Goal: Task Accomplishment & Management: Manage account settings

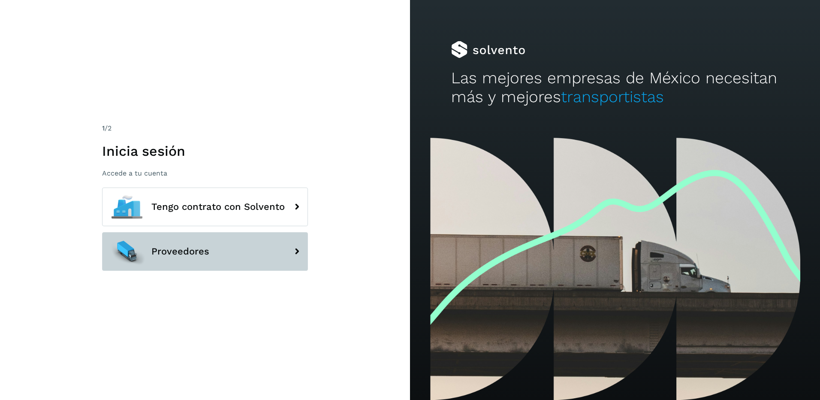
click at [229, 253] on button "Proveedores" at bounding box center [205, 251] width 206 height 39
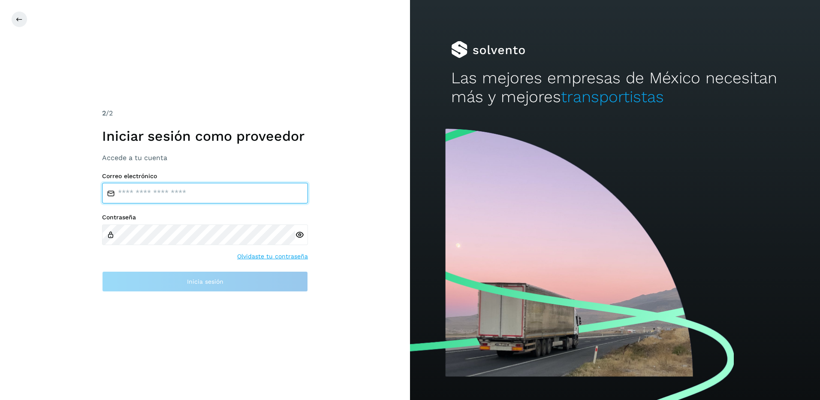
type input "**********"
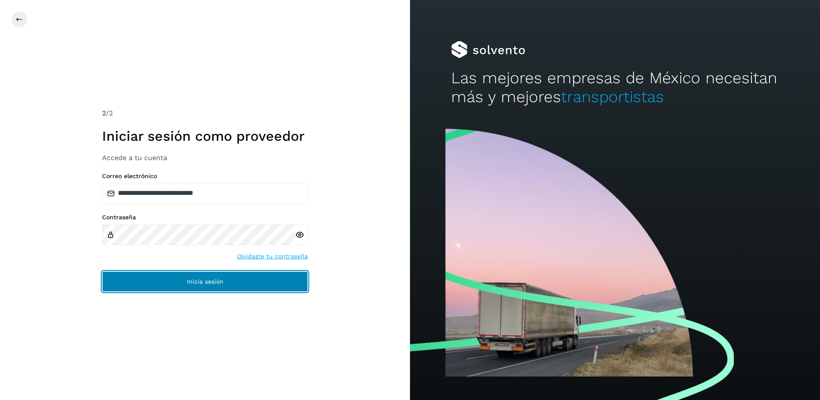
click at [213, 282] on span "Inicia sesión" at bounding box center [205, 281] width 36 height 6
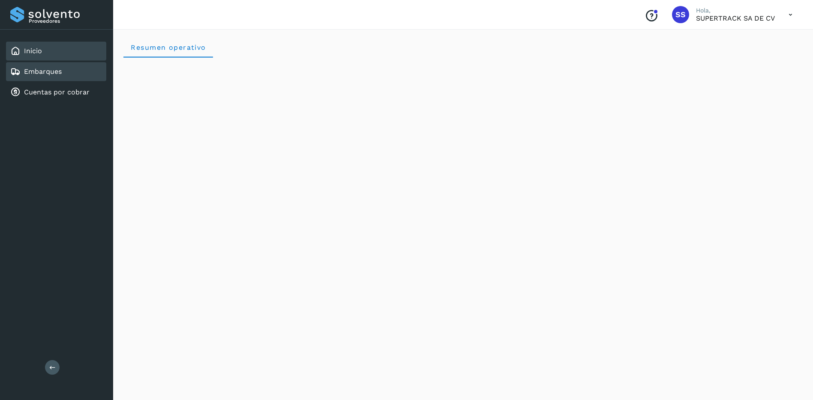
click at [63, 75] on div "Embarques" at bounding box center [56, 71] width 100 height 19
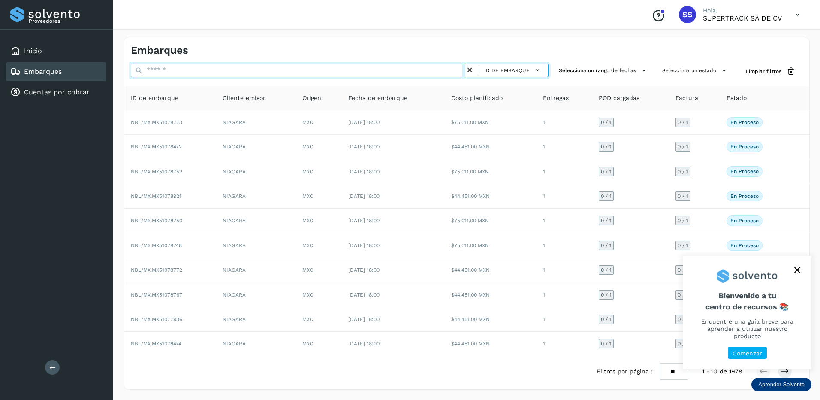
click at [184, 72] on input "text" at bounding box center [298, 70] width 334 height 14
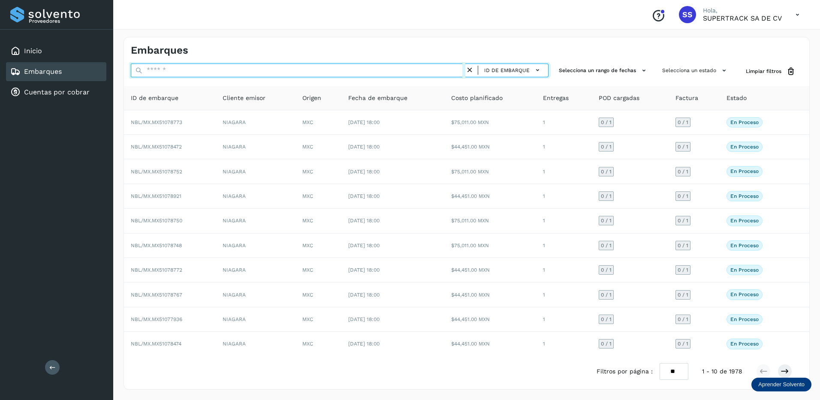
click at [184, 72] on input "text" at bounding box center [298, 70] width 334 height 14
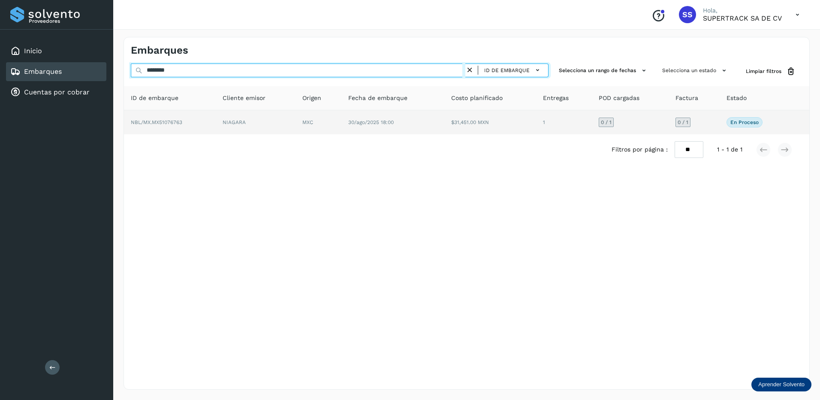
type input "********"
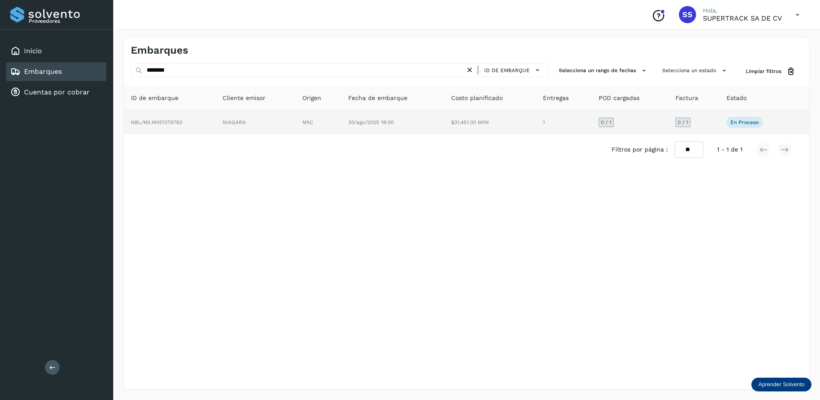
click at [260, 120] on td "NIAGARA" at bounding box center [256, 122] width 80 height 24
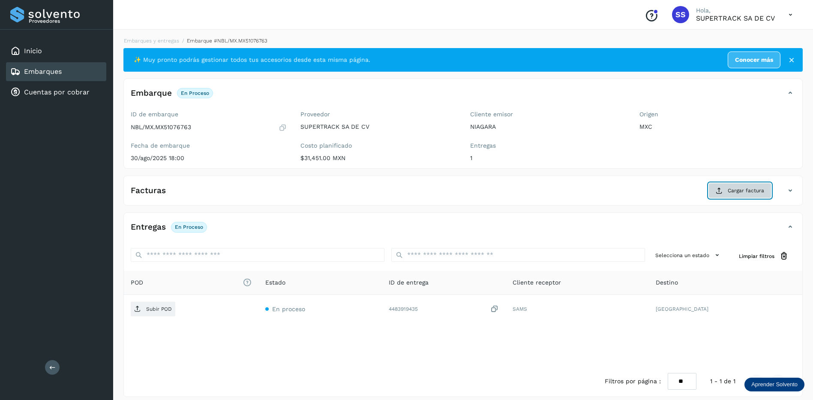
click at [725, 187] on button "Cargar factura" at bounding box center [740, 190] width 63 height 15
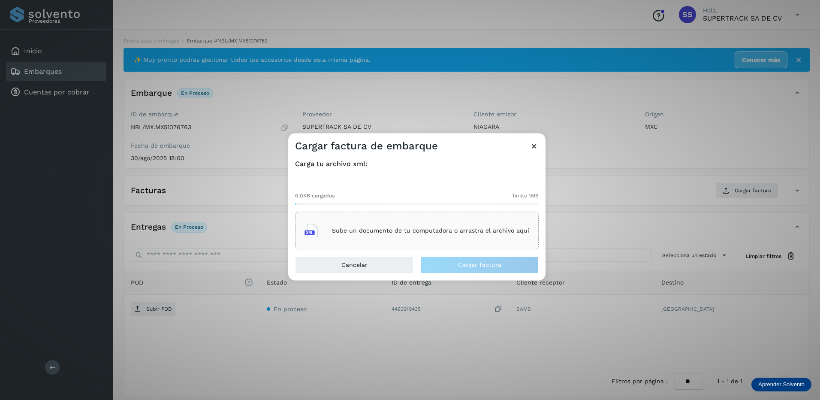
click at [442, 236] on div "Sube un documento de tu computadora o arrastra el archivo aquí" at bounding box center [416, 230] width 225 height 23
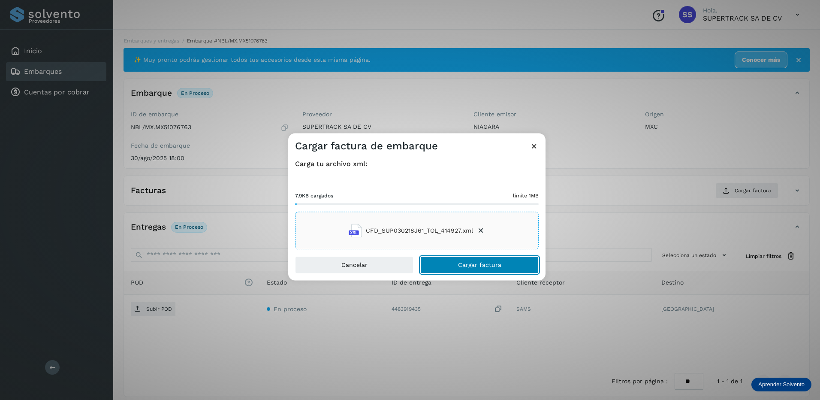
click at [481, 262] on span "Cargar factura" at bounding box center [479, 265] width 43 height 6
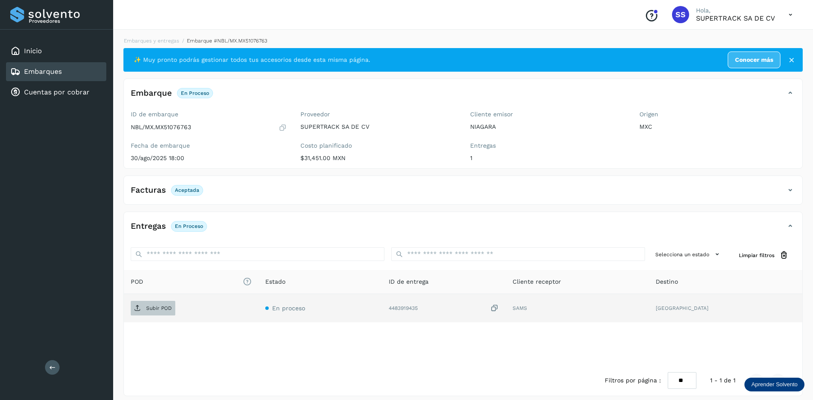
click at [145, 301] on span "Subir POD" at bounding box center [153, 308] width 45 height 14
click at [154, 313] on span "PDF" at bounding box center [145, 308] width 29 height 14
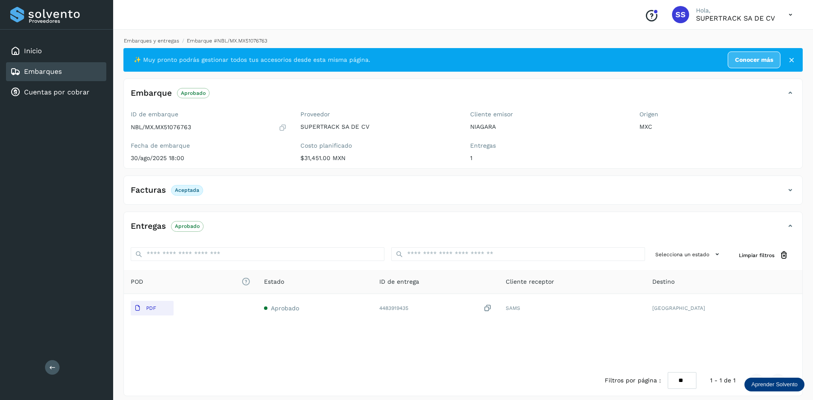
click at [142, 39] on link "Embarques y entregas" at bounding box center [151, 41] width 55 height 6
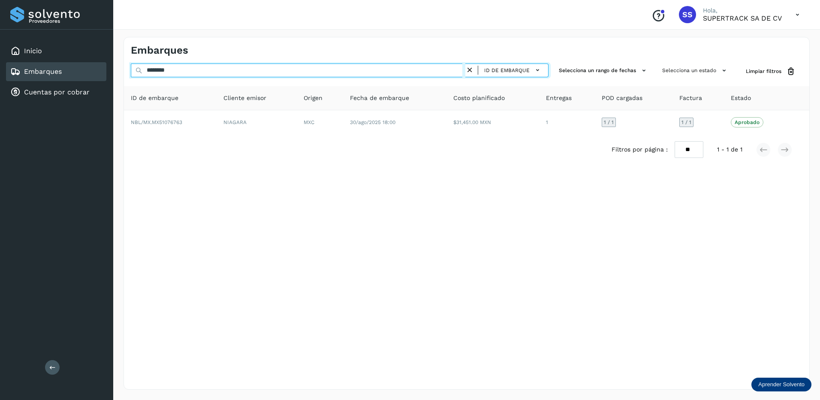
drag, startPoint x: 188, startPoint y: 68, endPoint x: 62, endPoint y: 72, distance: 125.7
click at [62, 72] on div "Proveedores Inicio Embarques Cuentas por cobrar Salir Conoce nuestros beneficio…" at bounding box center [410, 200] width 820 height 400
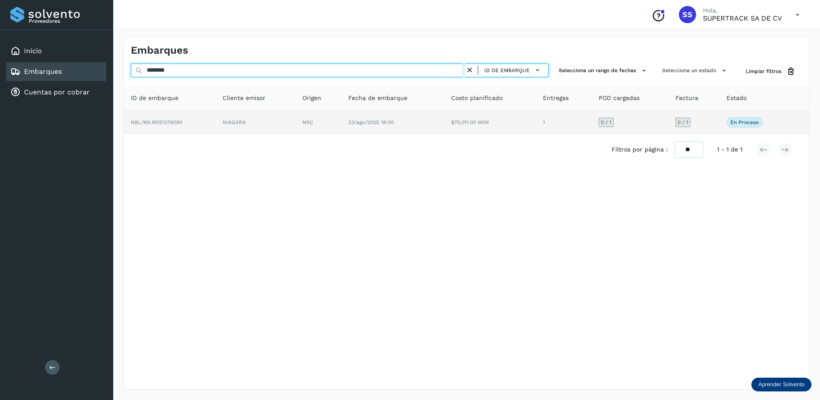
type input "********"
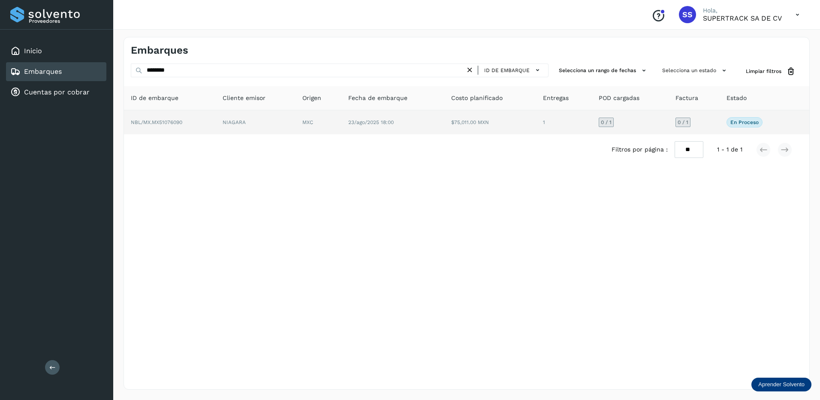
click at [179, 117] on td "NBL/MX.MX51076090" at bounding box center [170, 122] width 92 height 24
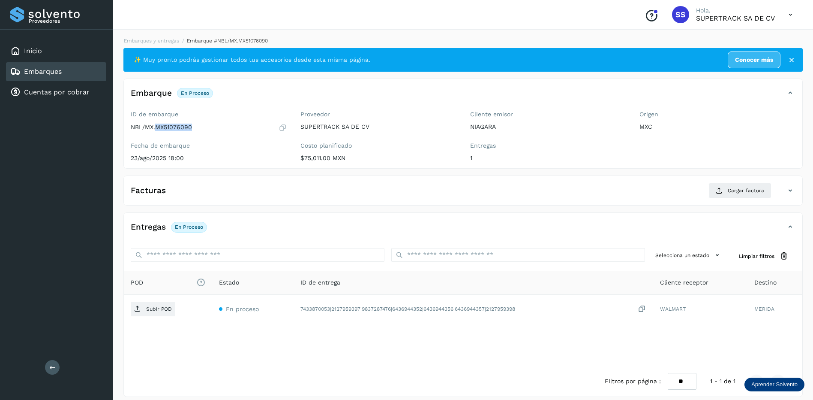
drag, startPoint x: 193, startPoint y: 123, endPoint x: 156, endPoint y: 129, distance: 37.9
click at [156, 129] on div "NBL/MX.MX51076090" at bounding box center [209, 127] width 156 height 9
drag, startPoint x: 156, startPoint y: 129, endPoint x: 162, endPoint y: 126, distance: 6.9
copy p "MX51076090"
click at [745, 187] on span "Cargar factura" at bounding box center [746, 191] width 36 height 8
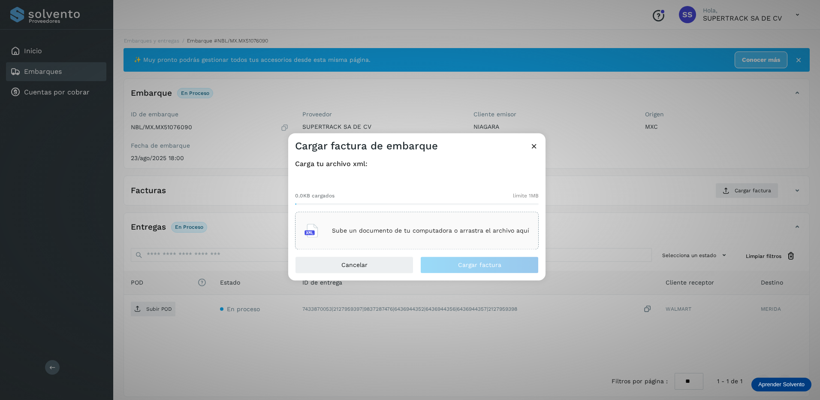
click at [446, 240] on div "Sube un documento de tu computadora o arrastra el archivo aquí" at bounding box center [416, 230] width 225 height 23
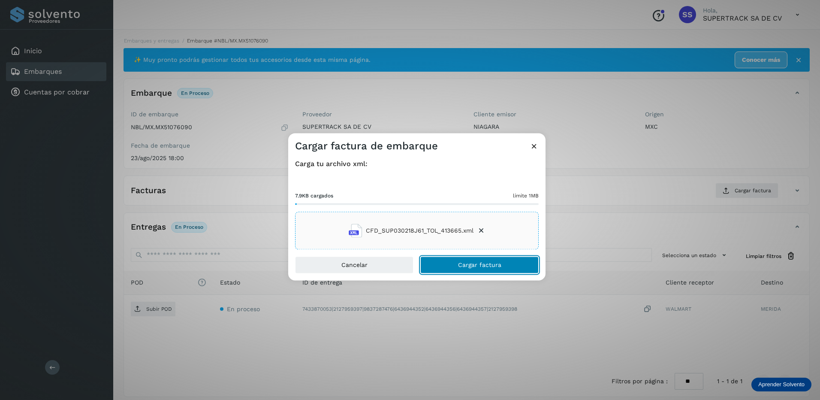
click at [481, 259] on button "Cargar factura" at bounding box center [479, 264] width 118 height 17
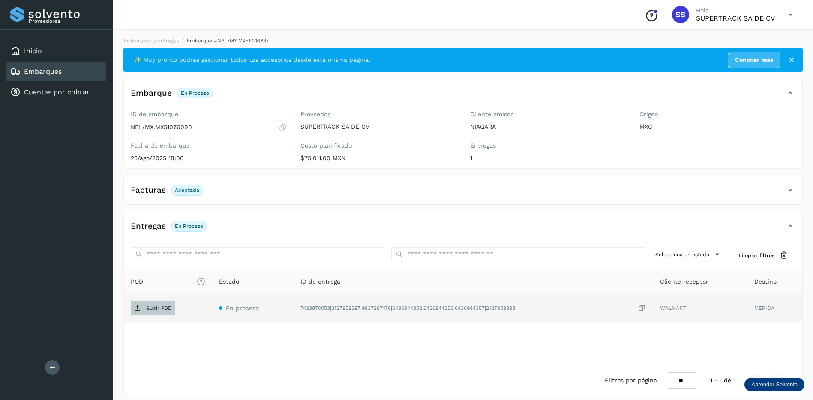
click at [165, 307] on p "Subir POD" at bounding box center [159, 308] width 26 height 6
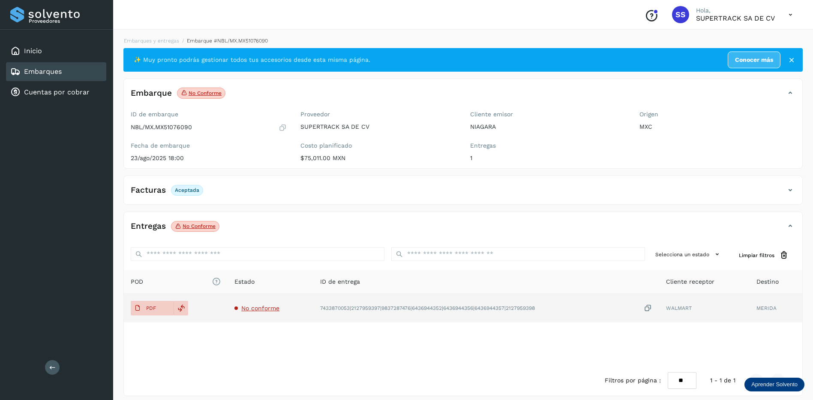
click at [263, 310] on span "No conforme" at bounding box center [260, 307] width 38 height 7
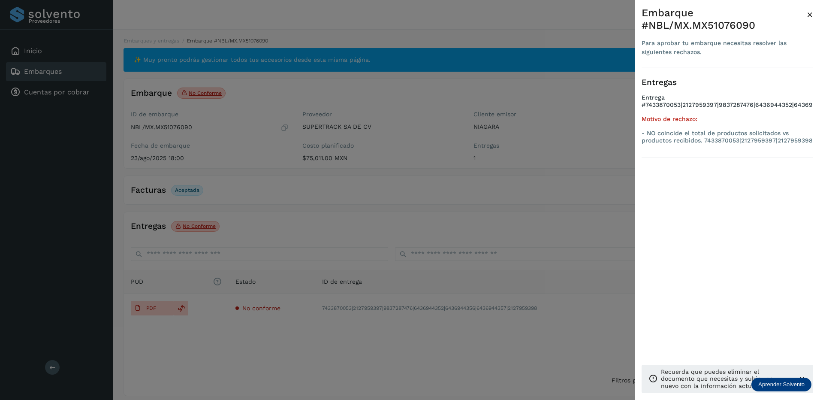
click at [365, 259] on div at bounding box center [410, 200] width 820 height 400
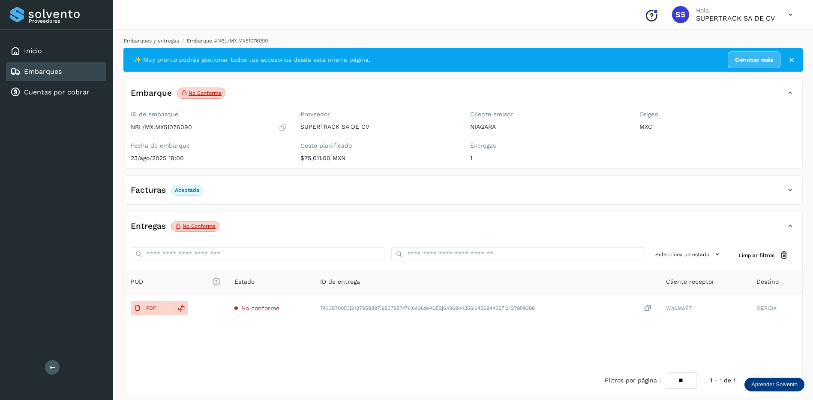
click at [155, 41] on link "Embarques y entregas" at bounding box center [151, 41] width 55 height 6
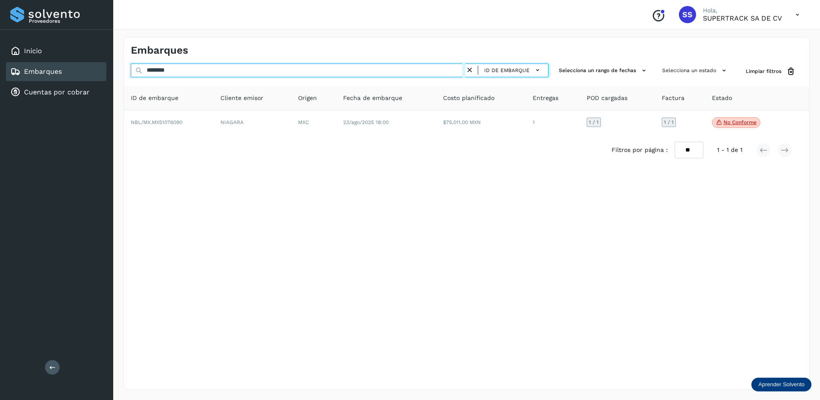
drag, startPoint x: 180, startPoint y: 70, endPoint x: 75, endPoint y: 70, distance: 104.6
click at [75, 70] on div "Proveedores Inicio Embarques Cuentas por cobrar Salir Conoce nuestros beneficio…" at bounding box center [410, 200] width 820 height 400
drag, startPoint x: 178, startPoint y: 73, endPoint x: 147, endPoint y: 71, distance: 31.8
click at [142, 71] on div "******** ID de embarque" at bounding box center [340, 71] width 418 height 16
type input "********"
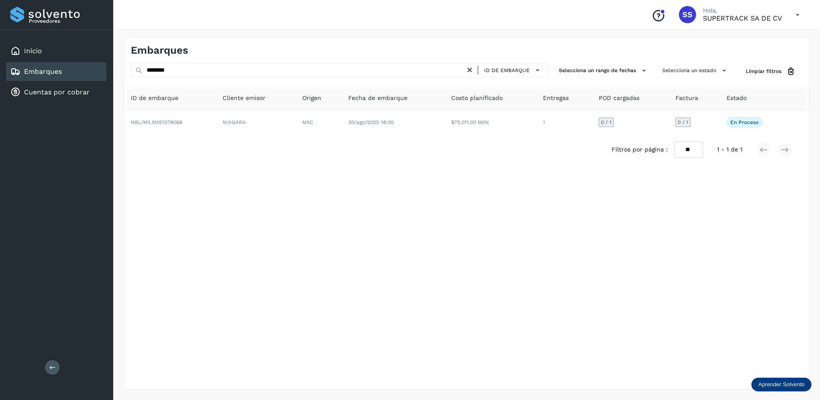
click at [233, 189] on div "Embarques ******** ID de embarque Selecciona un rango de fechas Selecciona un e…" at bounding box center [466, 213] width 686 height 352
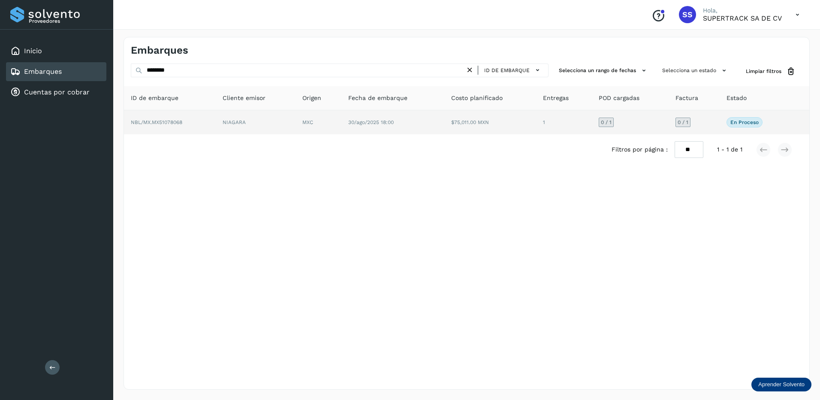
click at [228, 128] on td "NIAGARA" at bounding box center [256, 122] width 80 height 24
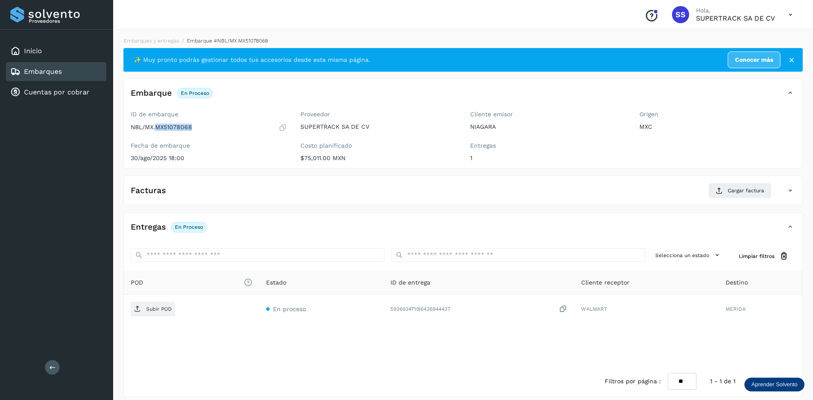
drag, startPoint x: 203, startPoint y: 129, endPoint x: 157, endPoint y: 129, distance: 45.5
click at [157, 129] on div "NBL/MX.MX51078068" at bounding box center [209, 127] width 156 height 9
copy p "MX51078068"
click at [724, 187] on button "Cargar factura" at bounding box center [740, 190] width 63 height 15
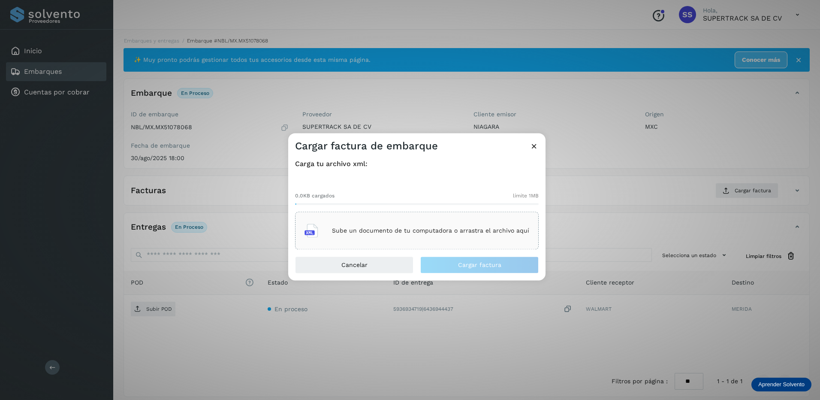
click at [491, 224] on div "Sube un documento de tu computadora o arrastra el archivo aquí" at bounding box center [416, 230] width 225 height 23
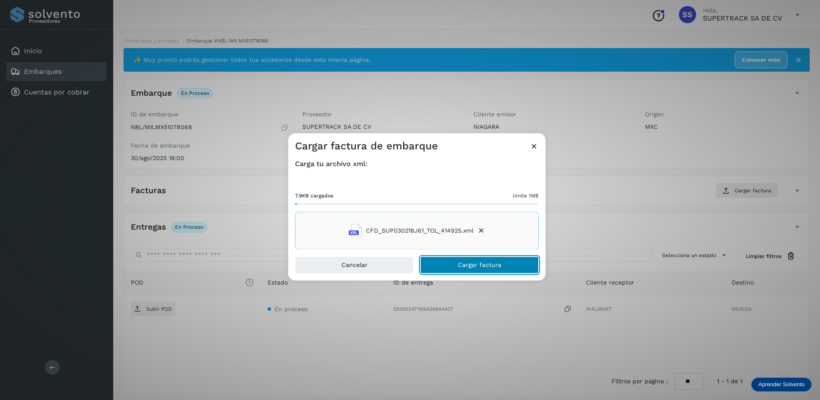
click at [460, 262] on span "Cargar factura" at bounding box center [479, 265] width 43 height 6
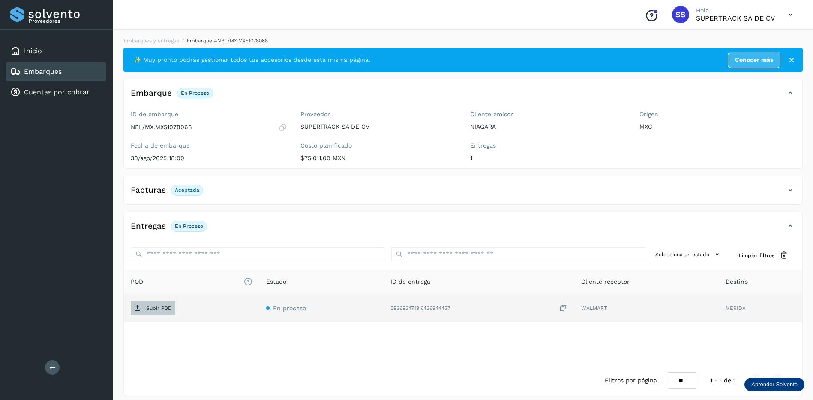
click at [155, 308] on p "Subir POD" at bounding box center [159, 308] width 26 height 6
click at [147, 43] on link "Embarques y entregas" at bounding box center [151, 41] width 55 height 6
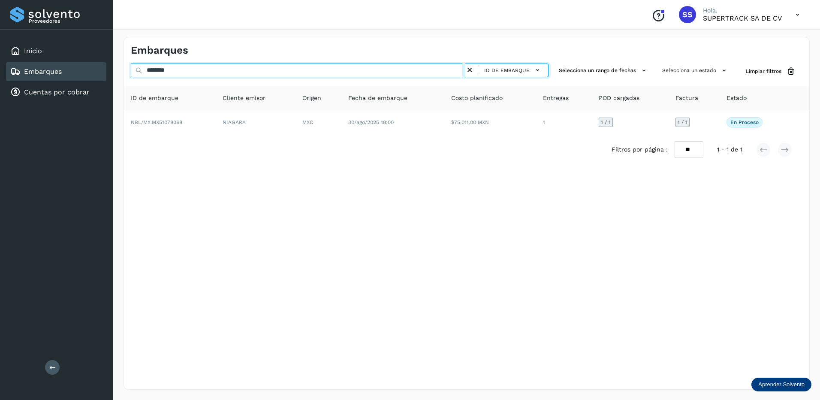
drag, startPoint x: 184, startPoint y: 72, endPoint x: 133, endPoint y: 72, distance: 51.5
click at [133, 72] on input "********" at bounding box center [298, 70] width 334 height 14
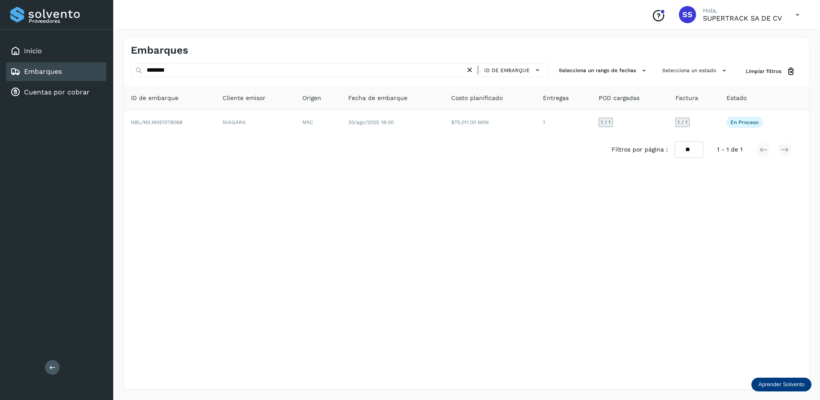
click at [253, 157] on div "Filtros por página : ** ** ** 1 - 1 de 1" at bounding box center [466, 149] width 685 height 30
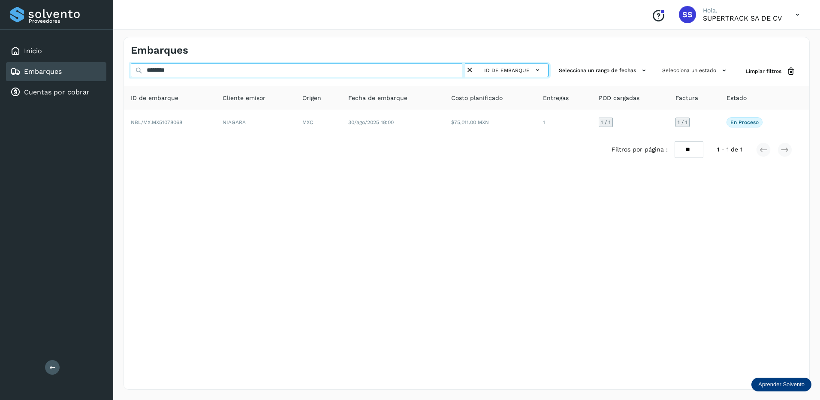
drag, startPoint x: 192, startPoint y: 70, endPoint x: 77, endPoint y: 68, distance: 114.9
click at [77, 68] on div "Proveedores Inicio Embarques Cuentas por cobrar Salir Conoce nuestros beneficio…" at bounding box center [410, 200] width 820 height 400
type input "*"
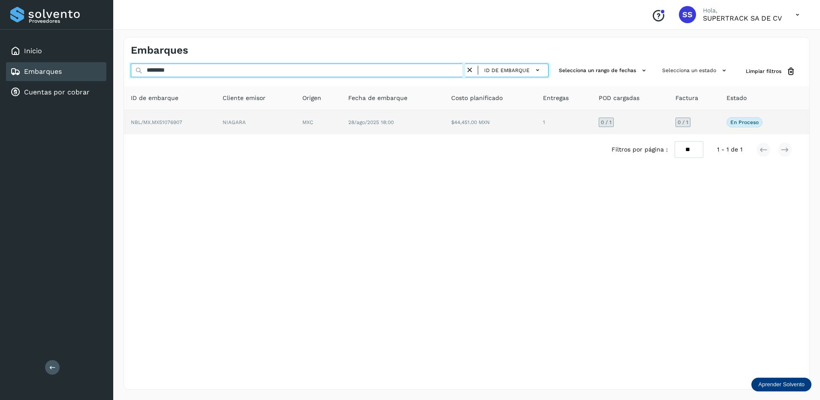
type input "********"
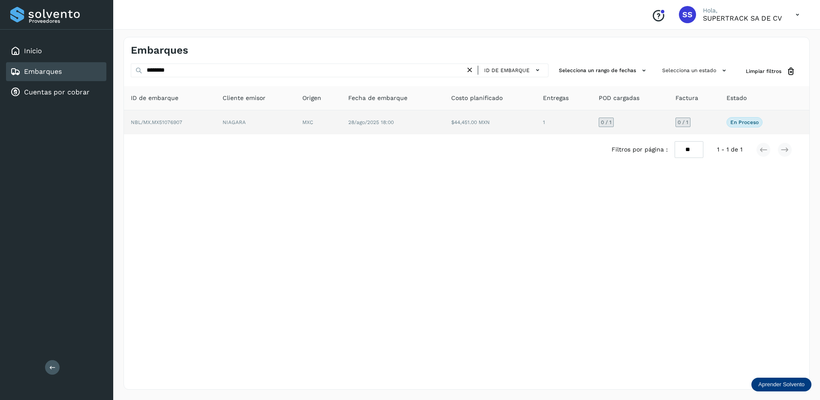
click at [181, 120] on span "NBL/MX.MX51076907" at bounding box center [156, 122] width 51 height 6
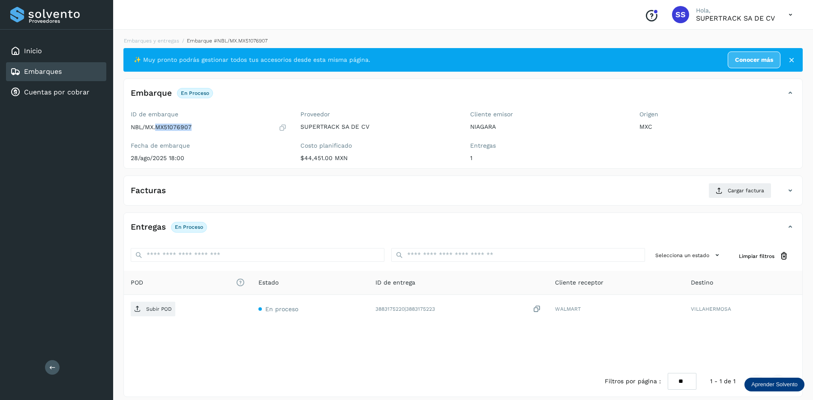
drag, startPoint x: 196, startPoint y: 123, endPoint x: 156, endPoint y: 130, distance: 41.3
click at [156, 130] on div "NBL/MX.MX51076907" at bounding box center [209, 127] width 156 height 9
drag, startPoint x: 156, startPoint y: 130, endPoint x: 163, endPoint y: 127, distance: 8.3
copy p "MX51076907"
click at [714, 188] on button "Cargar factura" at bounding box center [740, 190] width 63 height 15
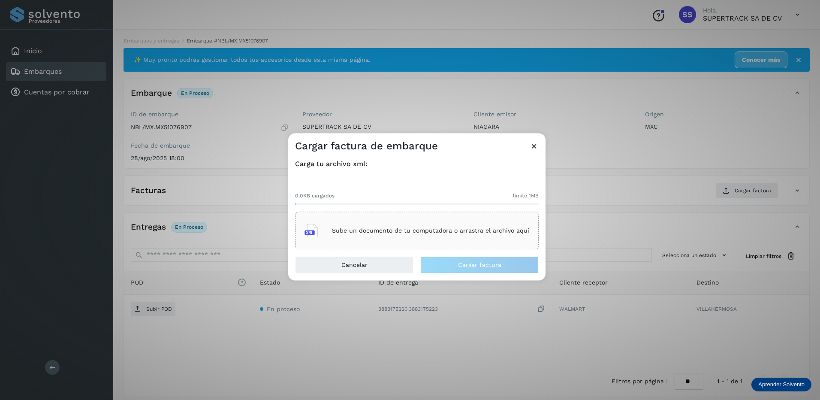
click at [460, 234] on div "Sube un documento de tu computadora o arrastra el archivo aquí" at bounding box center [416, 230] width 225 height 23
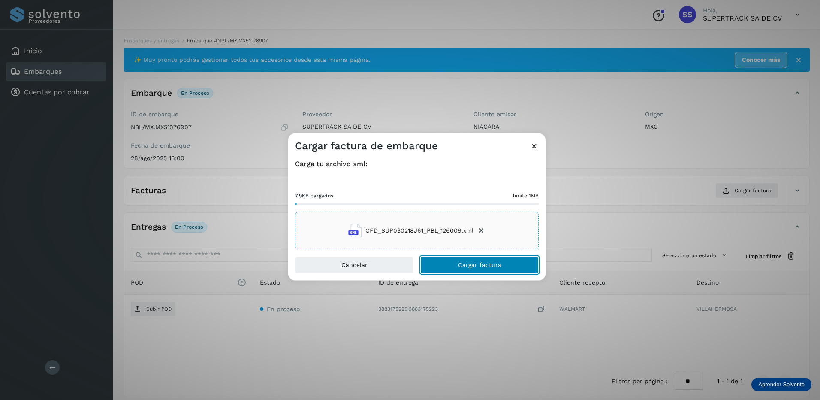
click at [462, 262] on span "Cargar factura" at bounding box center [479, 265] width 43 height 6
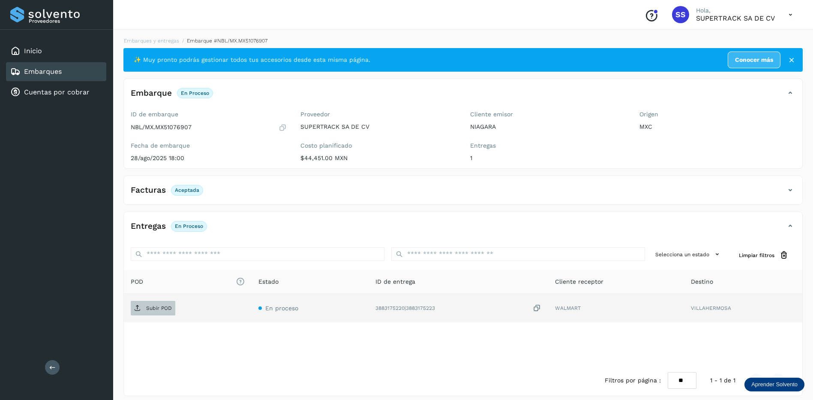
click at [162, 309] on p "Subir POD" at bounding box center [159, 308] width 26 height 6
click at [161, 42] on link "Embarques y entregas" at bounding box center [151, 41] width 55 height 6
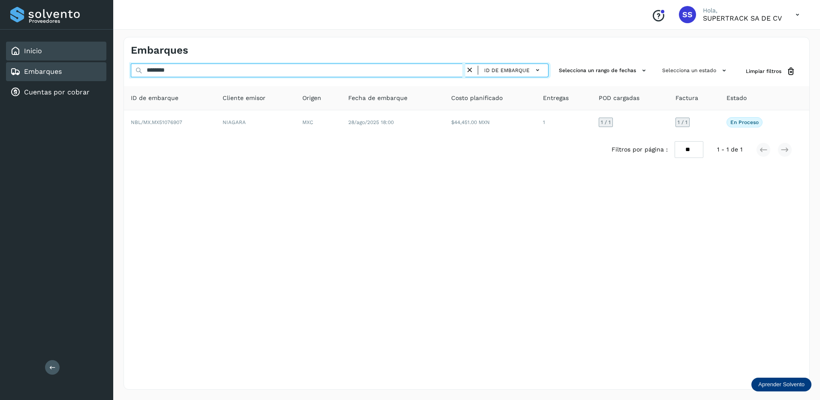
drag, startPoint x: 181, startPoint y: 68, endPoint x: 73, endPoint y: 55, distance: 108.8
click at [71, 60] on div "Proveedores Inicio Embarques Cuentas por cobrar Salir Conoce nuestros beneficio…" at bounding box center [410, 200] width 820 height 400
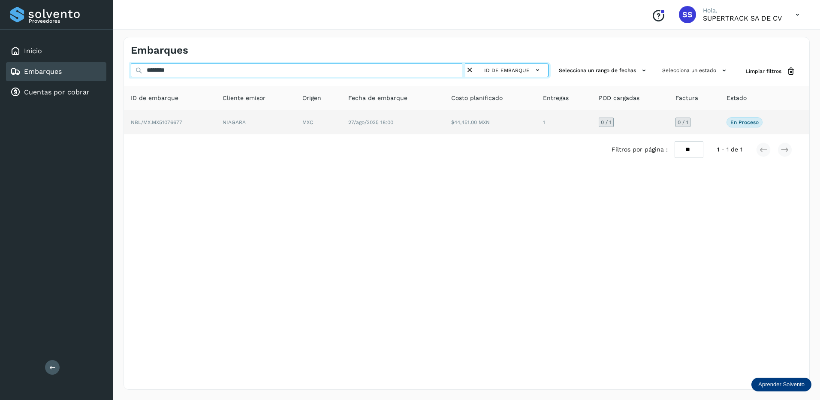
type input "********"
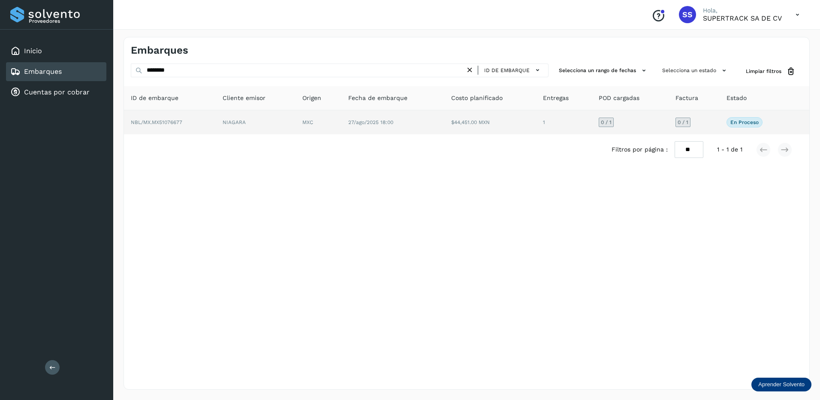
click at [202, 120] on td "NBL/MX.MX51076677" at bounding box center [170, 122] width 92 height 24
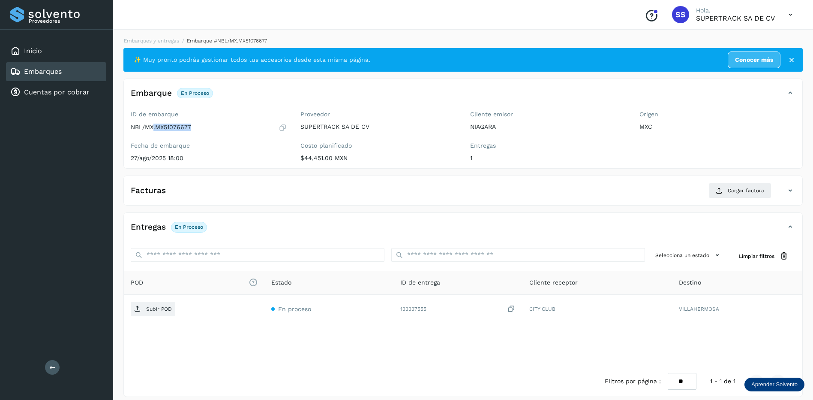
drag, startPoint x: 194, startPoint y: 123, endPoint x: 154, endPoint y: 126, distance: 40.0
click at [154, 126] on div "NBL/MX.MX51076677" at bounding box center [209, 127] width 156 height 9
drag, startPoint x: 154, startPoint y: 126, endPoint x: 191, endPoint y: 129, distance: 37.5
click at [188, 134] on div "ID de embarque NBL/MX.MX51076677 Fecha de embarque [DATE] 18:00" at bounding box center [209, 137] width 170 height 61
drag, startPoint x: 191, startPoint y: 126, endPoint x: 157, endPoint y: 131, distance: 35.1
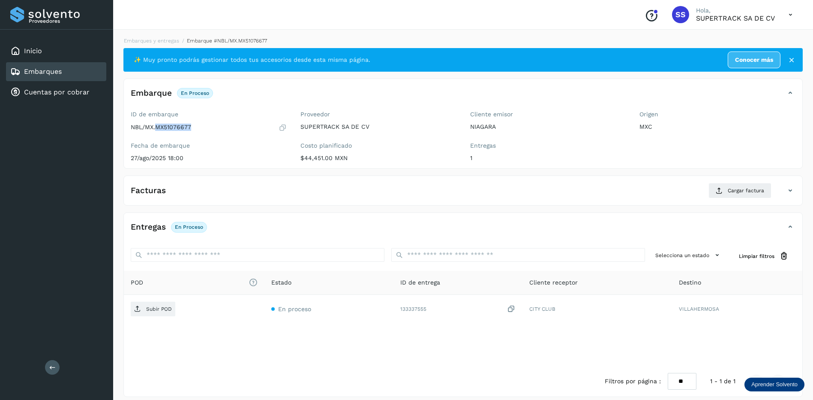
click at [157, 131] on div "NBL/MX.MX51076677" at bounding box center [209, 127] width 156 height 9
drag, startPoint x: 157, startPoint y: 131, endPoint x: 167, endPoint y: 126, distance: 11.7
copy p "MX51076677"
click at [720, 186] on button "Cargar factura" at bounding box center [740, 190] width 63 height 15
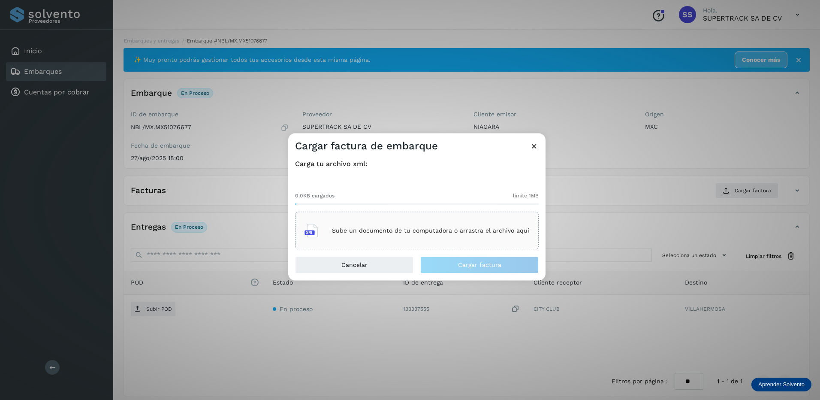
click at [418, 228] on p "Sube un documento de tu computadora o arrastra el archivo aquí" at bounding box center [430, 230] width 197 height 7
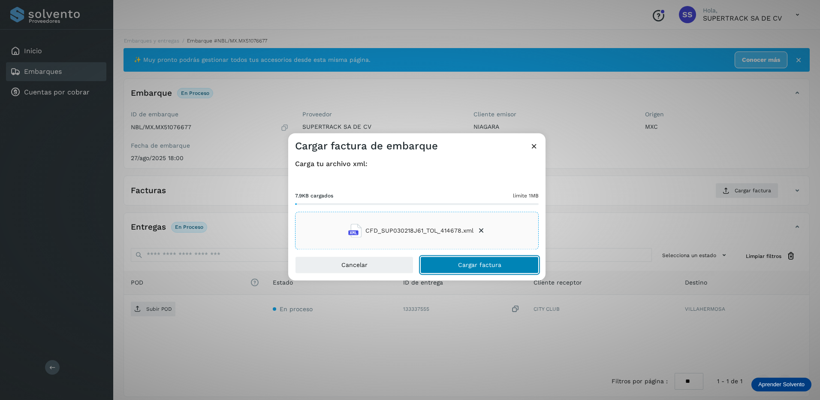
click at [477, 261] on button "Cargar factura" at bounding box center [479, 264] width 118 height 17
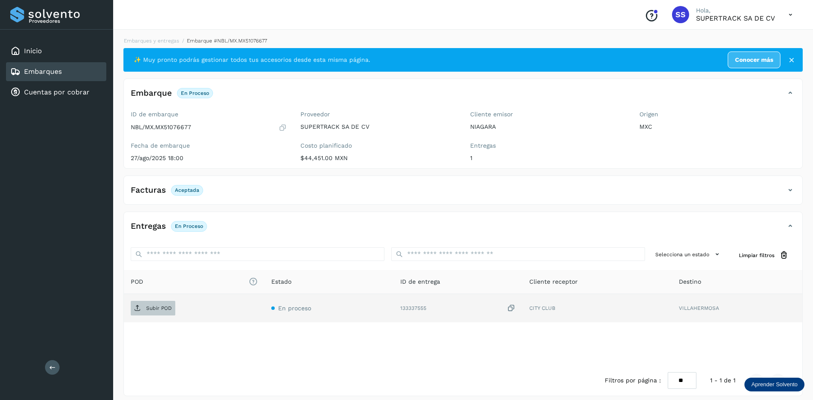
click at [154, 312] on span "Subir POD" at bounding box center [153, 308] width 45 height 14
click at [155, 43] on link "Embarques y entregas" at bounding box center [151, 41] width 55 height 6
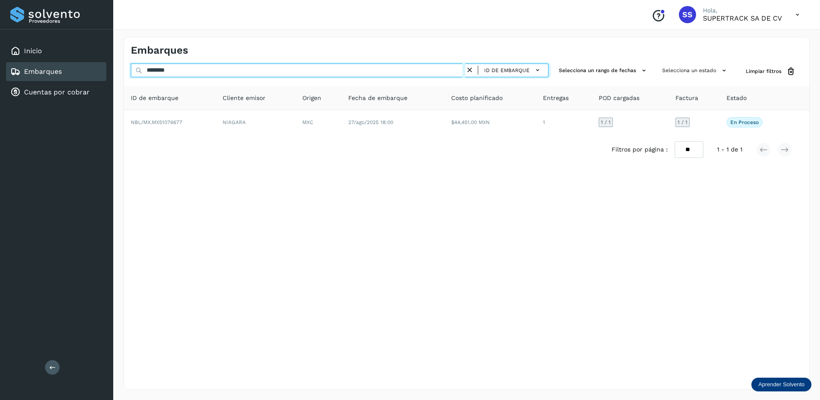
drag, startPoint x: 192, startPoint y: 77, endPoint x: 46, endPoint y: 70, distance: 145.5
click at [46, 70] on div "Proveedores Inicio Embarques Cuentas por cobrar Salir Conoce nuestros beneficio…" at bounding box center [410, 200] width 820 height 400
click at [172, 69] on input "********" at bounding box center [298, 70] width 334 height 14
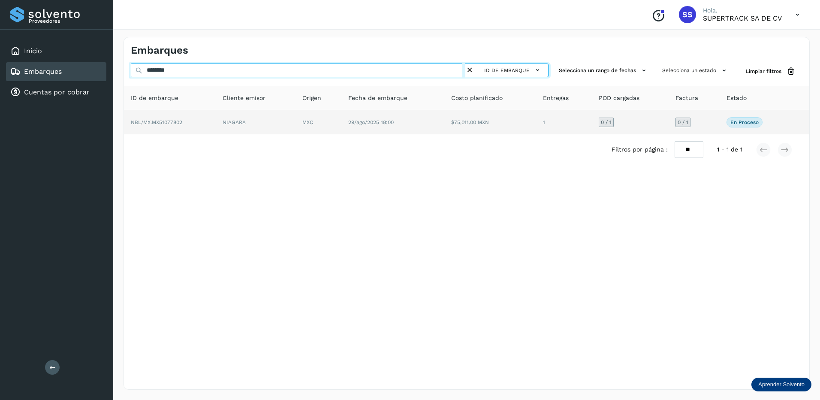
type input "********"
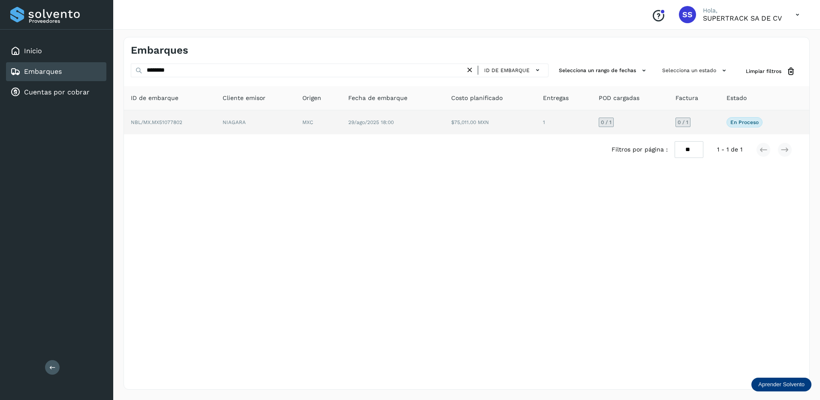
click at [196, 129] on td "NBL/MX.MX51077802" at bounding box center [170, 122] width 92 height 24
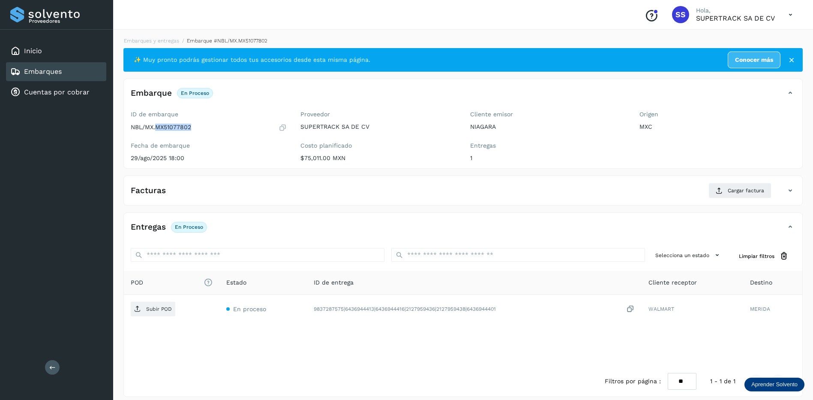
drag, startPoint x: 184, startPoint y: 127, endPoint x: 156, endPoint y: 130, distance: 28.9
click at [156, 130] on div "NBL/MX.MX51077802" at bounding box center [209, 127] width 156 height 9
drag, startPoint x: 156, startPoint y: 130, endPoint x: 167, endPoint y: 132, distance: 11.7
copy p "MX51077802"
click at [742, 186] on button "Cargar factura" at bounding box center [740, 190] width 63 height 15
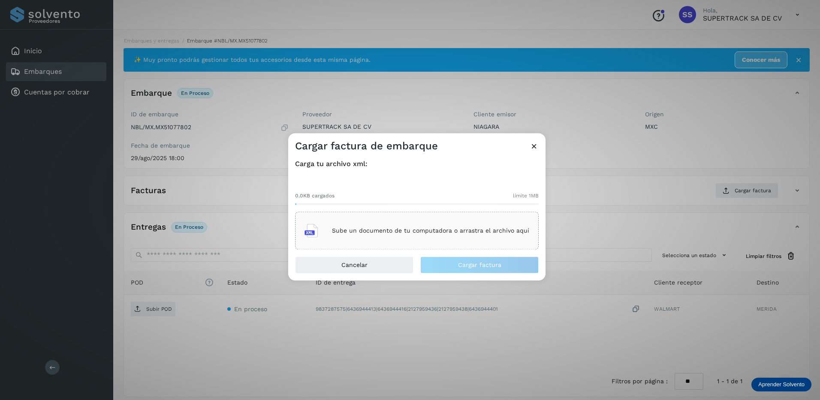
click at [415, 222] on div "Sube un documento de tu computadora o arrastra el archivo aquí" at bounding box center [416, 230] width 225 height 23
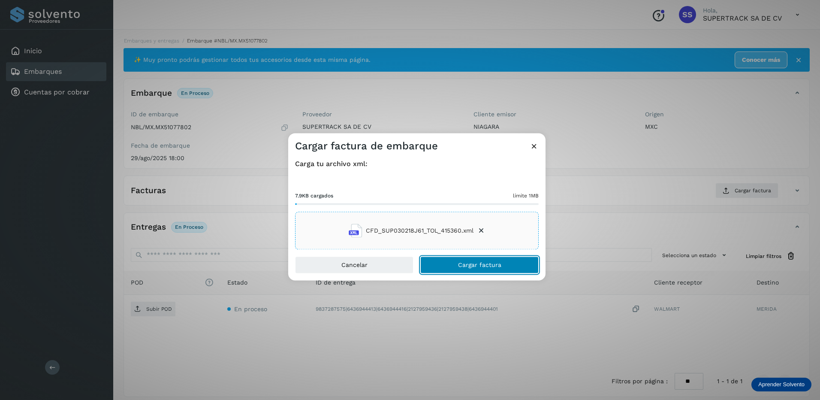
click at [491, 267] on span "Cargar factura" at bounding box center [479, 265] width 43 height 6
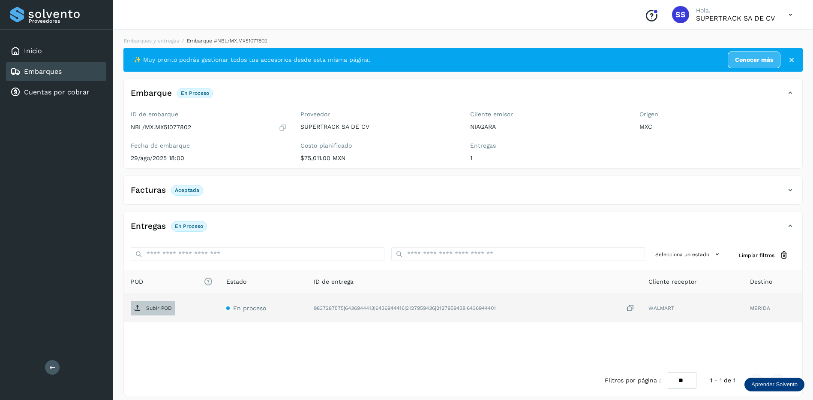
click at [167, 304] on span "Subir POD" at bounding box center [153, 308] width 45 height 14
click at [164, 46] on div "Embarques y entregas Embarque #NBL/MX.MX51077802 ✨ Muy pronto podrás gestionar …" at bounding box center [463, 216] width 680 height 359
click at [164, 40] on link "Embarques y entregas" at bounding box center [151, 41] width 55 height 6
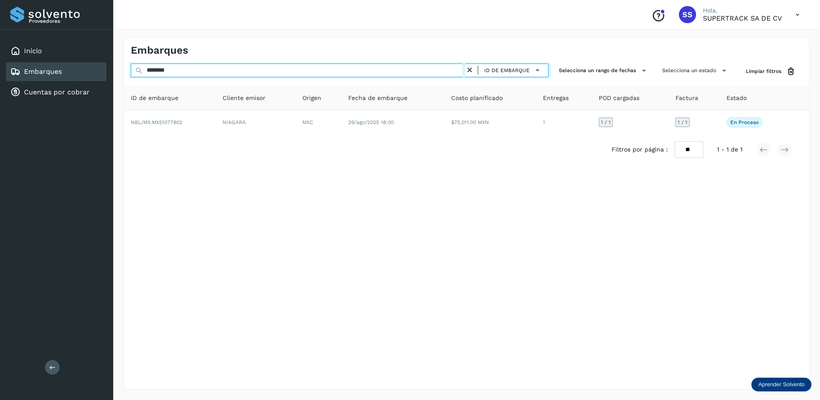
drag, startPoint x: 140, startPoint y: 59, endPoint x: 11, endPoint y: 63, distance: 129.6
click at [13, 63] on div "Proveedores Inicio Embarques Cuentas por cobrar Salir Conoce nuestros beneficio…" at bounding box center [410, 200] width 820 height 400
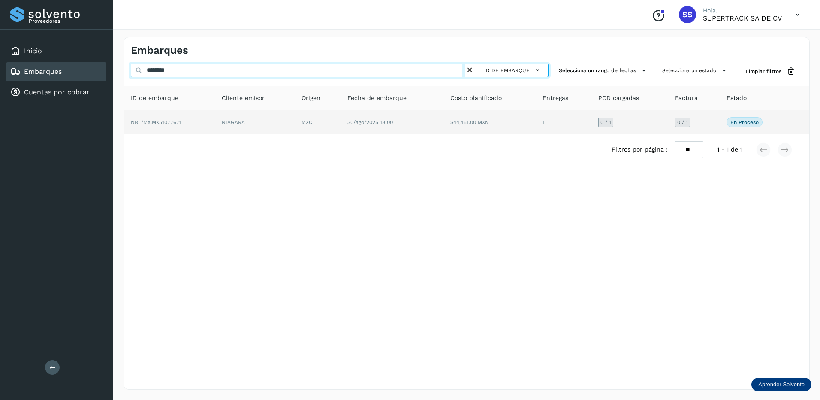
type input "********"
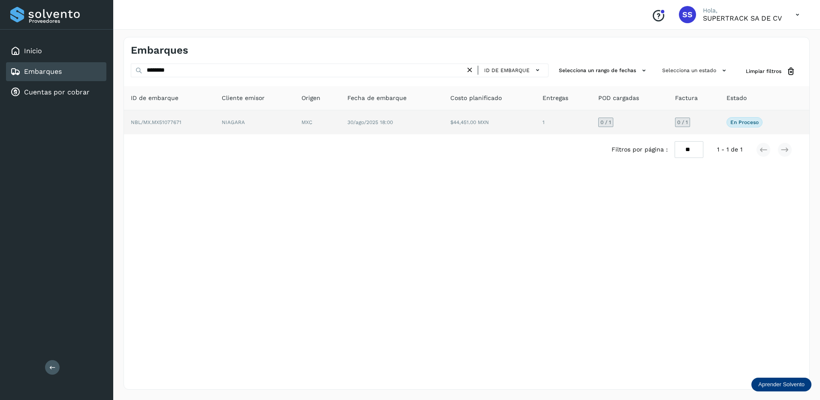
click at [208, 118] on td "NBL/MX.MX51077671" at bounding box center [169, 122] width 91 height 24
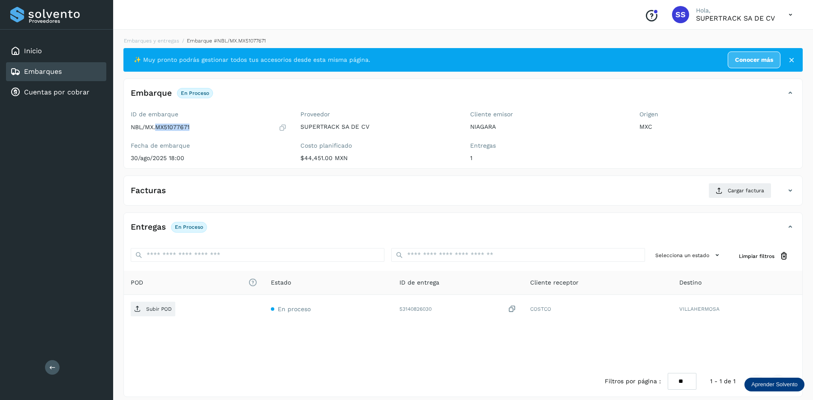
drag, startPoint x: 184, startPoint y: 126, endPoint x: 156, endPoint y: 129, distance: 28.9
click at [156, 129] on div "NBL/MX.MX51077671" at bounding box center [209, 127] width 156 height 9
drag, startPoint x: 156, startPoint y: 129, endPoint x: 163, endPoint y: 126, distance: 8.3
copy p "MX51077671"
click at [757, 187] on span "Cargar factura" at bounding box center [746, 191] width 36 height 8
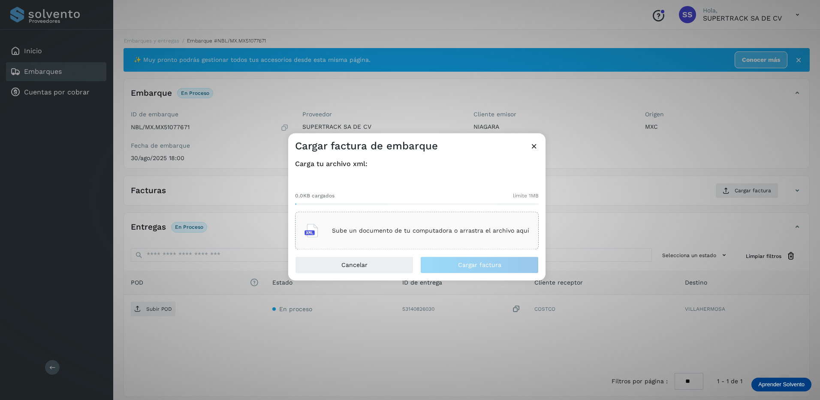
click at [380, 223] on div "Sube un documento de tu computadora o arrastra el archivo aquí" at bounding box center [416, 230] width 225 height 23
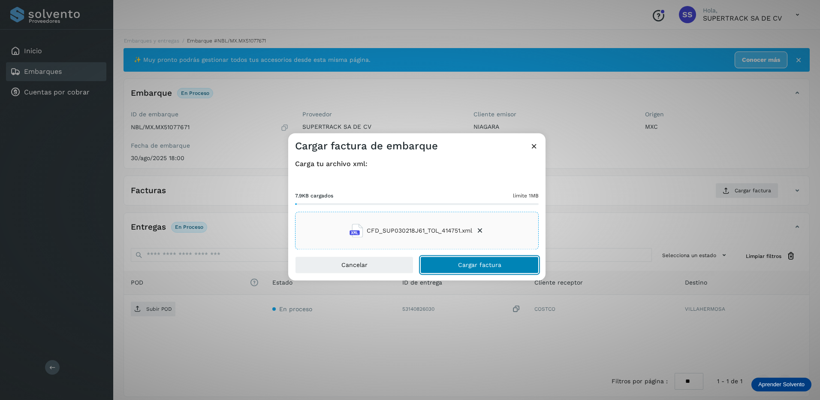
click at [459, 265] on span "Cargar factura" at bounding box center [479, 265] width 43 height 6
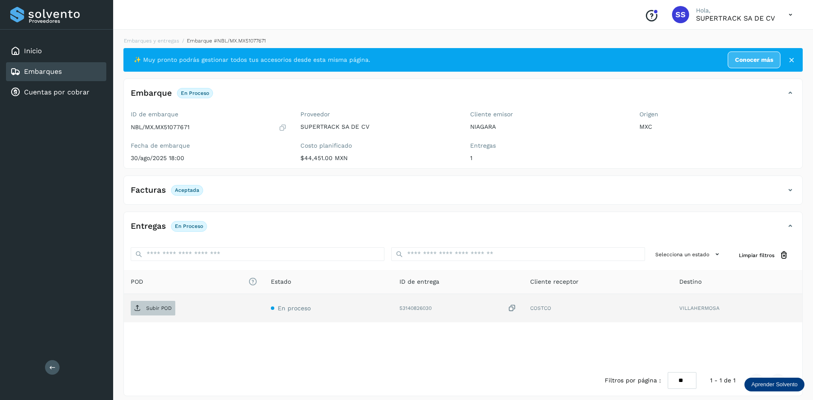
click at [158, 304] on span "Subir POD" at bounding box center [153, 308] width 45 height 14
click at [158, 38] on link "Embarques y entregas" at bounding box center [151, 41] width 55 height 6
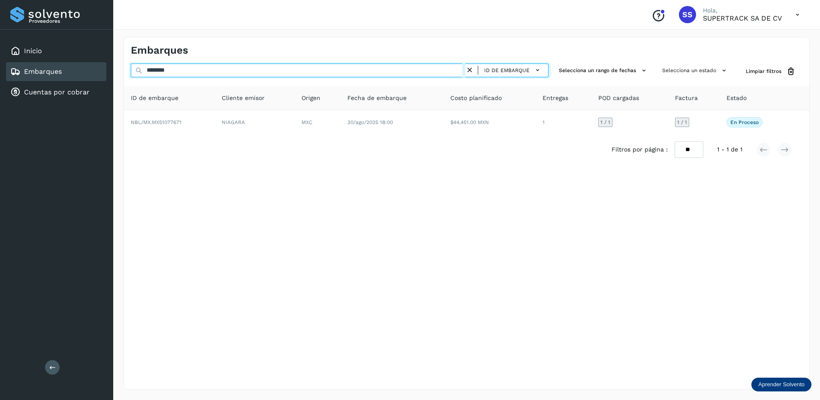
drag, startPoint x: 178, startPoint y: 72, endPoint x: 62, endPoint y: 30, distance: 123.9
click at [65, 36] on div "Proveedores Inicio Embarques Cuentas por cobrar Salir Conoce nuestros beneficio…" at bounding box center [410, 200] width 820 height 400
type input "*"
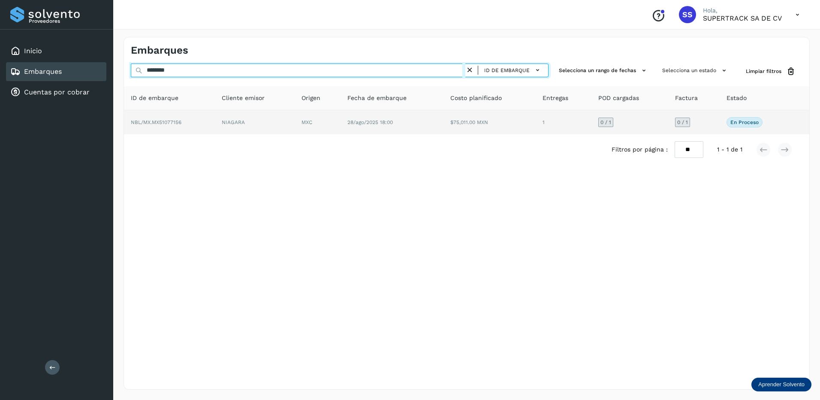
type input "********"
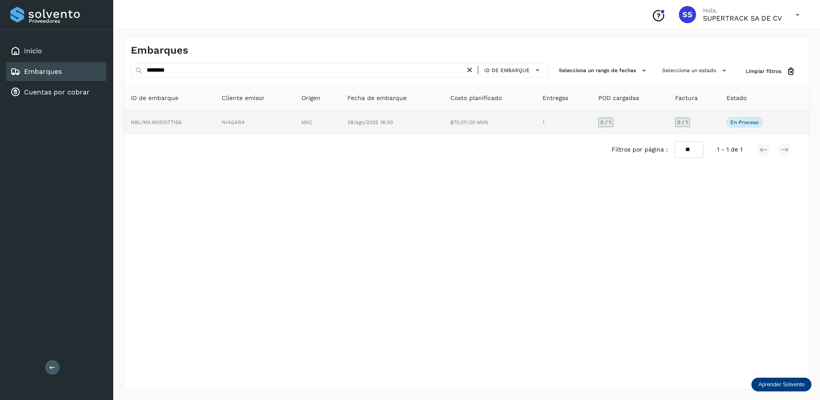
click at [274, 122] on td "NIAGARA" at bounding box center [255, 122] width 80 height 24
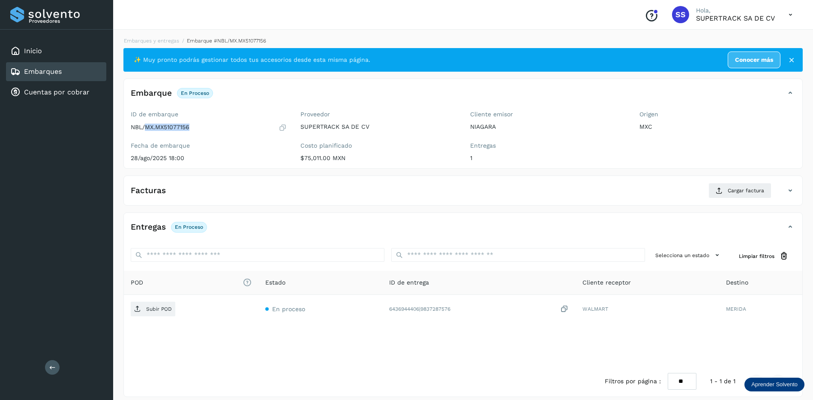
drag, startPoint x: 205, startPoint y: 123, endPoint x: 147, endPoint y: 129, distance: 58.5
click at [147, 129] on div "NBL/MX.MX51077156" at bounding box center [209, 127] width 156 height 9
drag, startPoint x: 148, startPoint y: 128, endPoint x: 224, endPoint y: 121, distance: 75.8
click at [224, 121] on div "ID de embarque NBL/MX.MX51077156" at bounding box center [209, 121] width 156 height 21
drag, startPoint x: 199, startPoint y: 129, endPoint x: 156, endPoint y: 128, distance: 42.5
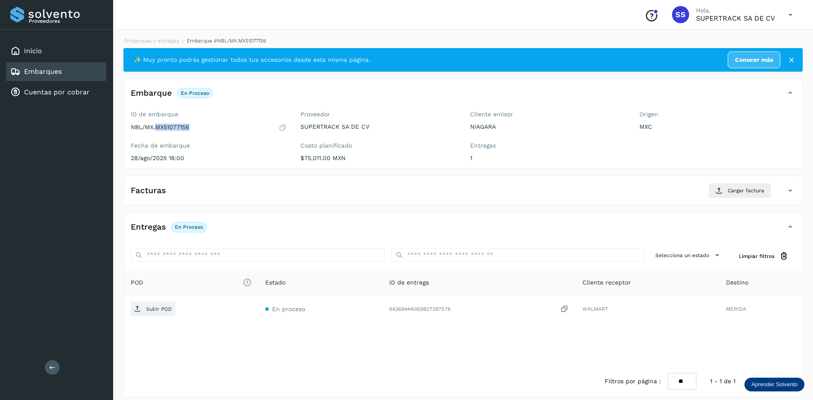
click at [156, 128] on div "NBL/MX.MX51077156" at bounding box center [209, 127] width 156 height 9
copy p "MX51077156"
click at [720, 188] on icon at bounding box center [719, 190] width 7 height 7
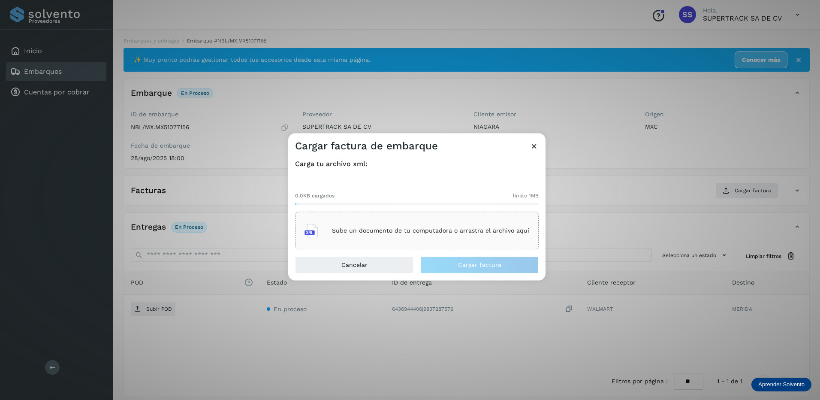
click at [425, 224] on div "Sube un documento de tu computadora o arrastra el archivo aquí" at bounding box center [416, 230] width 225 height 23
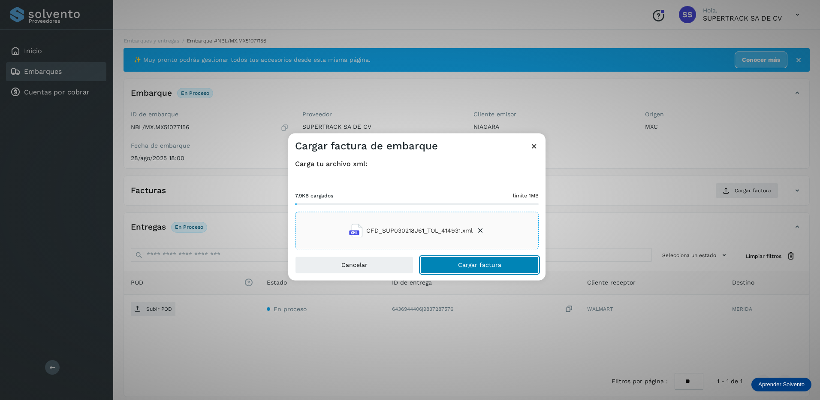
click at [477, 259] on button "Cargar factura" at bounding box center [479, 264] width 118 height 17
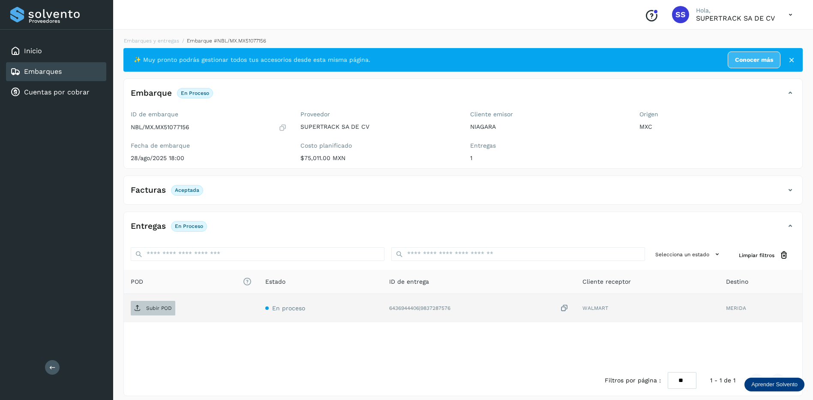
click at [157, 307] on p "Subir POD" at bounding box center [159, 308] width 26 height 6
click at [169, 38] on link "Embarques y entregas" at bounding box center [151, 41] width 55 height 6
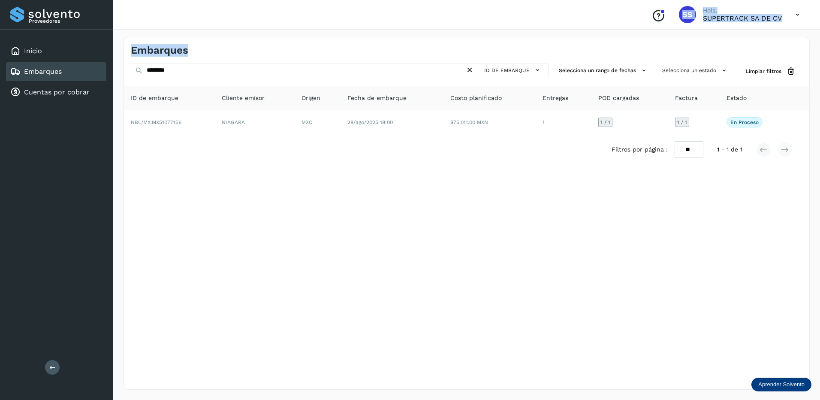
drag, startPoint x: 185, startPoint y: 62, endPoint x: 125, endPoint y: 79, distance: 62.1
click at [125, 79] on div "Embarques ******** ID de embarque Selecciona un rango de fechas Selecciona un e…" at bounding box center [466, 213] width 686 height 352
click at [272, 183] on div "Embarques ******** ID de embarque Selecciona un rango de fechas Selecciona un e…" at bounding box center [466, 213] width 686 height 352
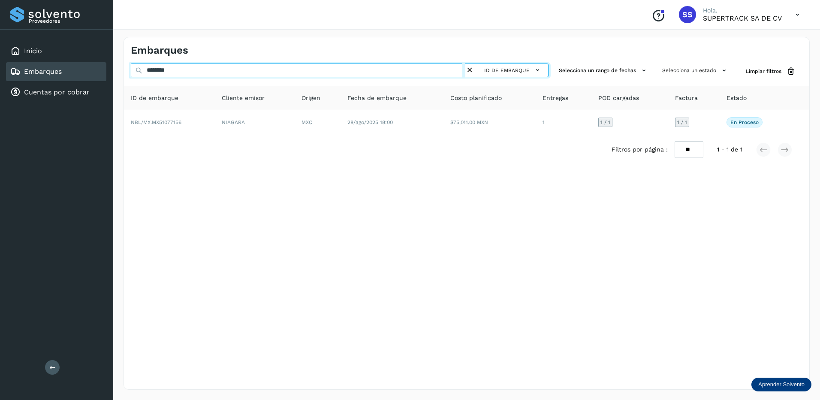
drag, startPoint x: 179, startPoint y: 72, endPoint x: 102, endPoint y: 74, distance: 77.7
click at [102, 74] on div "Proveedores Inicio Embarques Cuentas por cobrar Salir Conoce nuestros beneficio…" at bounding box center [410, 200] width 820 height 400
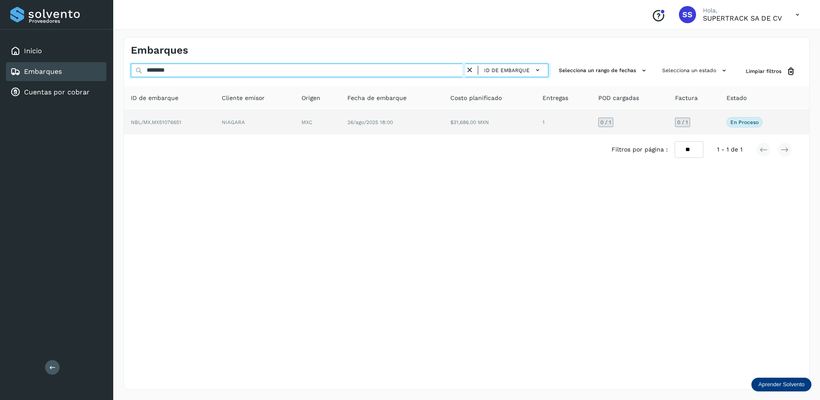
type input "********"
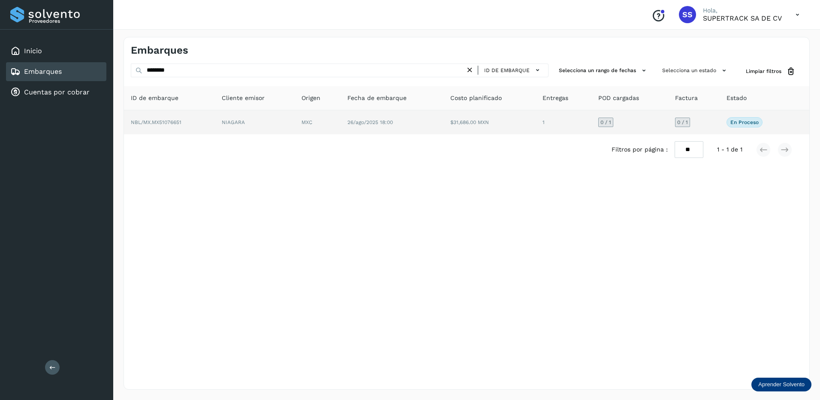
click at [196, 121] on td "NBL/MX.MX51076651" at bounding box center [169, 122] width 91 height 24
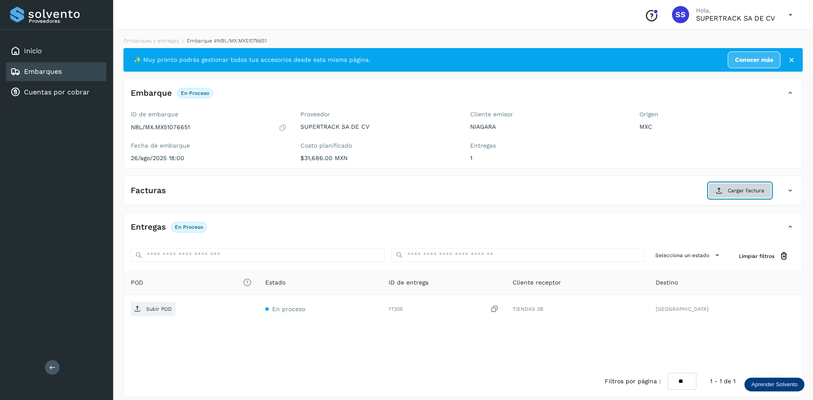
click at [729, 186] on button "Cargar factura" at bounding box center [740, 190] width 63 height 15
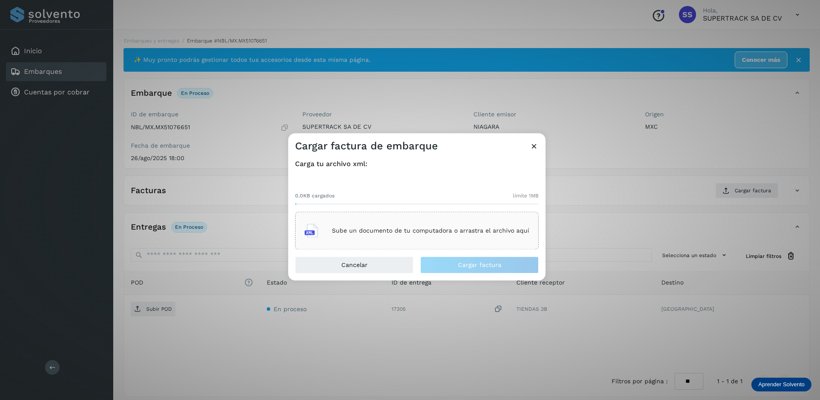
click at [385, 233] on p "Sube un documento de tu computadora o arrastra el archivo aquí" at bounding box center [430, 230] width 197 height 7
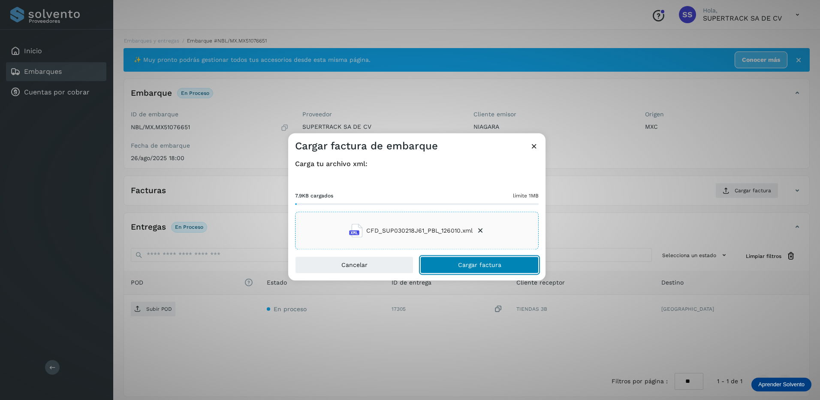
click at [492, 267] on span "Cargar factura" at bounding box center [479, 265] width 43 height 6
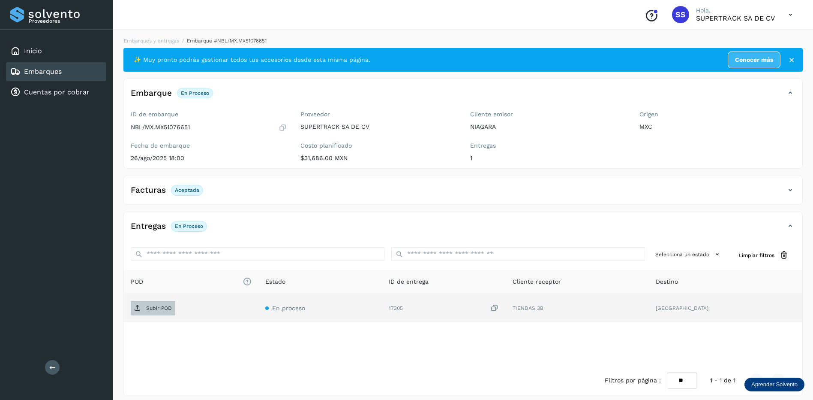
click at [144, 310] on span "Subir POD" at bounding box center [153, 308] width 45 height 14
click at [153, 299] on td "PDF" at bounding box center [202, 308] width 157 height 28
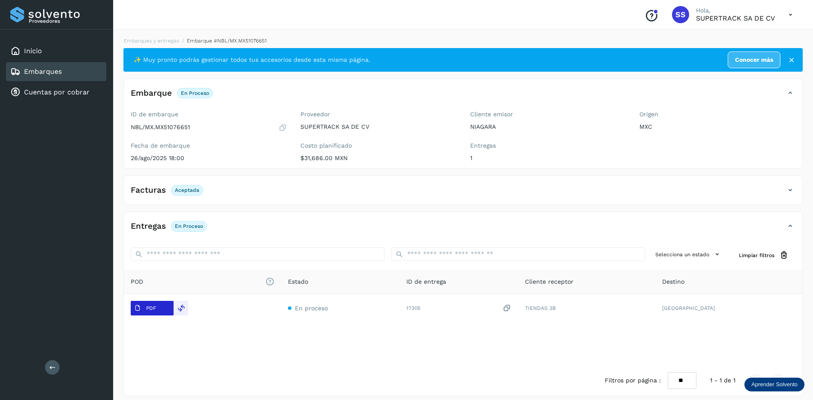
click at [154, 308] on p "PDF" at bounding box center [151, 308] width 10 height 6
click at [160, 42] on link "Embarques y entregas" at bounding box center [151, 41] width 55 height 6
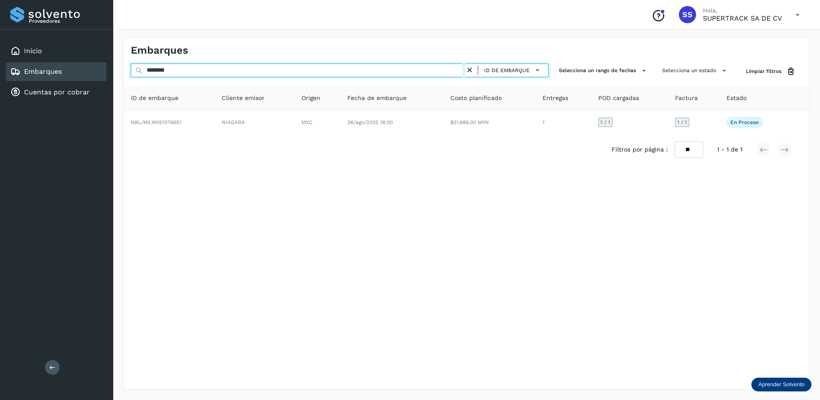
drag, startPoint x: 183, startPoint y: 72, endPoint x: 114, endPoint y: 67, distance: 69.2
click at [114, 67] on div "Embarques ******** ID de embarque Selecciona un rango de fechas Selecciona un e…" at bounding box center [466, 213] width 707 height 373
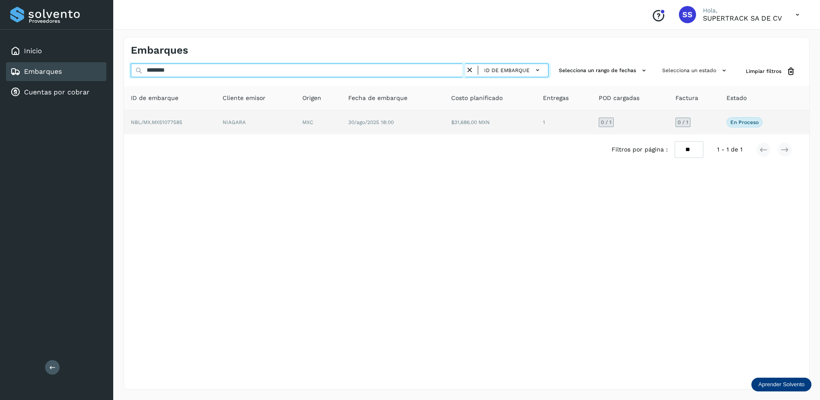
type input "********"
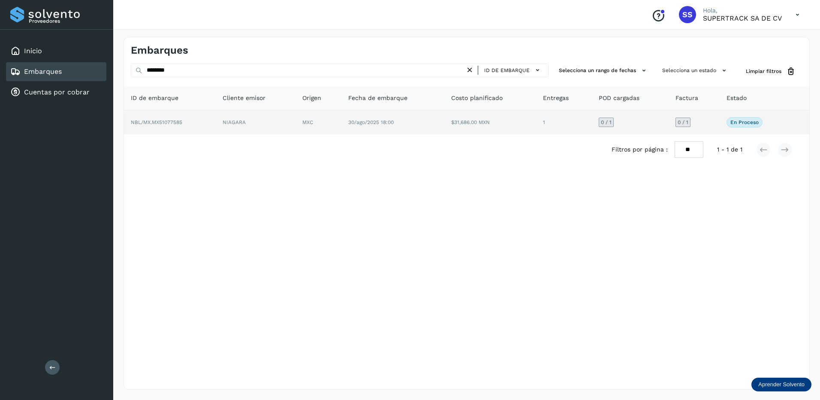
click at [182, 128] on td "NBL/MX.MX51077585" at bounding box center [170, 122] width 92 height 24
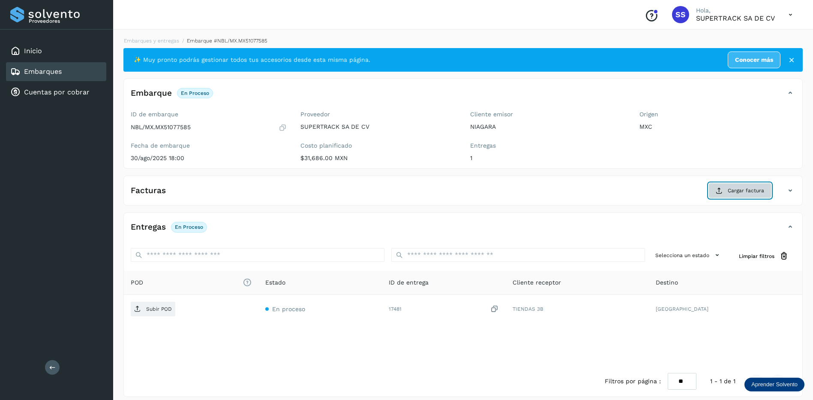
click at [739, 191] on span "Cargar factura" at bounding box center [746, 191] width 36 height 8
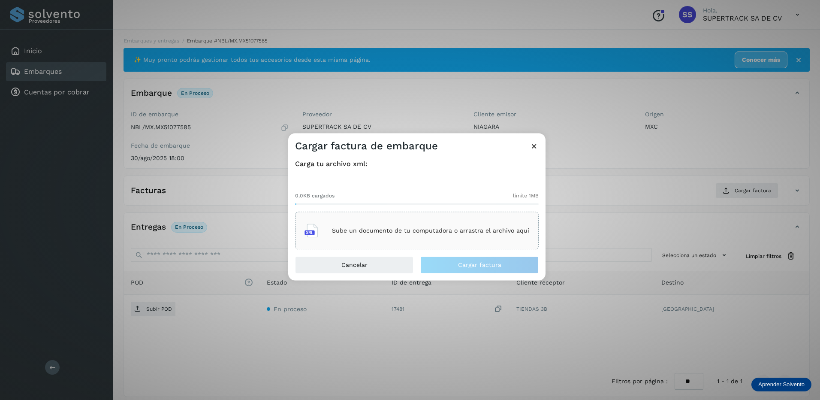
click at [447, 221] on div "Sube un documento de tu computadora o arrastra el archivo aquí" at bounding box center [416, 230] width 225 height 23
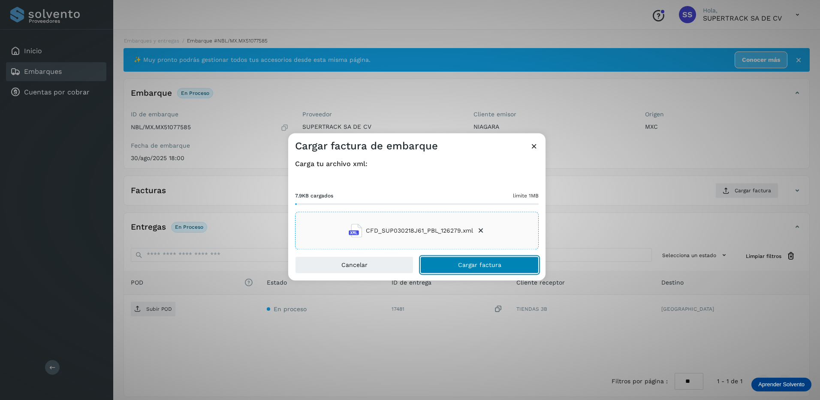
click at [482, 262] on span "Cargar factura" at bounding box center [479, 265] width 43 height 6
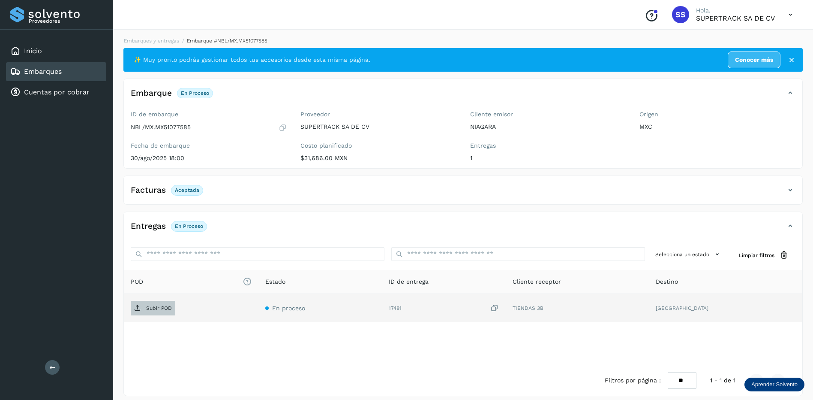
click at [152, 310] on p "Subir POD" at bounding box center [159, 308] width 26 height 6
click at [158, 38] on link "Embarques y entregas" at bounding box center [151, 41] width 55 height 6
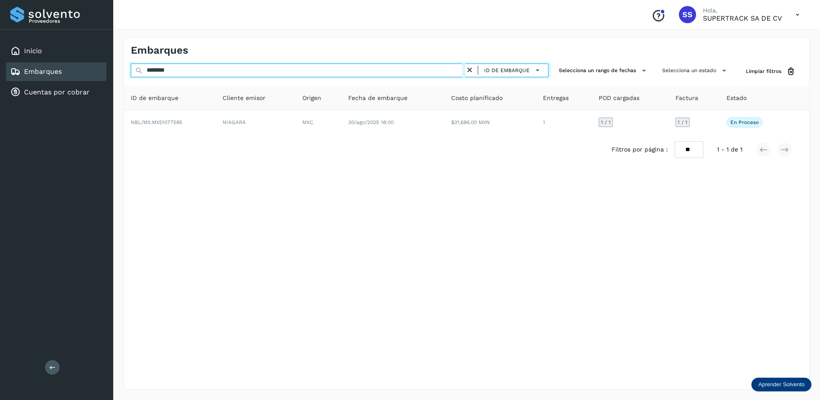
drag, startPoint x: 209, startPoint y: 72, endPoint x: 0, endPoint y: 71, distance: 208.8
click at [0, 71] on html "Proveedores Inicio Embarques Cuentas por cobrar Salir Conoce nuestros beneficio…" at bounding box center [410, 200] width 820 height 400
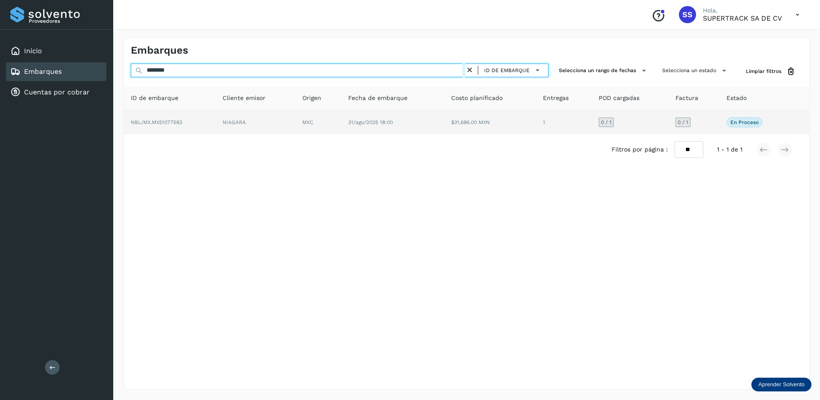
type input "********"
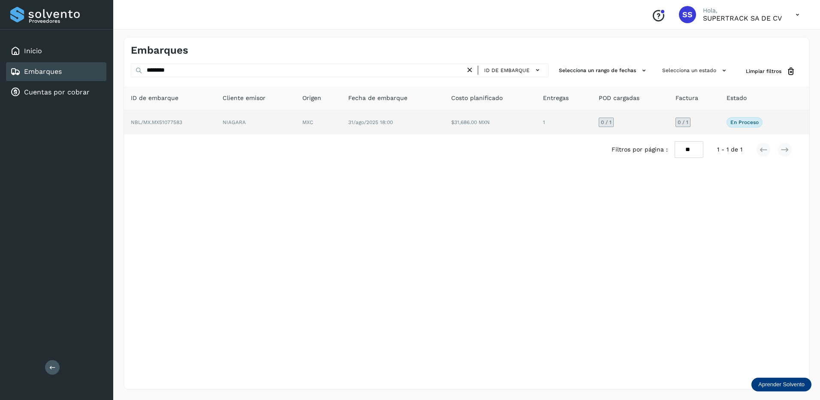
click at [202, 114] on td "NBL/MX.MX51077583" at bounding box center [170, 122] width 92 height 24
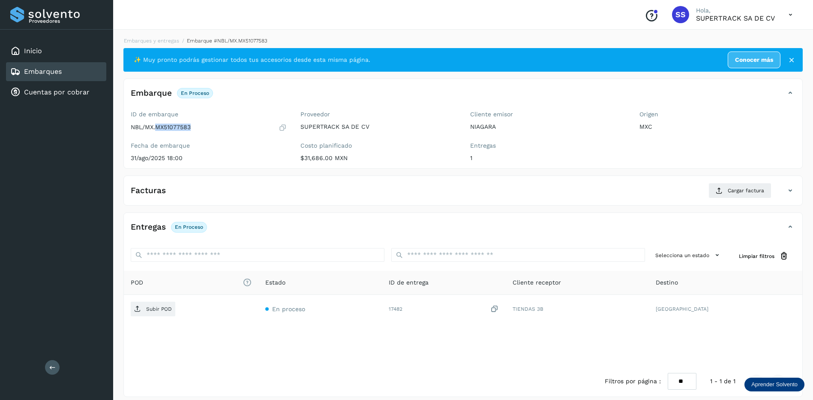
drag, startPoint x: 195, startPoint y: 123, endPoint x: 156, endPoint y: 129, distance: 40.0
click at [156, 129] on div "NBL/MX.MX51077583" at bounding box center [209, 127] width 156 height 9
drag, startPoint x: 156, startPoint y: 129, endPoint x: 160, endPoint y: 126, distance: 5.6
copy p "MX51077583"
click at [732, 185] on button "Cargar factura" at bounding box center [740, 190] width 63 height 15
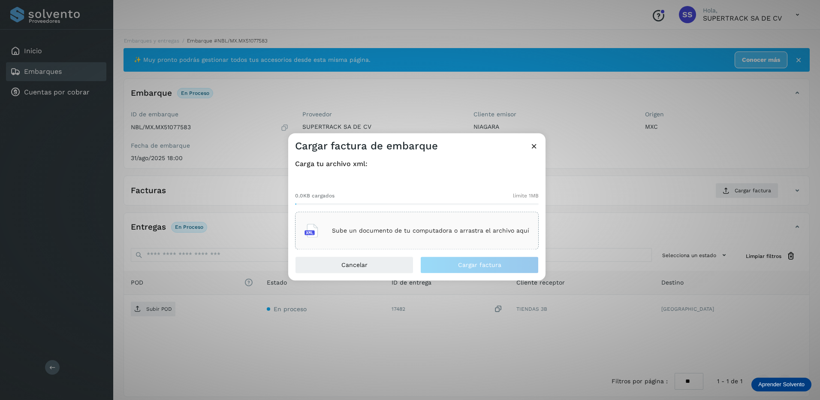
click at [365, 226] on div "Sube un documento de tu computadora o arrastra el archivo aquí" at bounding box center [416, 230] width 225 height 23
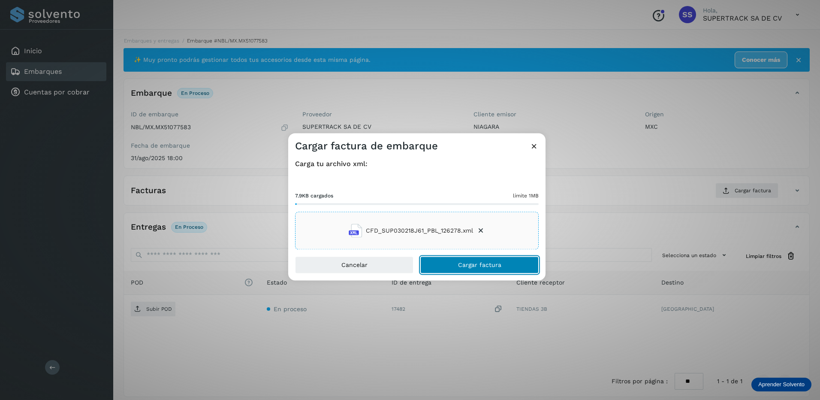
click at [479, 260] on button "Cargar factura" at bounding box center [479, 264] width 118 height 17
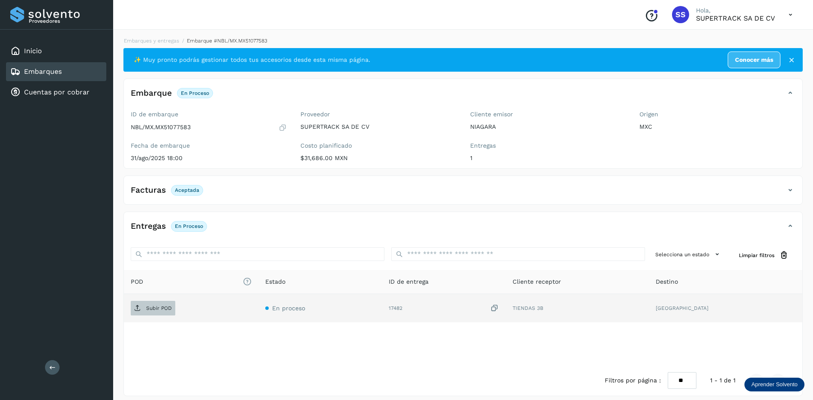
click at [160, 309] on p "Subir POD" at bounding box center [159, 308] width 26 height 6
click at [157, 40] on link "Embarques y entregas" at bounding box center [151, 41] width 55 height 6
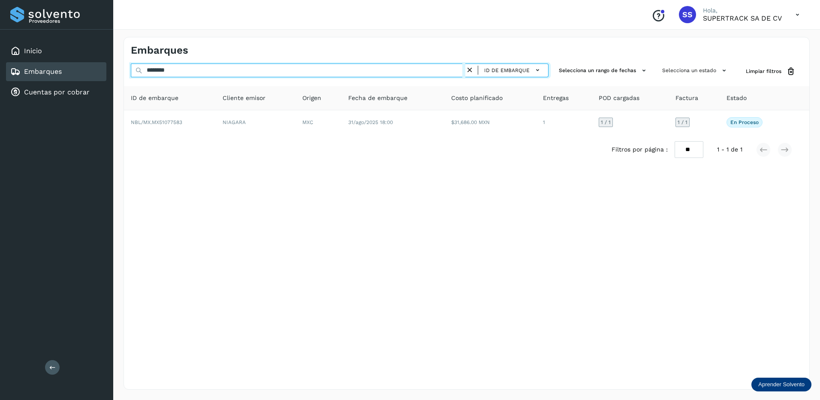
drag, startPoint x: 195, startPoint y: 74, endPoint x: 39, endPoint y: 70, distance: 155.7
click at [39, 70] on div "Proveedores Inicio Embarques Cuentas por cobrar Salir Conoce nuestros beneficio…" at bounding box center [410, 200] width 820 height 400
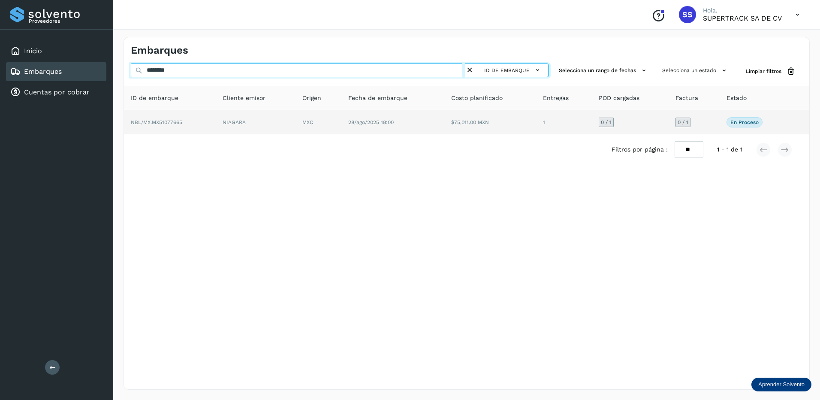
type input "********"
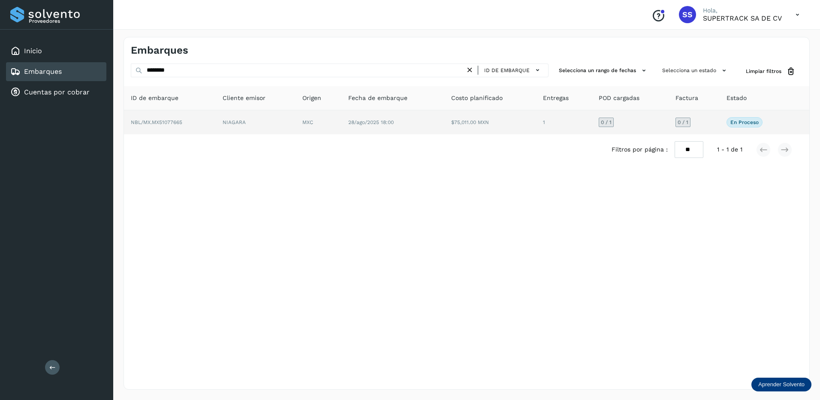
click at [194, 119] on td "NBL/MX.MX51077665" at bounding box center [170, 122] width 92 height 24
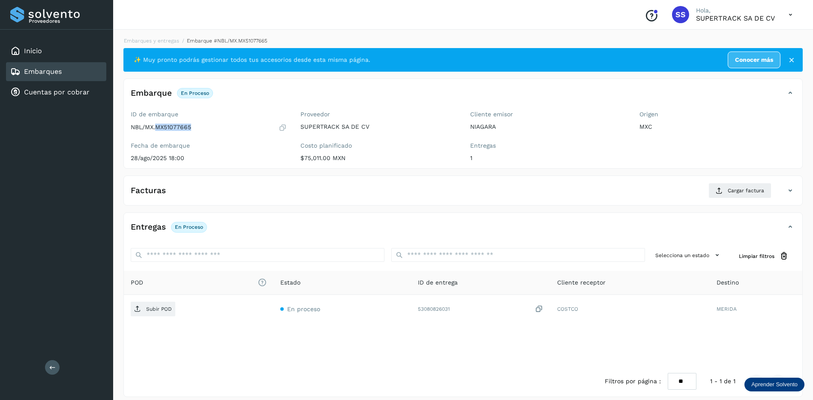
drag, startPoint x: 196, startPoint y: 126, endPoint x: 157, endPoint y: 127, distance: 39.9
click at [157, 127] on div "NBL/MX.MX51077665" at bounding box center [209, 127] width 156 height 9
copy p "MX51077665"
click at [741, 192] on span "Cargar factura" at bounding box center [746, 191] width 36 height 8
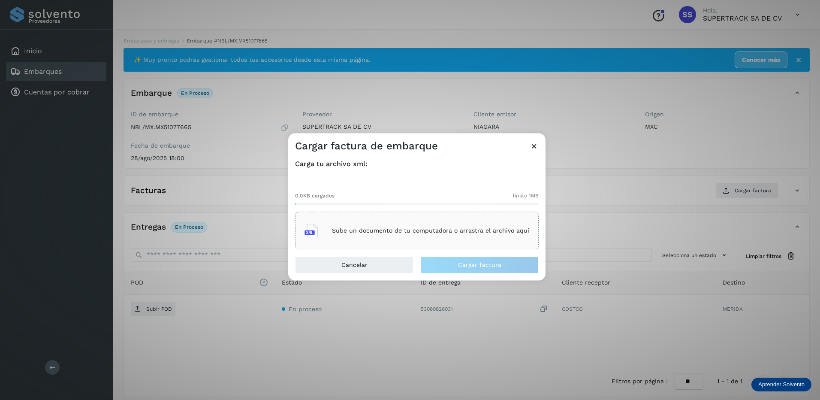
click at [447, 213] on div "Sube un documento de tu computadora o arrastra el archivo aquí" at bounding box center [417, 231] width 244 height 38
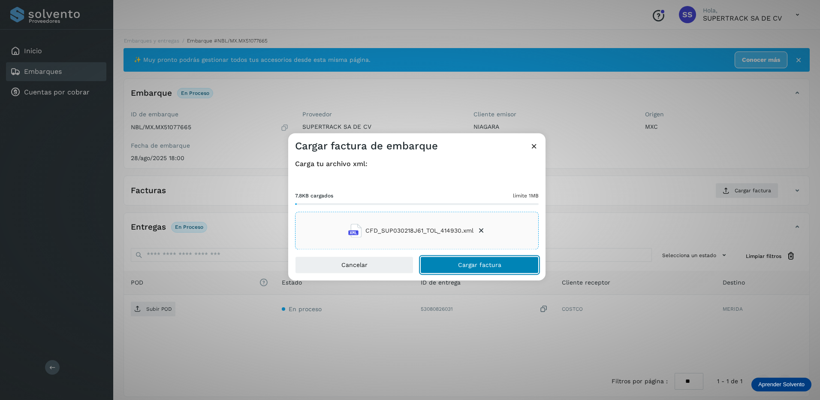
click at [481, 268] on span "Cargar factura" at bounding box center [479, 265] width 43 height 6
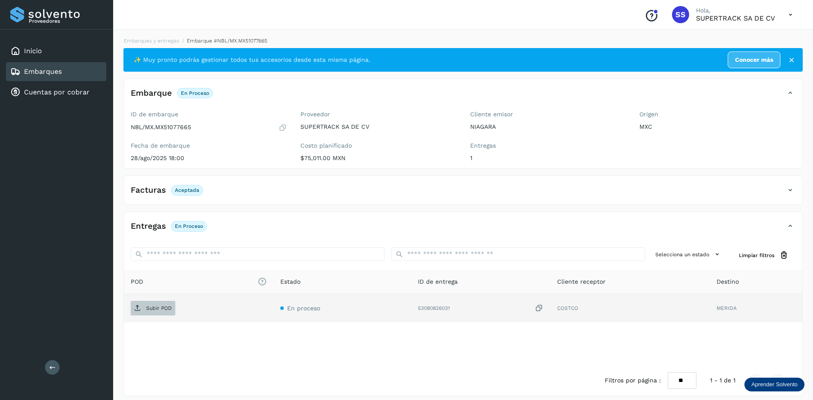
click at [148, 312] on span "Subir POD" at bounding box center [153, 308] width 45 height 14
click at [158, 44] on li "Embarques y entregas" at bounding box center [148, 41] width 61 height 8
click at [162, 42] on link "Embarques y entregas" at bounding box center [151, 41] width 55 height 6
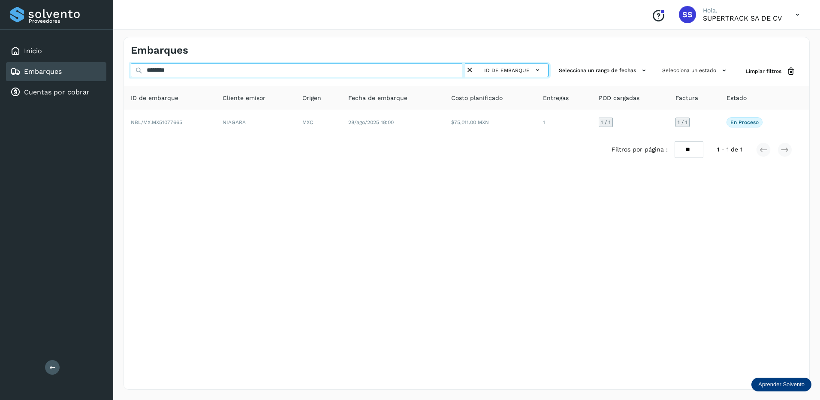
drag, startPoint x: 133, startPoint y: 66, endPoint x: 114, endPoint y: 64, distance: 19.8
click at [114, 64] on div "Embarques ******** ID de embarque Selecciona un rango de fechas Selecciona un e…" at bounding box center [466, 213] width 707 height 373
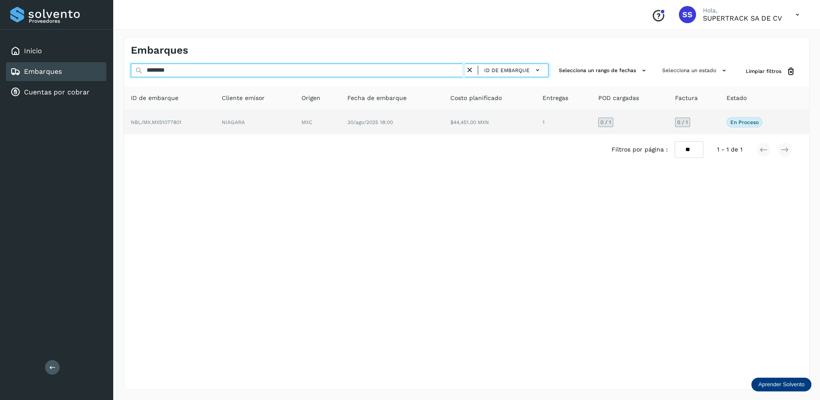
type input "********"
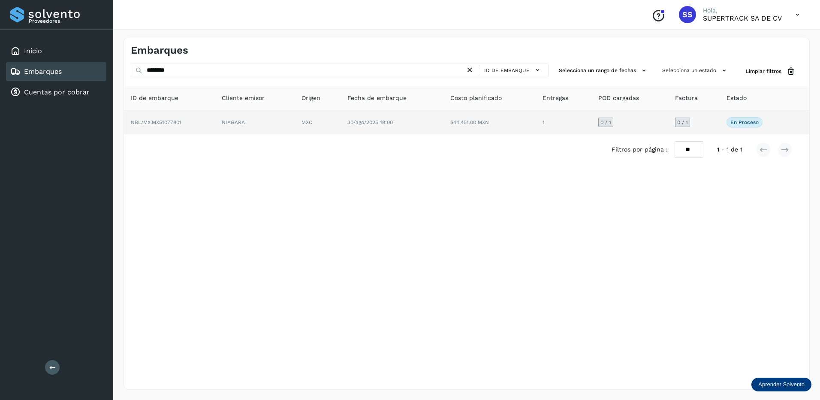
click at [167, 125] on td "NBL/MX.MX51077801" at bounding box center [169, 122] width 91 height 24
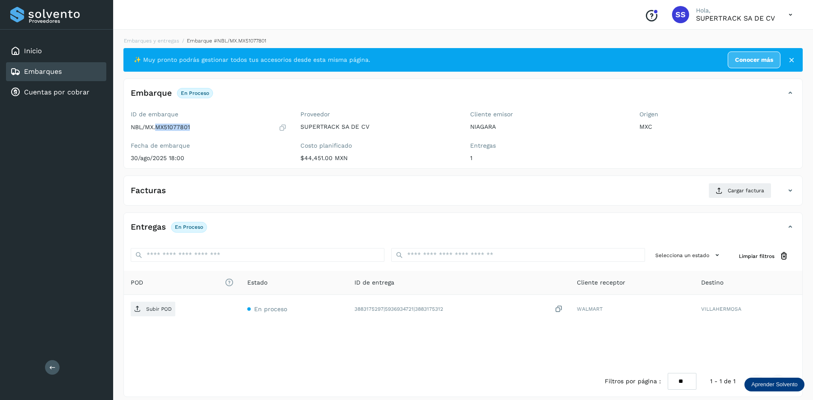
drag, startPoint x: 193, startPoint y: 128, endPoint x: 156, endPoint y: 133, distance: 37.2
click at [156, 133] on div "ID de embarque NBL/MX.MX51077801 Fecha de embarque [DATE] 18:00" at bounding box center [209, 137] width 170 height 61
drag, startPoint x: 156, startPoint y: 133, endPoint x: 168, endPoint y: 126, distance: 14.2
copy p "MX51077801"
click at [732, 188] on span "Cargar factura" at bounding box center [746, 191] width 36 height 8
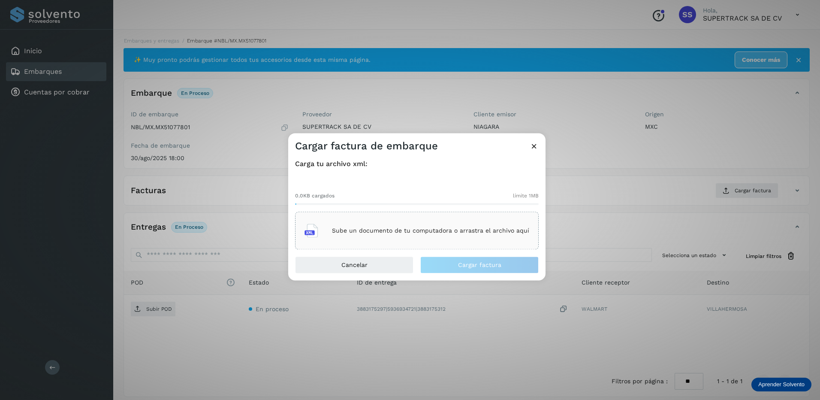
click at [429, 217] on div "Sube un documento de tu computadora o arrastra el archivo aquí" at bounding box center [417, 231] width 244 height 38
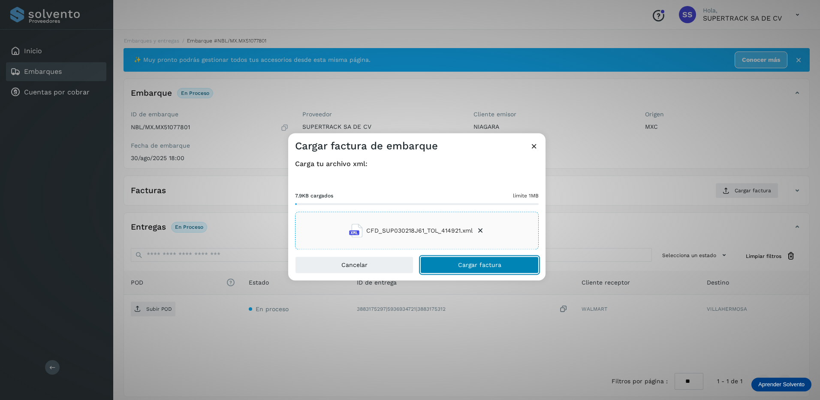
click at [487, 259] on button "Cargar factura" at bounding box center [479, 264] width 118 height 17
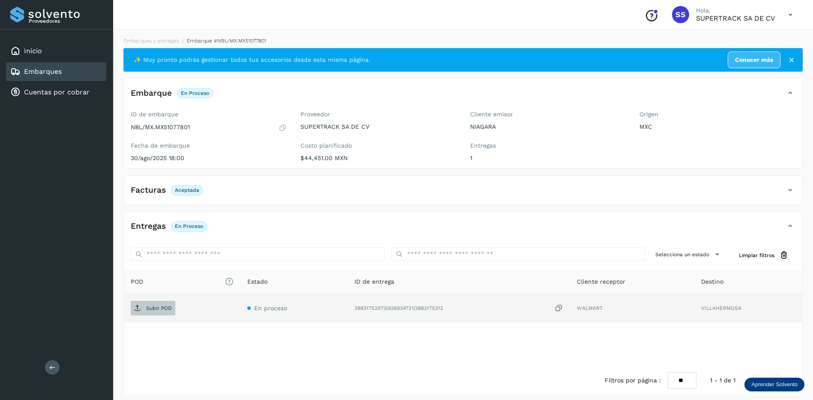
click at [148, 303] on span "Subir POD" at bounding box center [153, 308] width 45 height 14
click at [153, 42] on link "Embarques y entregas" at bounding box center [151, 41] width 55 height 6
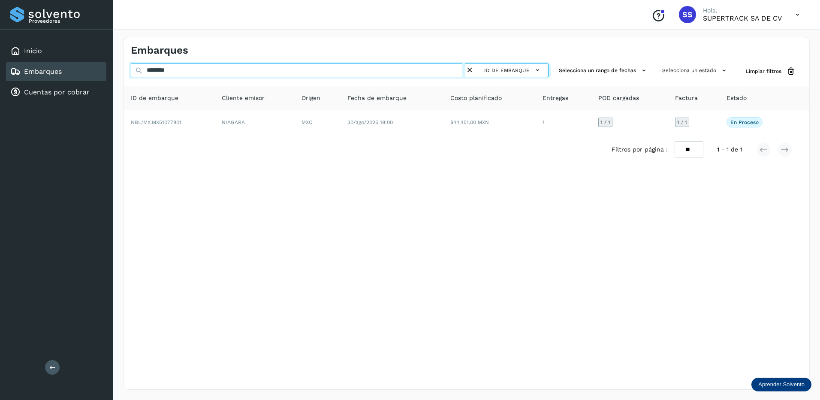
drag, startPoint x: 84, startPoint y: 66, endPoint x: 42, endPoint y: 63, distance: 42.6
click at [47, 66] on div "Proveedores Inicio Embarques Cuentas por cobrar Salir Conoce nuestros beneficio…" at bounding box center [410, 200] width 820 height 400
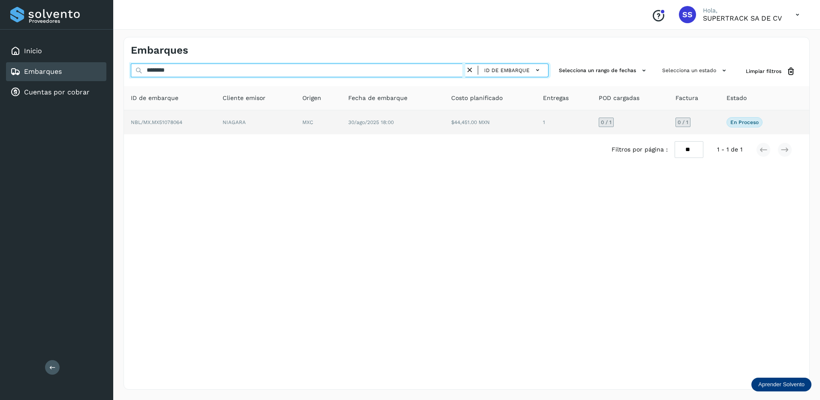
type input "********"
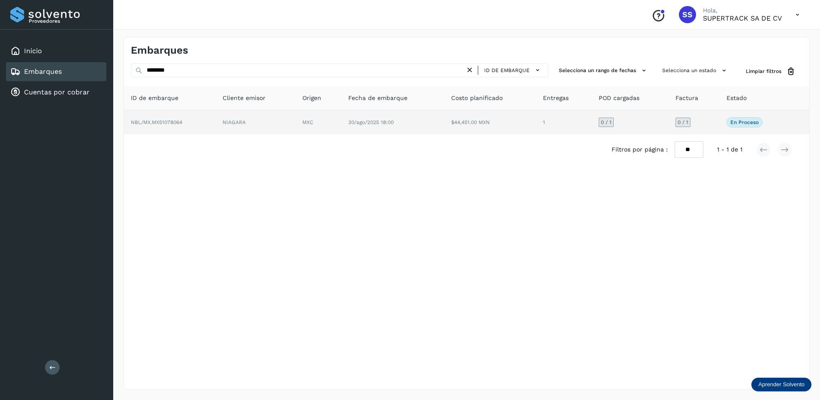
click at [265, 120] on td "NIAGARA" at bounding box center [256, 122] width 80 height 24
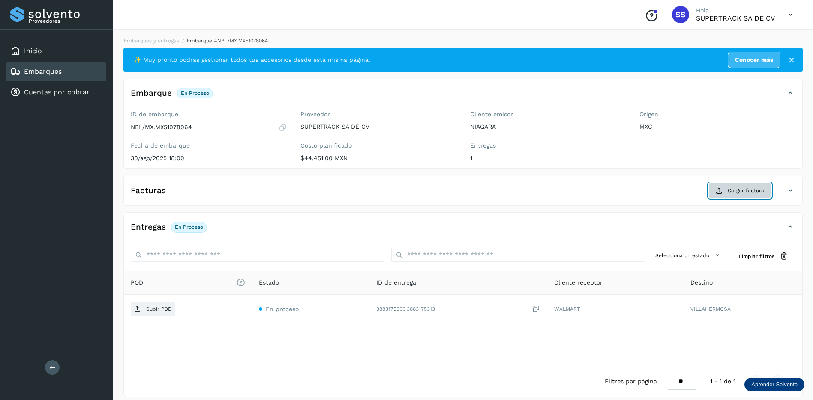
click at [717, 187] on icon at bounding box center [719, 190] width 7 height 7
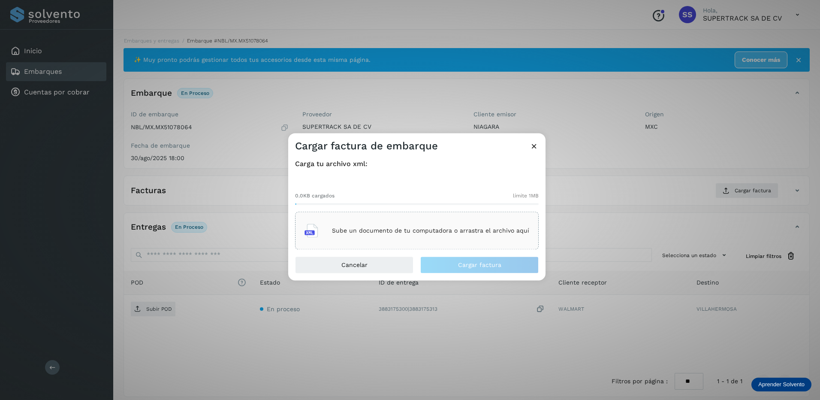
click at [466, 238] on div "Sube un documento de tu computadora o arrastra el archivo aquí" at bounding box center [416, 230] width 225 height 23
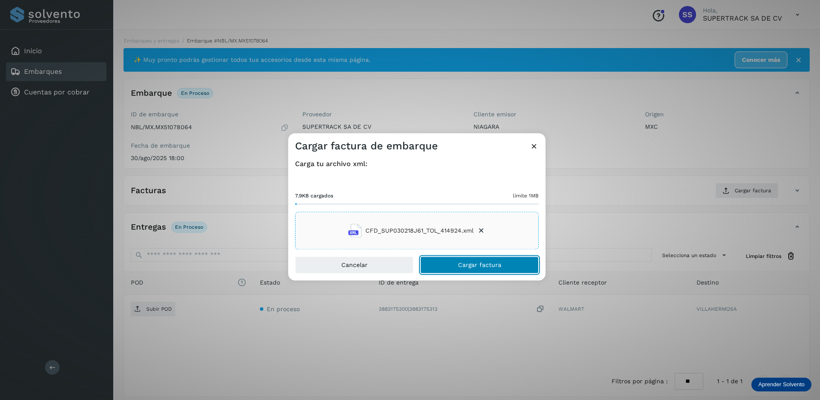
click at [482, 263] on span "Cargar factura" at bounding box center [479, 265] width 43 height 6
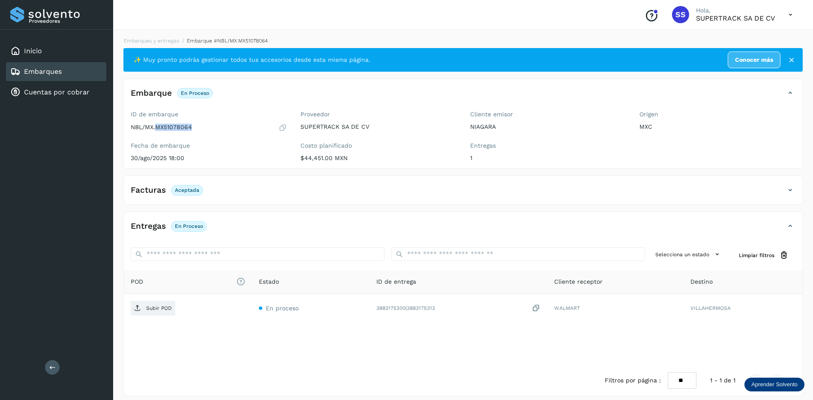
drag, startPoint x: 195, startPoint y: 124, endPoint x: 157, endPoint y: 130, distance: 38.6
click at [157, 130] on div "NBL/MX.MX51078064" at bounding box center [209, 127] width 156 height 9
drag, startPoint x: 157, startPoint y: 130, endPoint x: 163, endPoint y: 127, distance: 6.3
click at [253, 349] on div "POD El tamaño máximo de archivo es de 20 Mb. Estado ID de entrega Cliente recep…" at bounding box center [463, 317] width 679 height 95
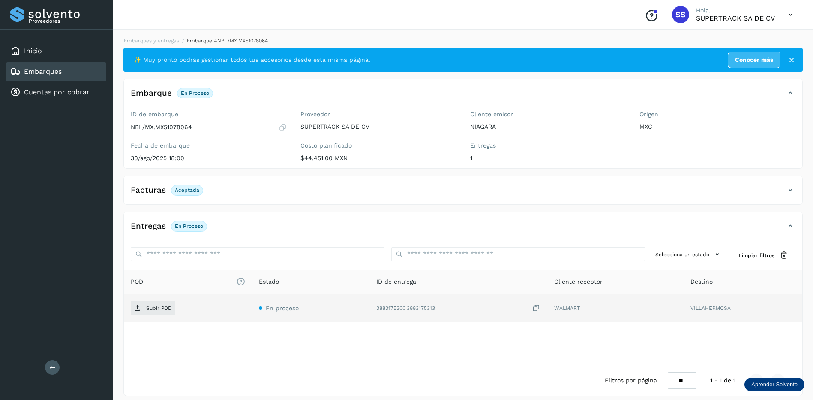
click at [158, 316] on td "Subir POD" at bounding box center [188, 308] width 128 height 28
click at [159, 310] on p "Subir POD" at bounding box center [159, 308] width 26 height 6
click at [172, 39] on link "Embarques y entregas" at bounding box center [151, 41] width 55 height 6
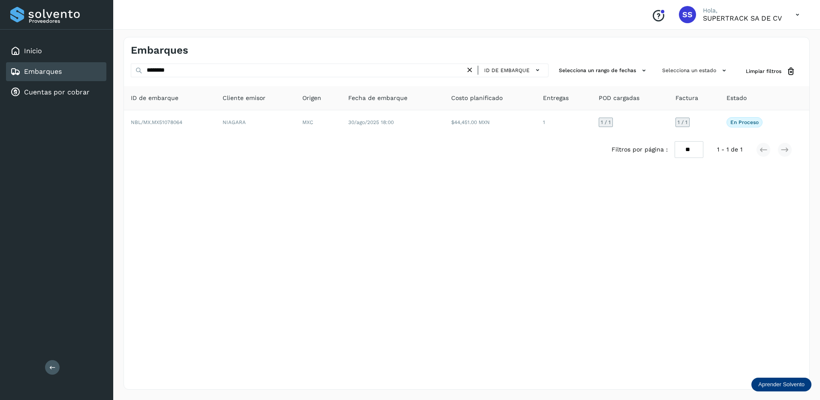
click at [471, 71] on icon at bounding box center [469, 70] width 9 height 9
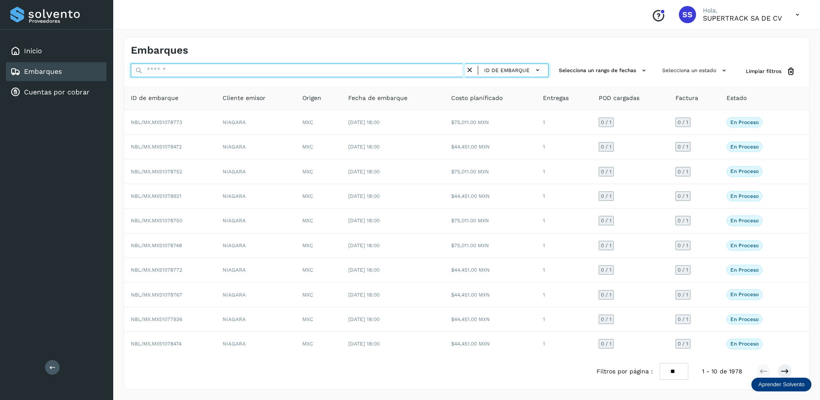
click at [271, 68] on input "text" at bounding box center [298, 70] width 334 height 14
click at [246, 67] on input "text" at bounding box center [298, 70] width 334 height 14
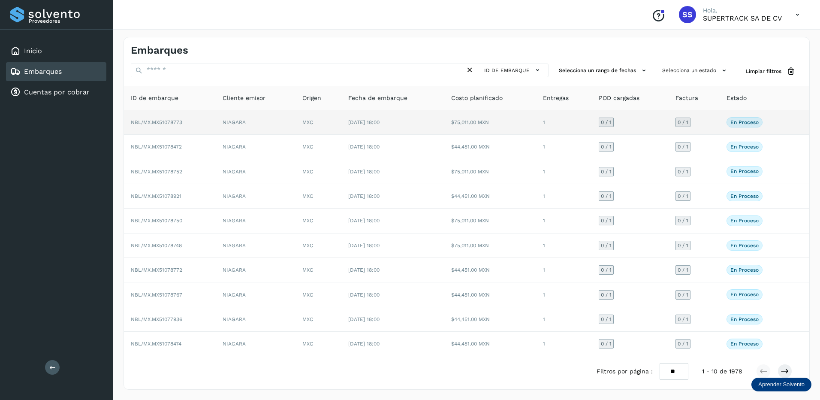
click at [356, 125] on td "[DATE] 18:00" at bounding box center [392, 122] width 103 height 24
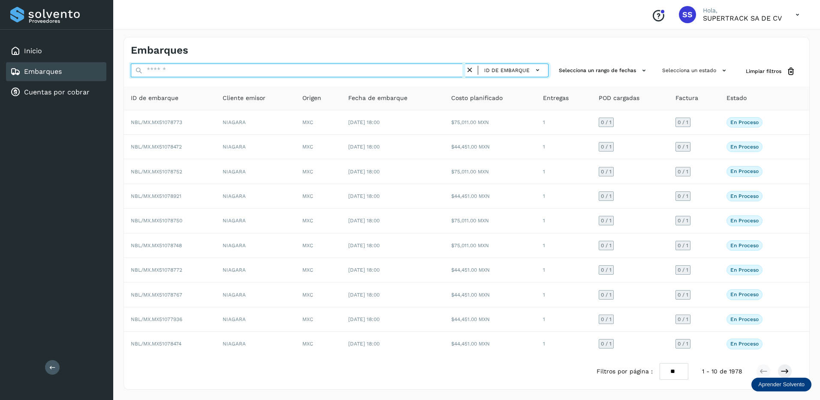
click at [211, 65] on input "text" at bounding box center [298, 70] width 334 height 14
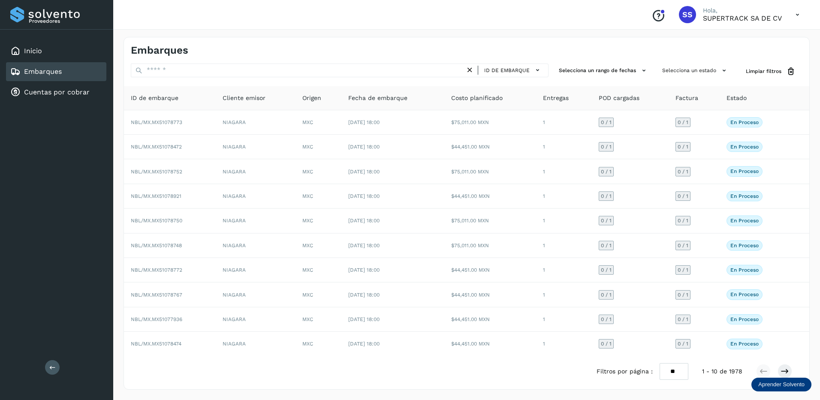
click at [470, 73] on icon at bounding box center [469, 70] width 9 height 9
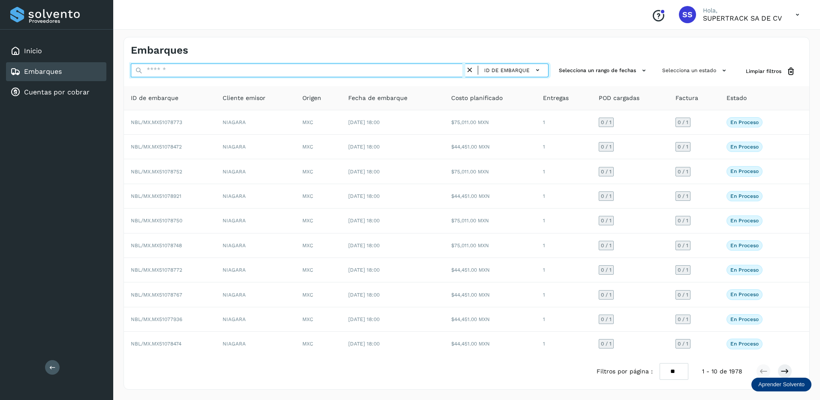
click at [197, 71] on input "text" at bounding box center [298, 70] width 334 height 14
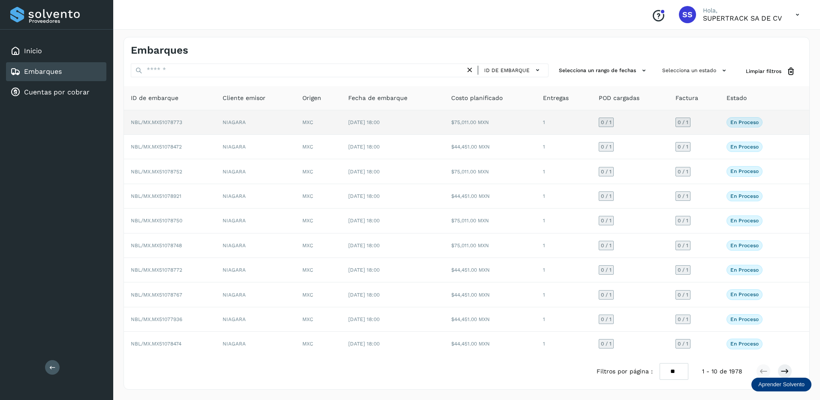
click at [327, 131] on td "MXC" at bounding box center [318, 122] width 46 height 24
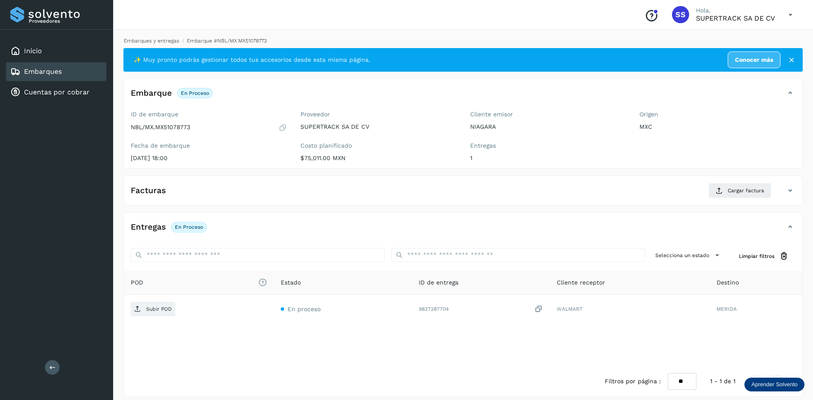
click at [164, 43] on link "Embarques y entregas" at bounding box center [151, 41] width 55 height 6
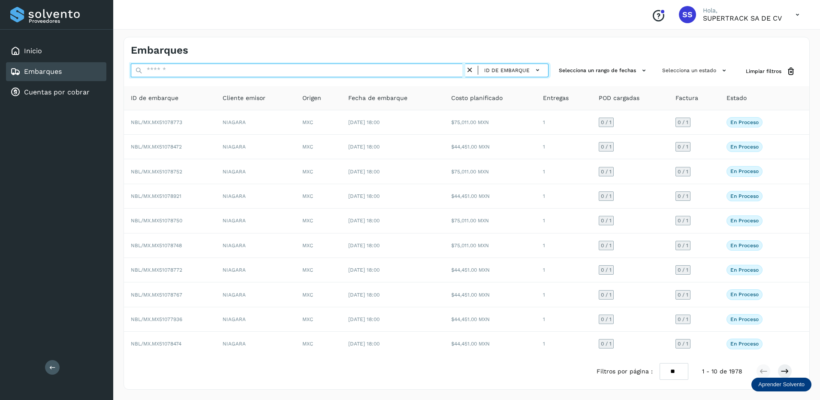
click at [189, 70] on input "text" at bounding box center [298, 70] width 334 height 14
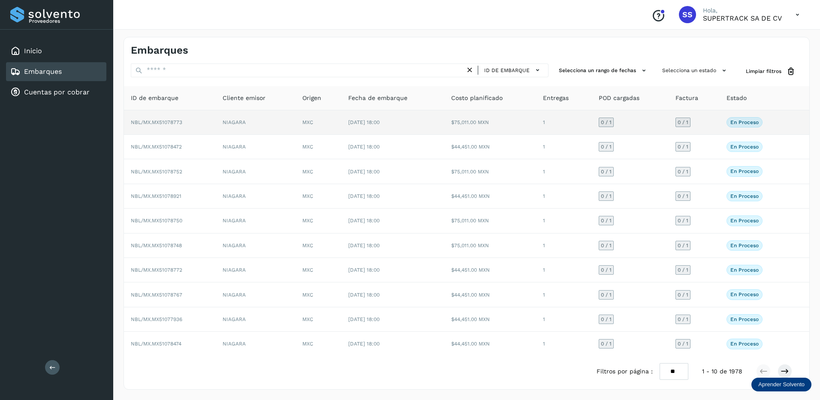
click at [236, 131] on td "NIAGARA" at bounding box center [256, 122] width 80 height 24
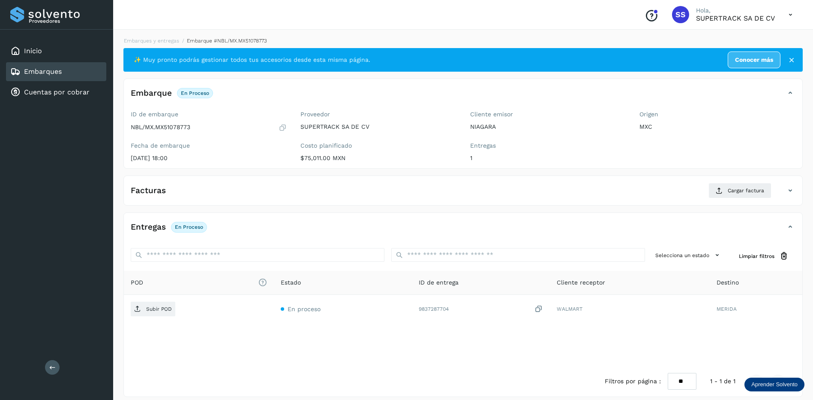
click at [158, 49] on div "✨ Muy pronto podrás gestionar todos tus accesorios desde esta misma página. Con…" at bounding box center [463, 60] width 680 height 24
click at [164, 41] on link "Embarques y entregas" at bounding box center [151, 41] width 55 height 6
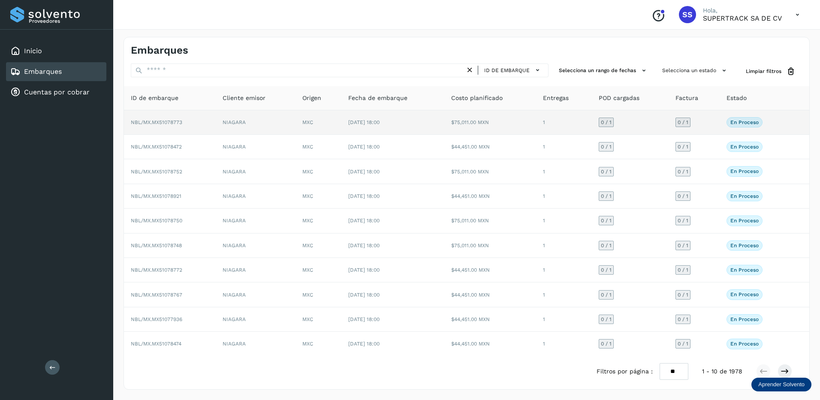
click at [198, 120] on td "NBL/MX.MX51078773" at bounding box center [170, 122] width 92 height 24
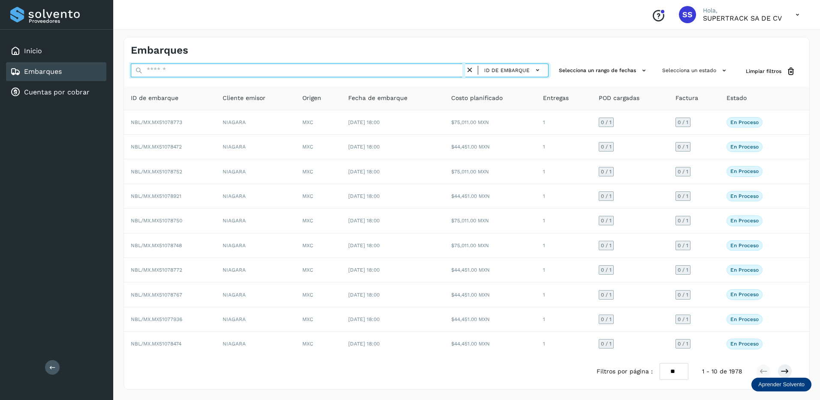
click at [186, 68] on input "text" at bounding box center [298, 70] width 334 height 14
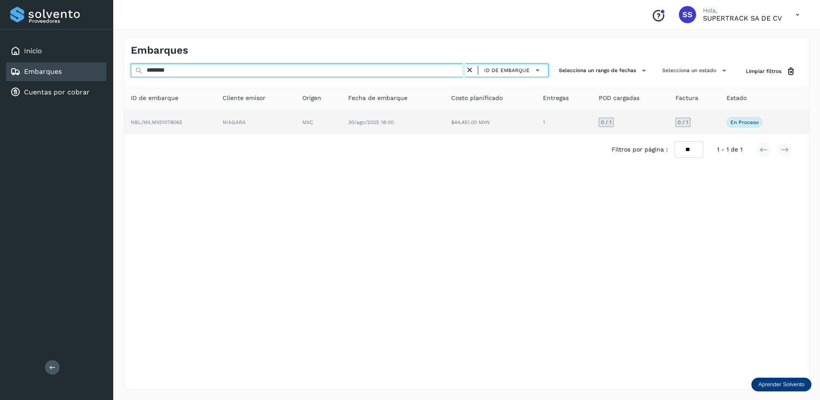
type input "********"
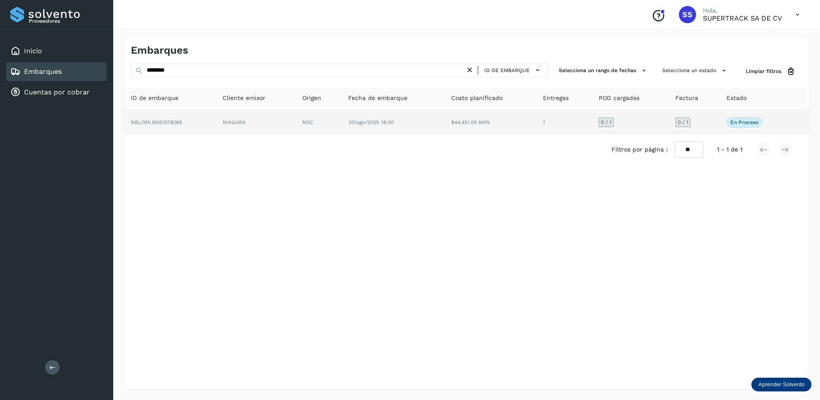
click at [265, 121] on td "NIAGARA" at bounding box center [256, 122] width 80 height 24
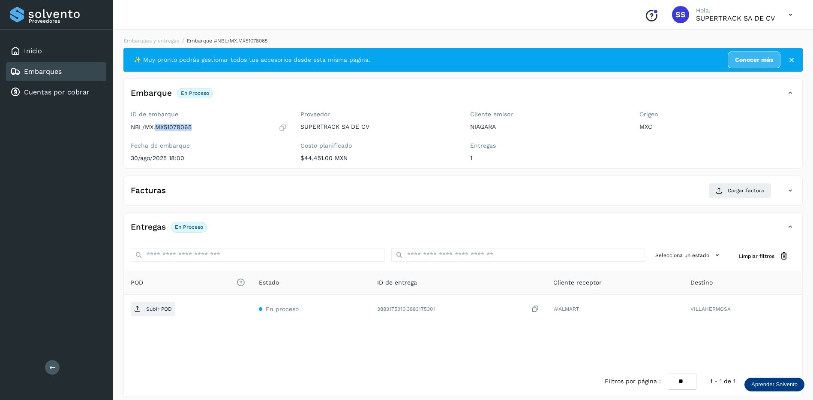
drag, startPoint x: 195, startPoint y: 131, endPoint x: 157, endPoint y: 130, distance: 37.7
click at [157, 130] on div "NBL/MX.MX51078065" at bounding box center [209, 127] width 156 height 9
drag, startPoint x: 157, startPoint y: 130, endPoint x: 166, endPoint y: 126, distance: 9.6
click at [738, 191] on span "Cargar factura" at bounding box center [746, 191] width 36 height 8
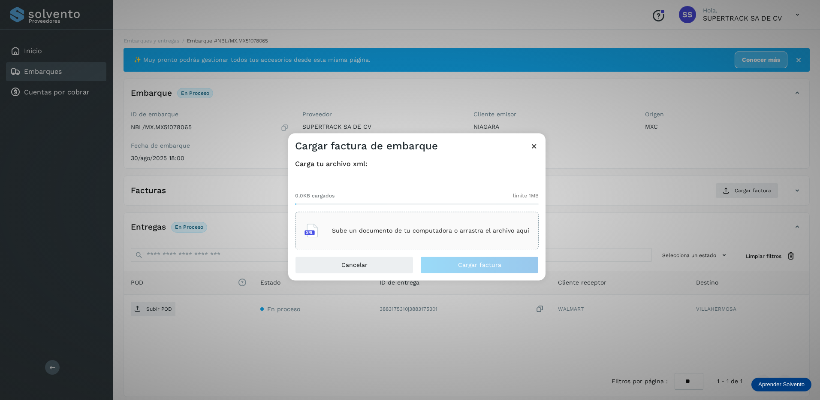
click at [440, 230] on p "Sube un documento de tu computadora o arrastra el archivo aquí" at bounding box center [430, 230] width 197 height 7
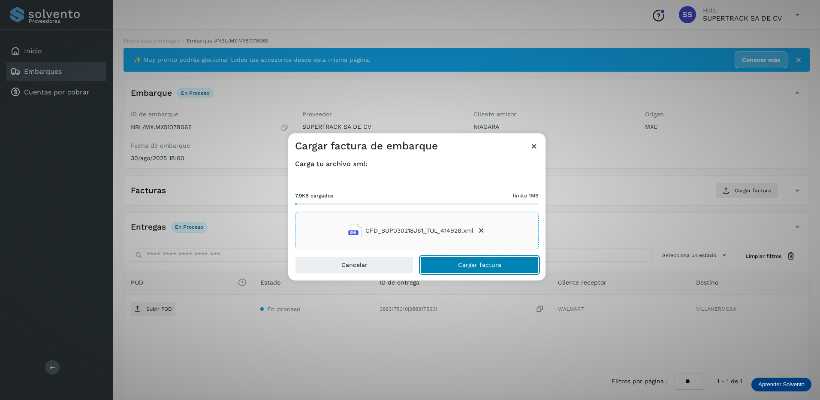
click at [488, 264] on span "Cargar factura" at bounding box center [479, 265] width 43 height 6
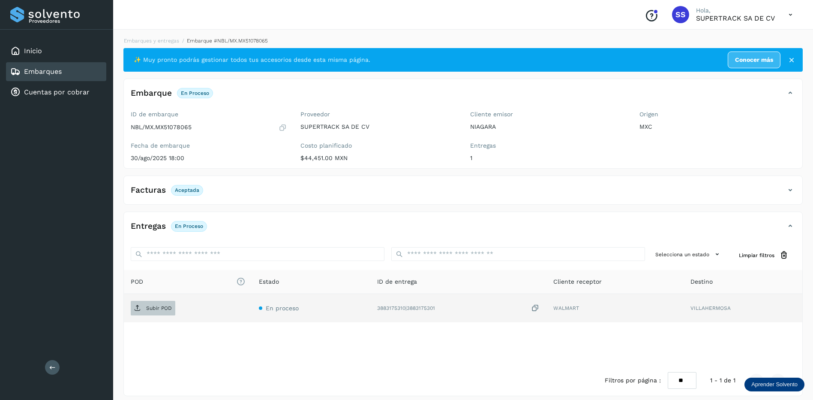
click at [154, 303] on span "Subir POD" at bounding box center [153, 308] width 45 height 14
click at [163, 34] on div "Embarques y entregas Embarque #NBL/MX.MX51078065 ✨ Muy pronto podrás gestionar …" at bounding box center [463, 216] width 700 height 379
click at [161, 40] on link "Embarques y entregas" at bounding box center [151, 41] width 55 height 6
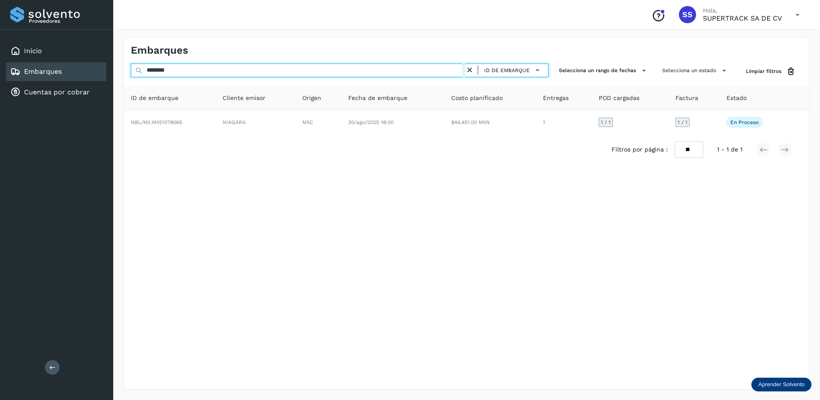
drag, startPoint x: 192, startPoint y: 72, endPoint x: 61, endPoint y: 80, distance: 131.0
click at [61, 81] on div "Proveedores Inicio Embarques Cuentas por cobrar Salir Conoce nuestros beneficio…" at bounding box center [410, 200] width 820 height 400
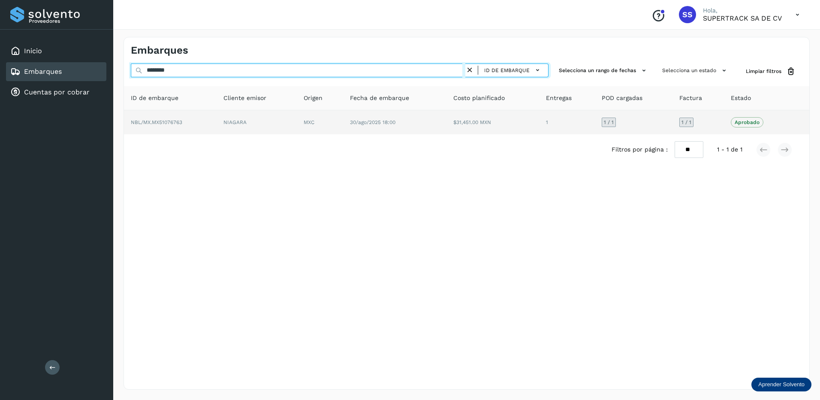
type input "********"
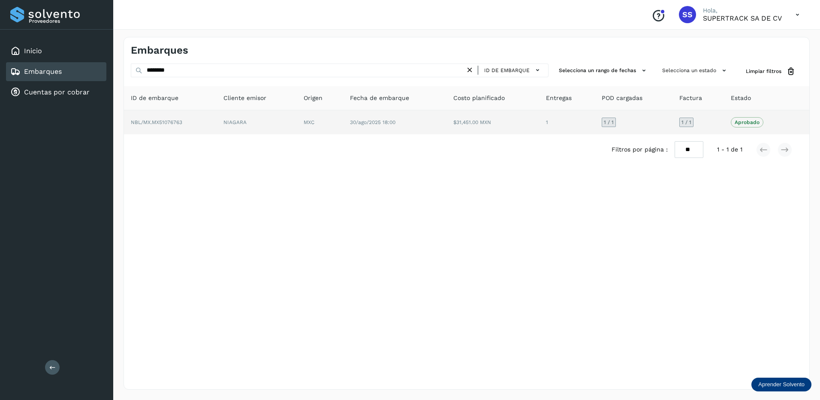
click at [289, 133] on td "NIAGARA" at bounding box center [257, 122] width 80 height 24
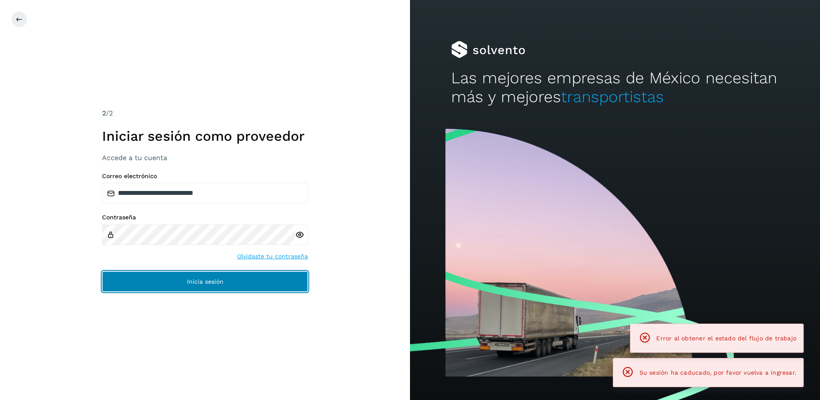
click at [187, 286] on button "Inicia sesión" at bounding box center [205, 281] width 206 height 21
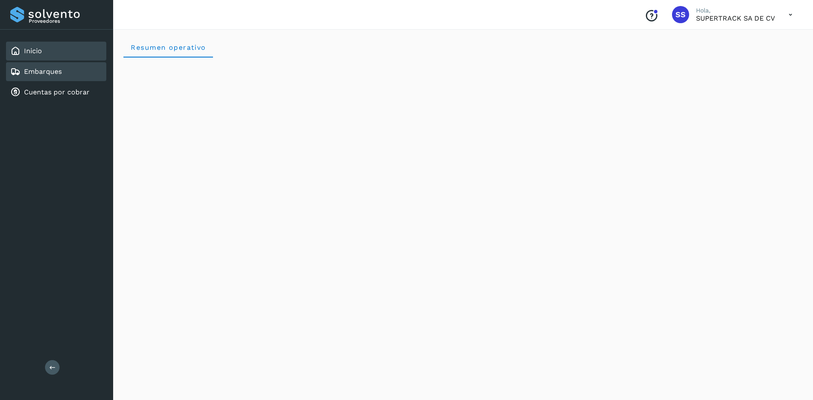
click at [60, 75] on link "Embarques" at bounding box center [43, 71] width 38 height 8
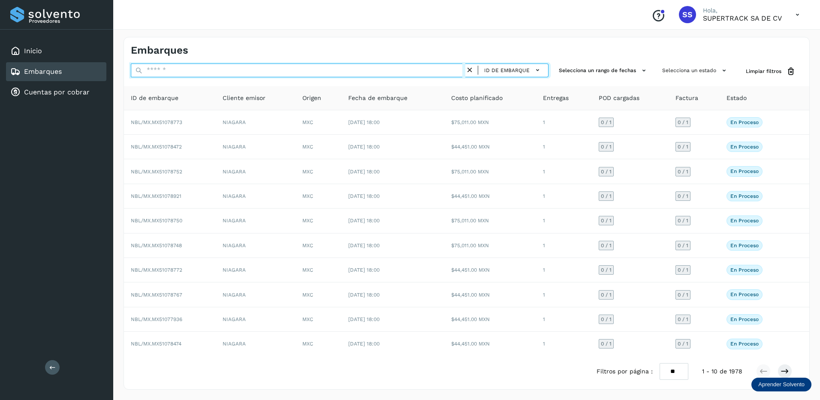
click at [181, 69] on input "text" at bounding box center [298, 70] width 334 height 14
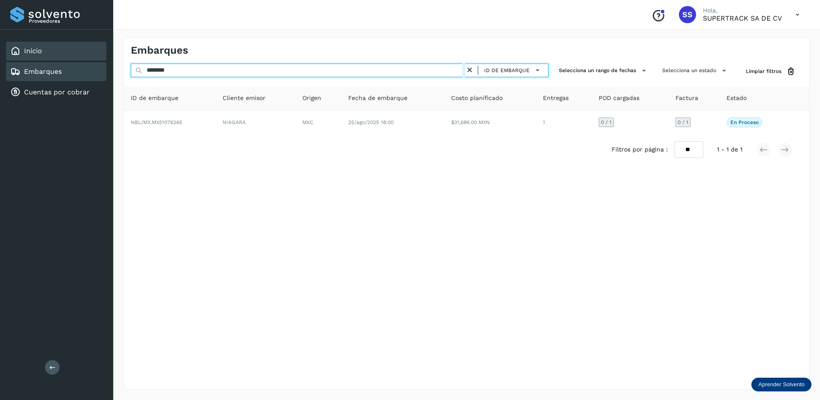
drag, startPoint x: 193, startPoint y: 67, endPoint x: 52, endPoint y: 49, distance: 141.7
click at [52, 49] on div "Proveedores Inicio Embarques Cuentas por cobrar Salir Conoce nuestros beneficio…" at bounding box center [410, 200] width 820 height 400
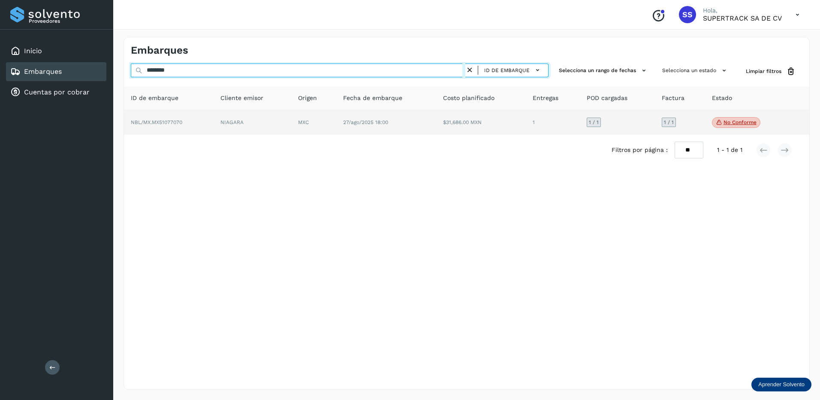
type input "********"
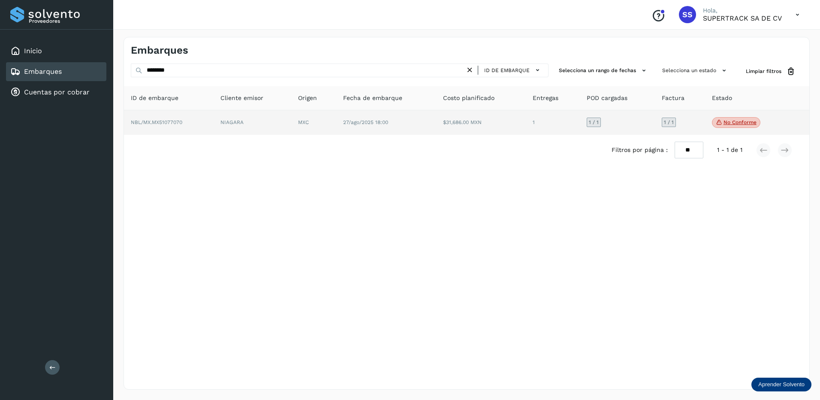
click at [454, 131] on td "$31,686.00 MXN" at bounding box center [481, 122] width 90 height 25
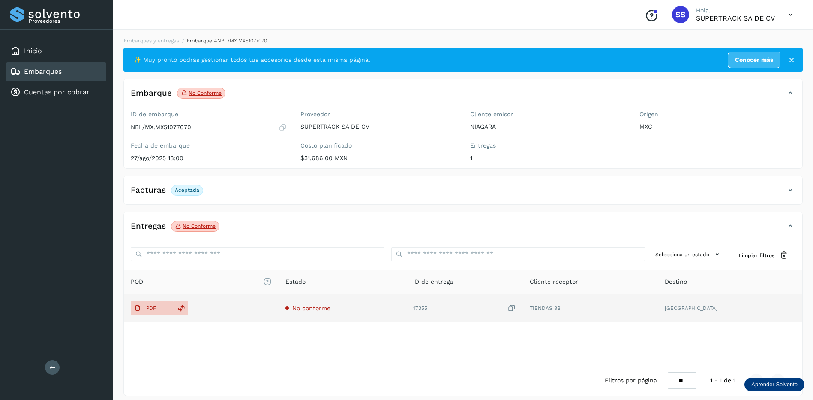
click at [318, 305] on span "No conforme" at bounding box center [311, 307] width 38 height 7
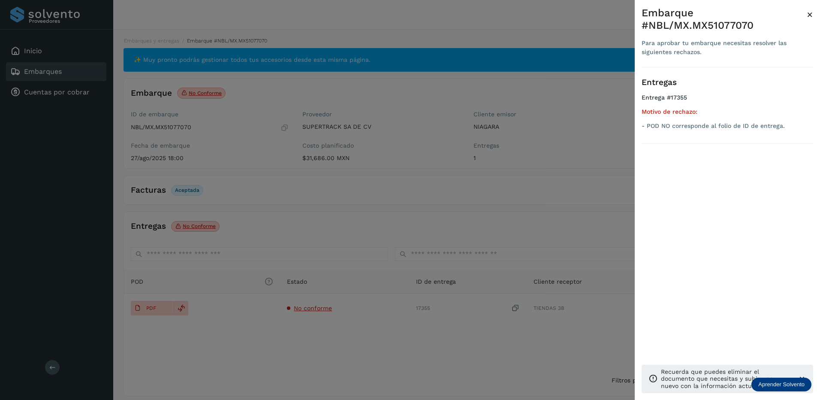
drag, startPoint x: 318, startPoint y: 305, endPoint x: 382, endPoint y: 307, distance: 63.9
click at [382, 307] on div at bounding box center [410, 200] width 820 height 400
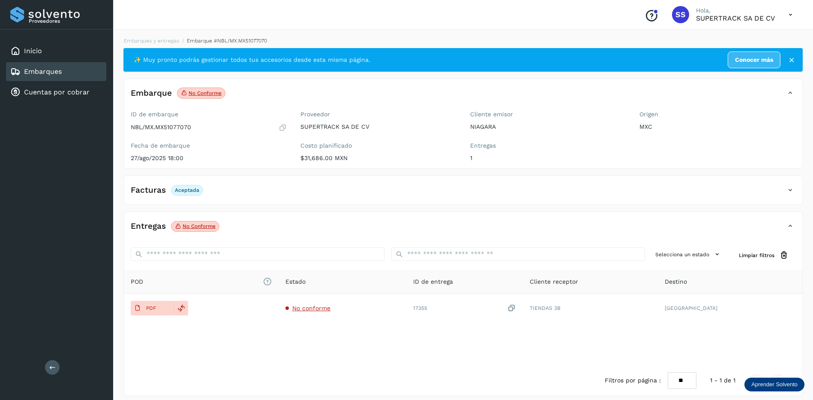
click at [228, 188] on div "Facturas Aceptada" at bounding box center [455, 190] width 662 height 15
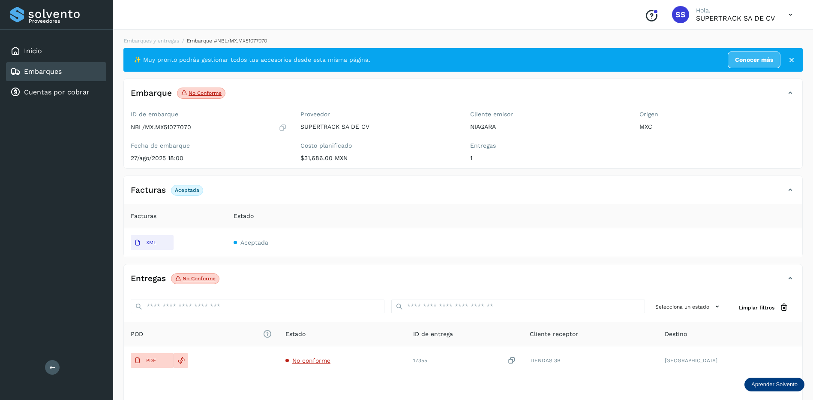
click at [281, 192] on div "Facturas Aceptada" at bounding box center [455, 190] width 662 height 15
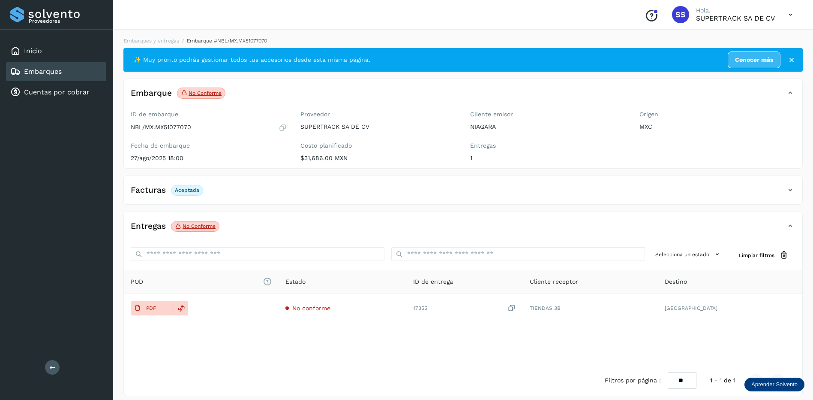
click at [344, 182] on div "Facturas Aceptada Facturas Estado XML Aceptada" at bounding box center [463, 189] width 680 height 29
click at [301, 194] on div "Facturas Aceptada" at bounding box center [455, 190] width 662 height 15
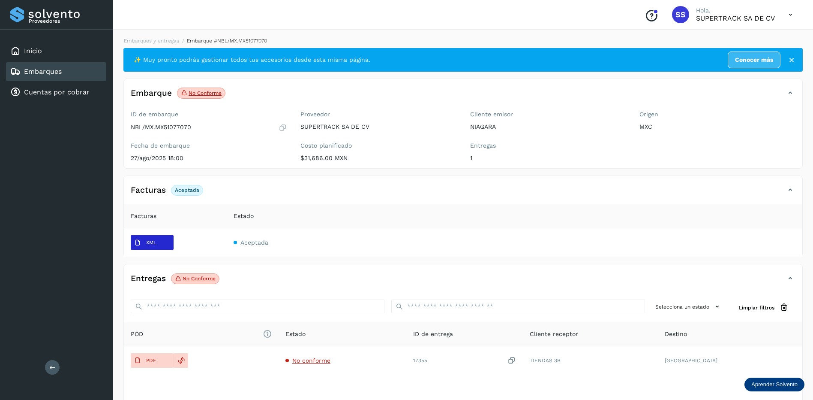
click at [152, 239] on span "XML" at bounding box center [145, 243] width 29 height 14
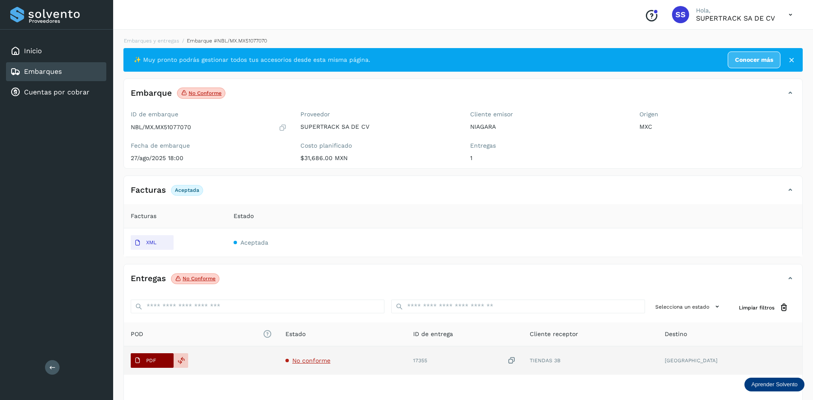
click at [157, 358] on span "PDF" at bounding box center [145, 360] width 29 height 14
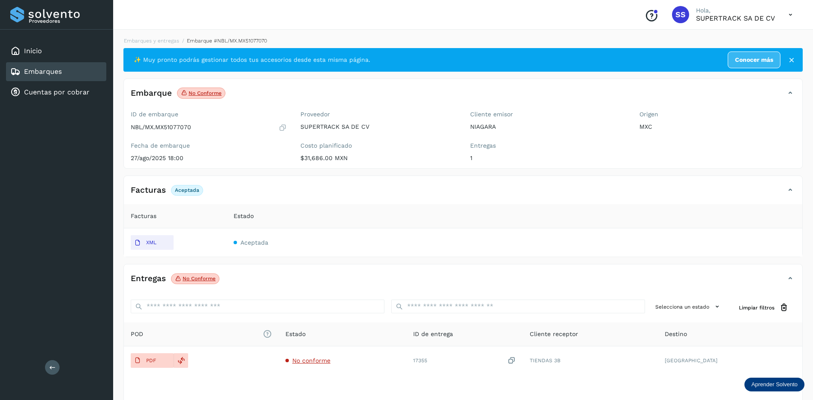
click at [669, 233] on td "Aceptada" at bounding box center [515, 242] width 576 height 28
click at [147, 37] on li "Embarques y entregas" at bounding box center [148, 41] width 61 height 8
click at [153, 42] on link "Embarques y entregas" at bounding box center [151, 41] width 55 height 6
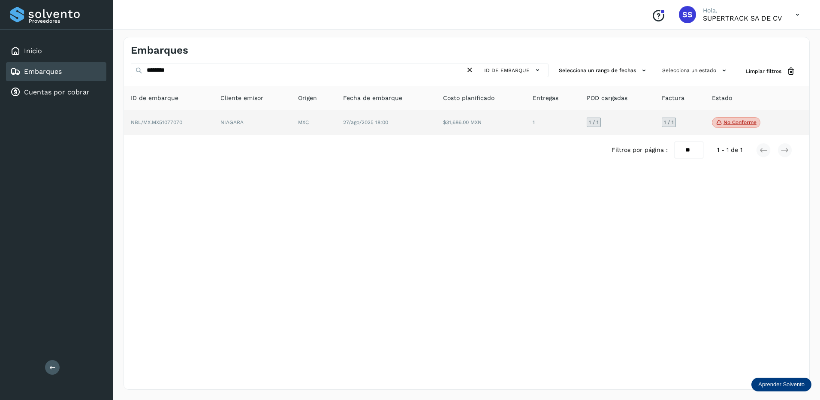
click at [268, 119] on td "NIAGARA" at bounding box center [253, 122] width 78 height 25
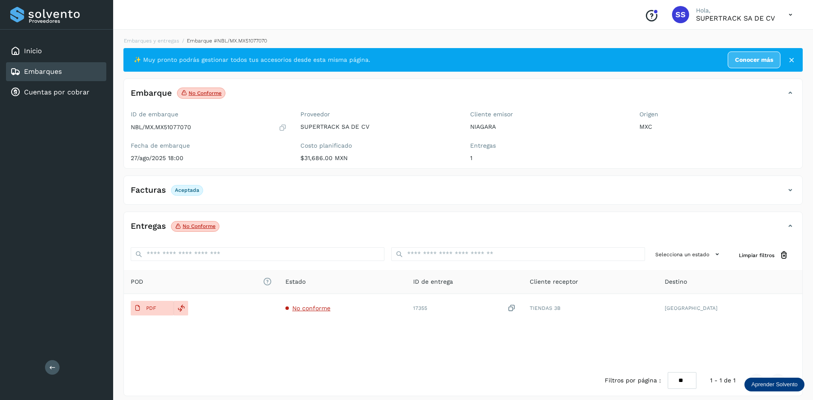
click at [149, 32] on div "Embarques y entregas Embarque #NBL/MX.MX51077070 ✨ Muy pronto podrás gestionar …" at bounding box center [463, 216] width 700 height 379
click at [152, 40] on link "Embarques y entregas" at bounding box center [151, 41] width 55 height 6
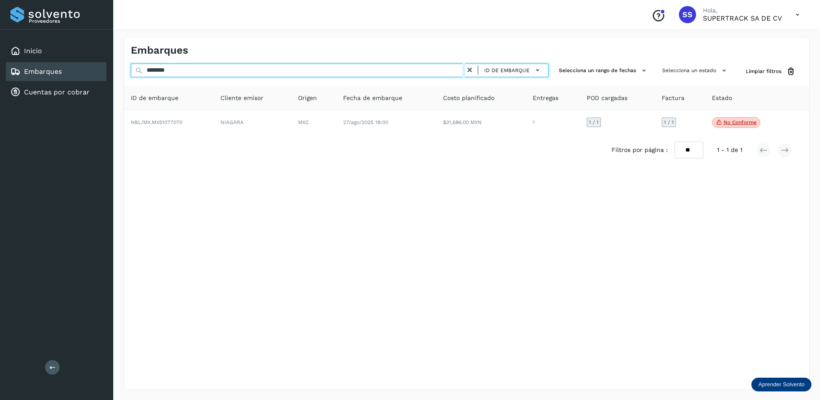
drag, startPoint x: 186, startPoint y: 71, endPoint x: 120, endPoint y: 71, distance: 65.6
click at [113, 71] on div "Proveedores Inicio Embarques Cuentas por cobrar Salir Conoce nuestros beneficio…" at bounding box center [410, 200] width 820 height 400
paste input "text"
drag, startPoint x: 186, startPoint y: 67, endPoint x: 72, endPoint y: 64, distance: 113.7
click at [72, 64] on div "Proveedores Inicio Embarques Cuentas por cobrar Salir Conoce nuestros beneficio…" at bounding box center [410, 200] width 820 height 400
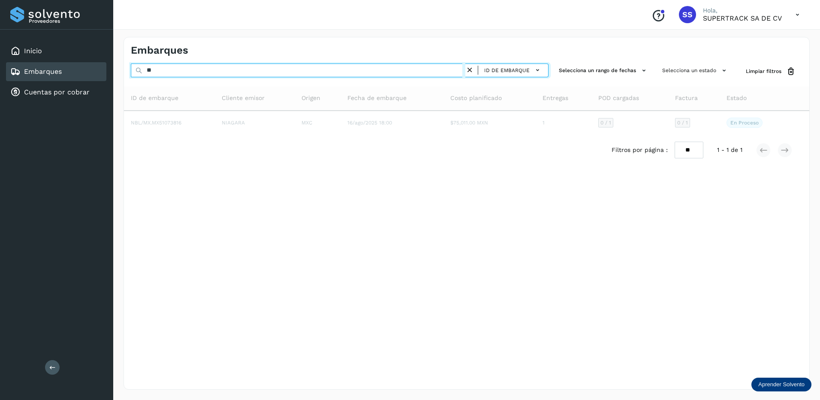
type input "*"
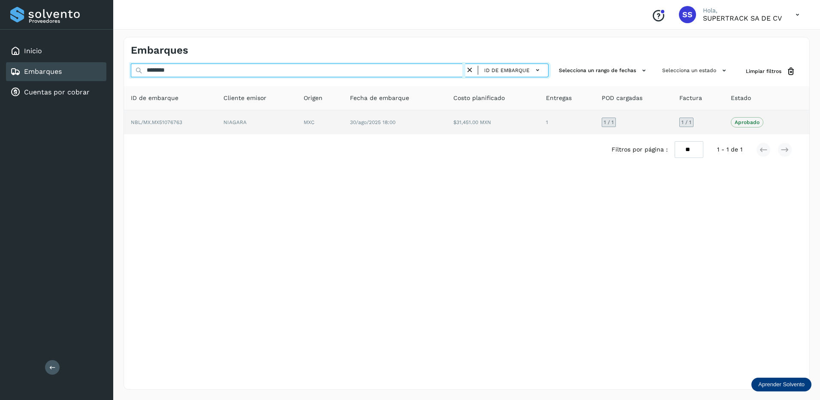
type input "********"
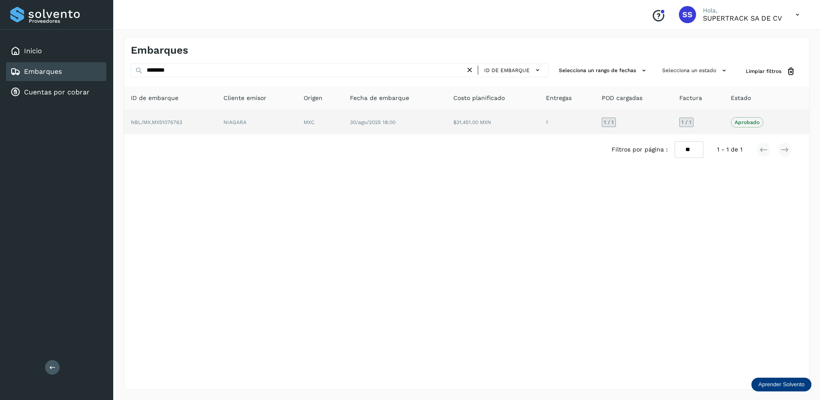
click at [316, 126] on td "MXC" at bounding box center [320, 122] width 46 height 24
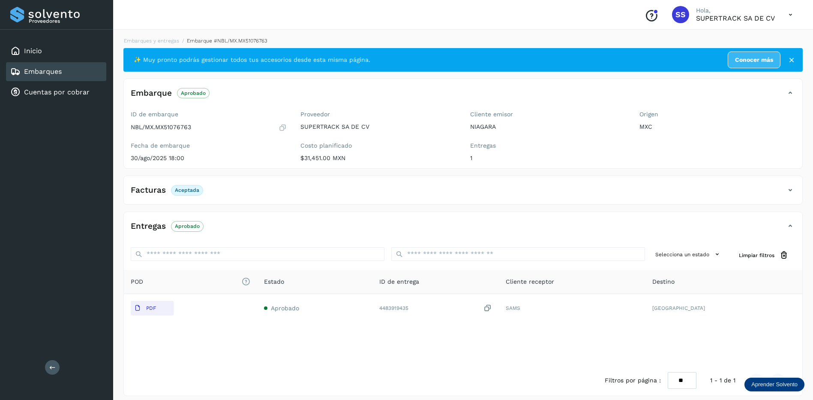
click at [146, 36] on div "Embarques y entregas Embarque #NBL/MX.MX51076763 ✨ Muy pronto podrás gestionar …" at bounding box center [463, 216] width 700 height 379
click at [168, 44] on li "Embarques y entregas" at bounding box center [148, 41] width 61 height 8
click at [176, 44] on li "Embarques y entregas" at bounding box center [148, 41] width 61 height 8
click at [170, 40] on link "Embarques y entregas" at bounding box center [151, 41] width 55 height 6
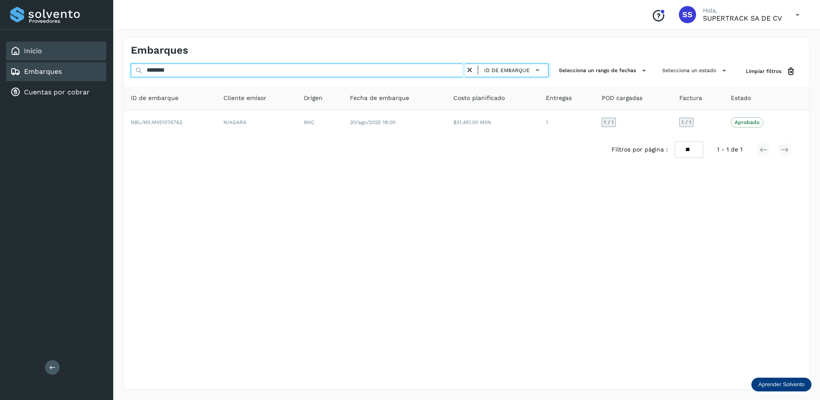
drag, startPoint x: 175, startPoint y: 65, endPoint x: 96, endPoint y: 52, distance: 80.4
click at [96, 52] on div "Proveedores Inicio Embarques Cuentas por cobrar Salir Conoce nuestros beneficio…" at bounding box center [410, 200] width 820 height 400
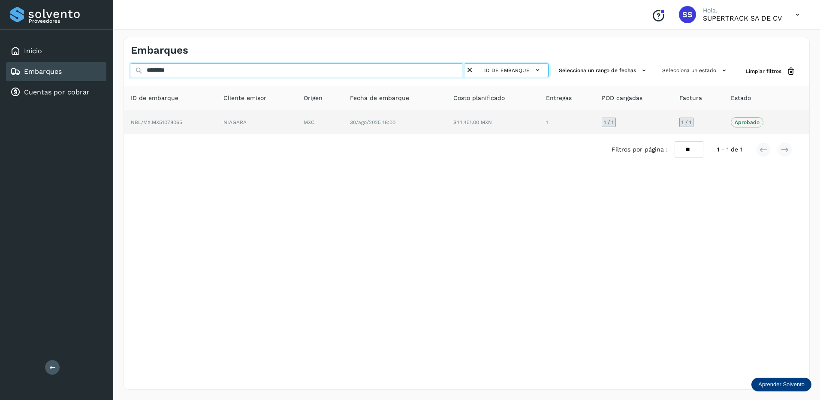
type input "********"
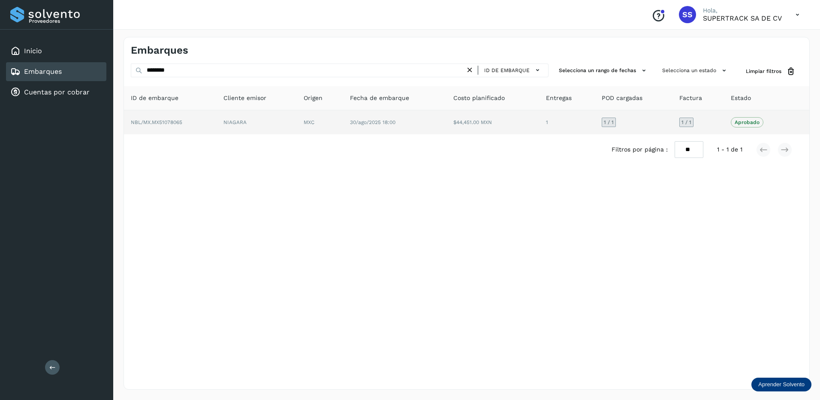
click at [290, 118] on td "NIAGARA" at bounding box center [257, 122] width 80 height 24
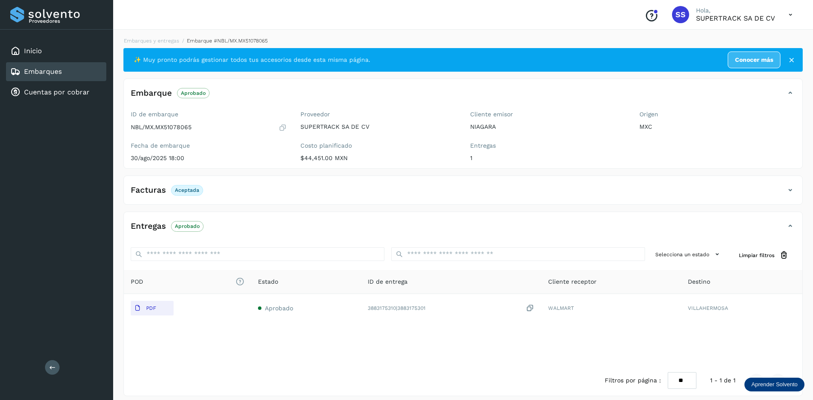
drag, startPoint x: 151, startPoint y: 304, endPoint x: 168, endPoint y: 189, distance: 117.0
click at [151, 298] on td "PDF" at bounding box center [187, 308] width 127 height 28
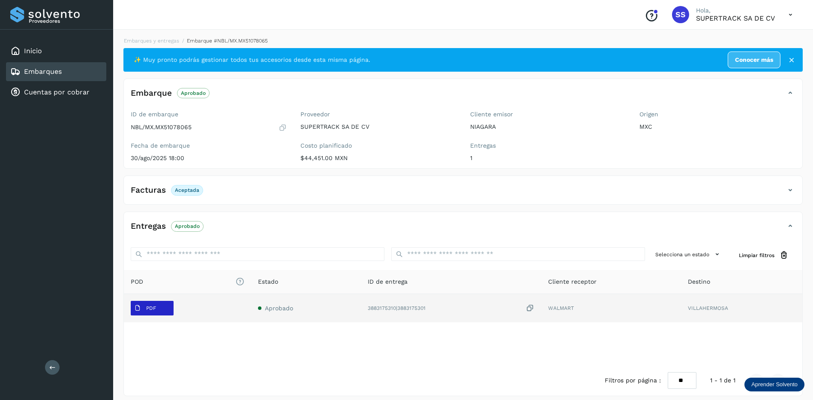
click at [156, 307] on p "PDF" at bounding box center [151, 308] width 10 height 6
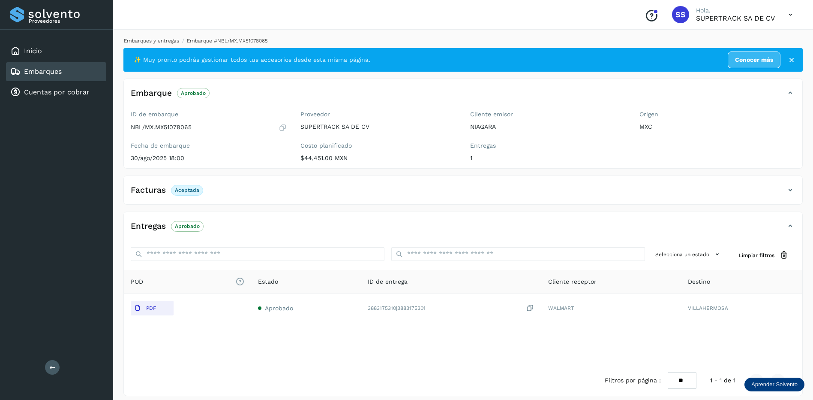
click at [165, 42] on link "Embarques y entregas" at bounding box center [151, 41] width 55 height 6
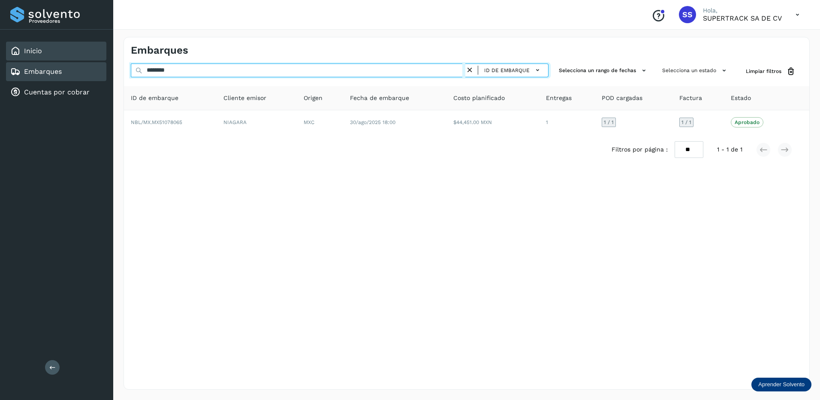
drag, startPoint x: 180, startPoint y: 72, endPoint x: 62, endPoint y: 45, distance: 120.6
click at [64, 45] on div "Proveedores Inicio Embarques Cuentas por cobrar Salir Conoce nuestros beneficio…" at bounding box center [410, 200] width 820 height 400
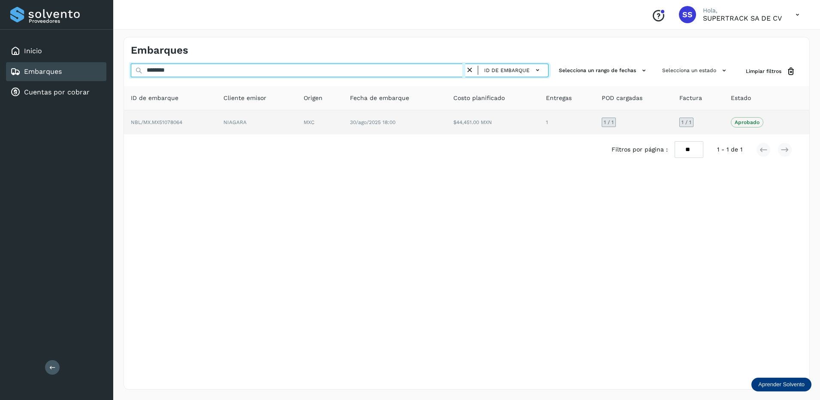
type input "********"
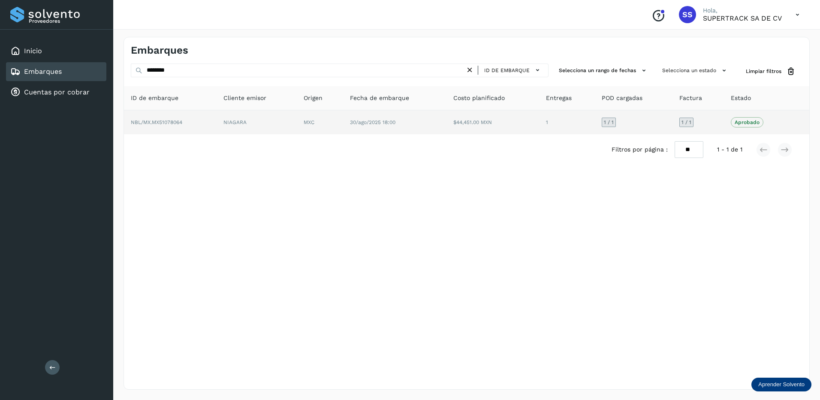
click at [358, 125] on td "30/ago/2025 18:00" at bounding box center [394, 122] width 103 height 24
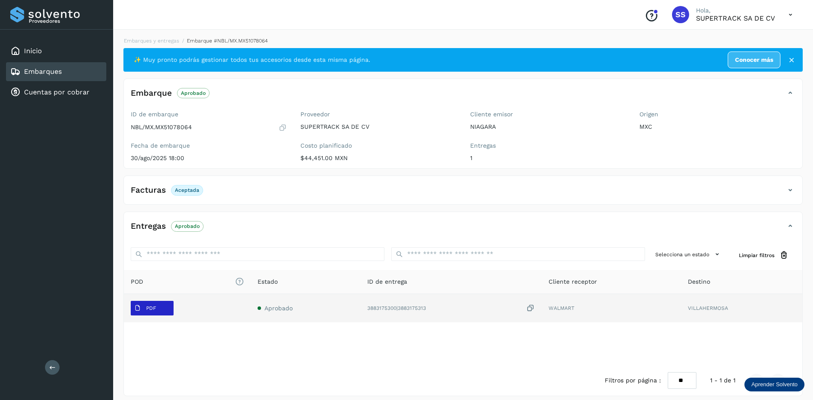
click at [146, 307] on p "PDF" at bounding box center [151, 308] width 10 height 6
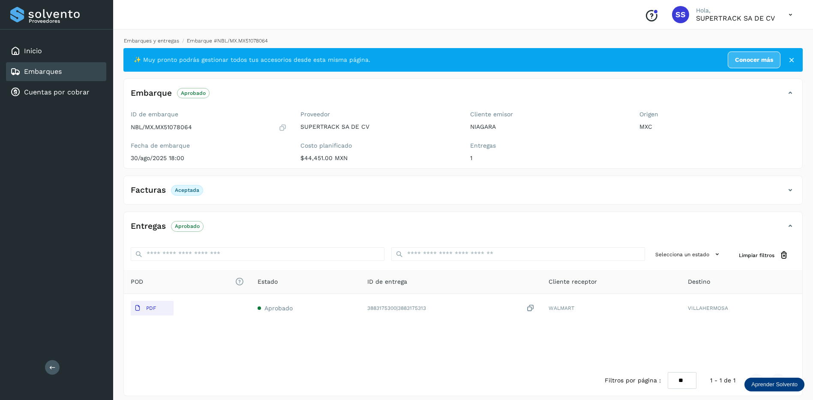
click at [170, 40] on link "Embarques y entregas" at bounding box center [151, 41] width 55 height 6
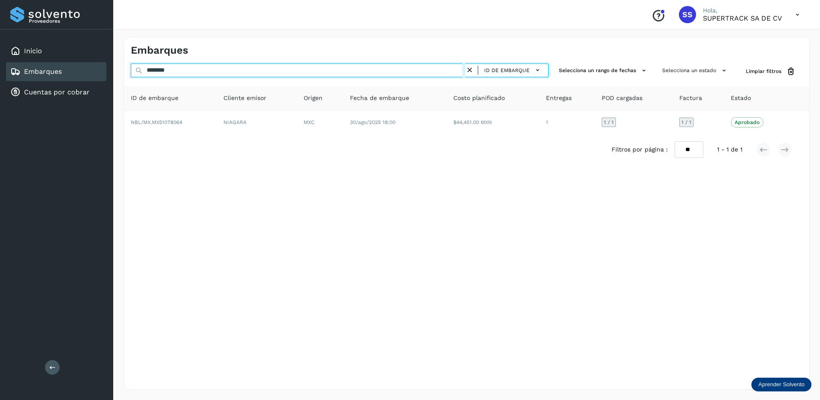
drag, startPoint x: 184, startPoint y: 70, endPoint x: 7, endPoint y: 37, distance: 180.6
click at [9, 37] on div "Proveedores Inicio Embarques Cuentas por cobrar Salir Conoce nuestros beneficio…" at bounding box center [410, 200] width 820 height 400
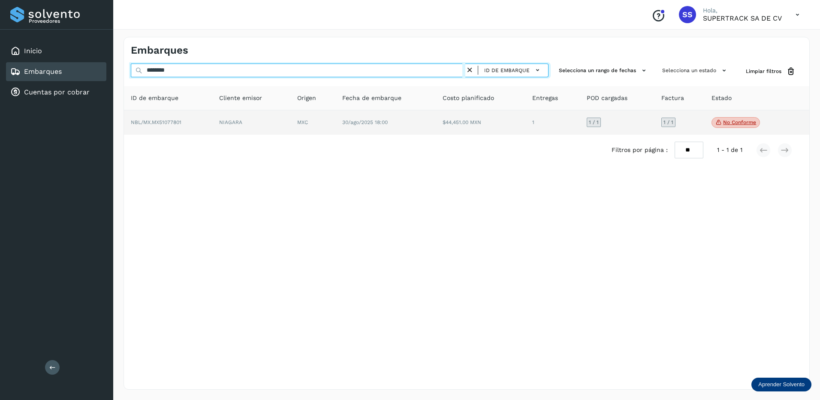
type input "********"
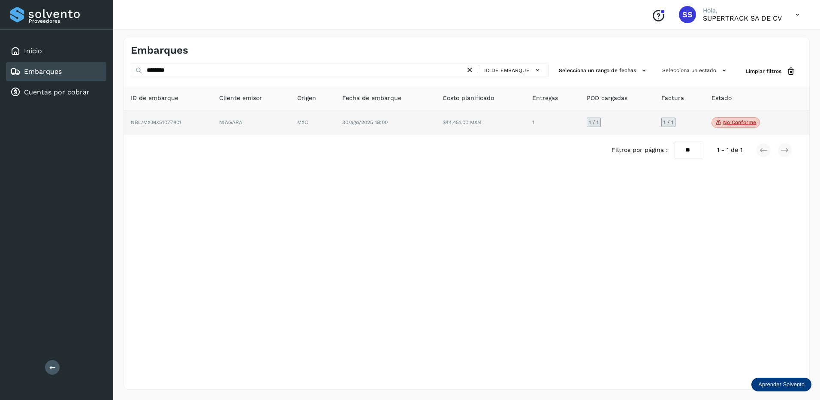
click at [222, 124] on td "NIAGARA" at bounding box center [251, 122] width 78 height 25
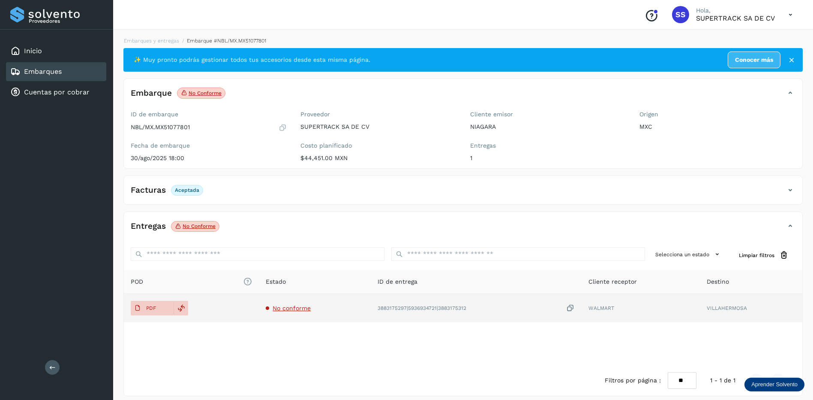
click at [302, 312] on td "No conforme" at bounding box center [314, 308] width 111 height 28
click at [302, 311] on span "No conforme" at bounding box center [292, 307] width 38 height 7
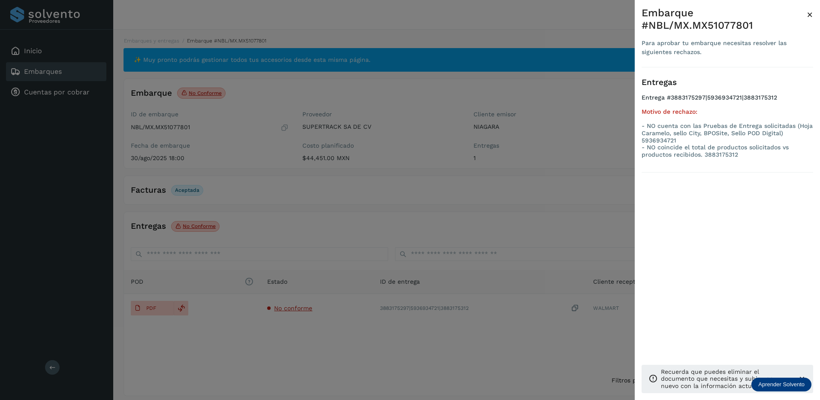
click at [536, 169] on div at bounding box center [410, 200] width 820 height 400
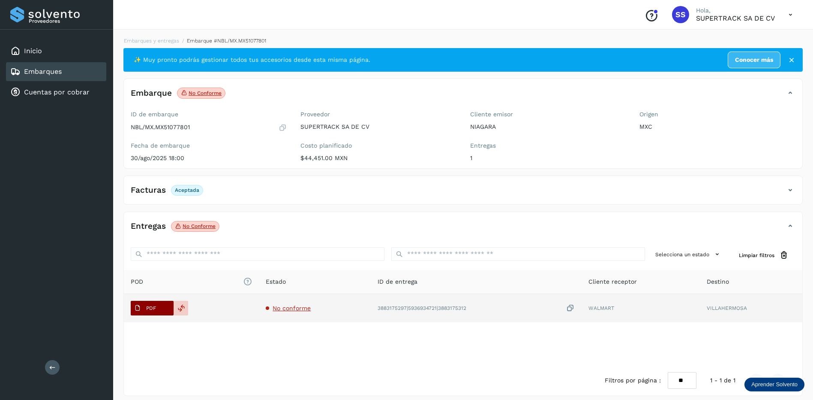
click at [172, 308] on button "PDF" at bounding box center [152, 308] width 43 height 15
drag, startPoint x: 149, startPoint y: 307, endPoint x: 154, endPoint y: 307, distance: 4.7
click at [149, 307] on p "PDF" at bounding box center [151, 308] width 10 height 6
drag, startPoint x: 277, startPoint y: 306, endPoint x: 283, endPoint y: 313, distance: 8.8
click at [282, 313] on td "No conforme" at bounding box center [314, 308] width 111 height 28
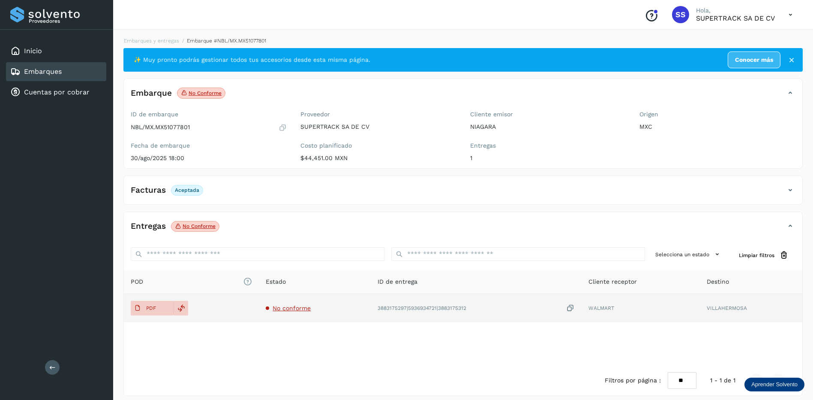
drag, startPoint x: 283, startPoint y: 313, endPoint x: 288, endPoint y: 314, distance: 5.3
click at [288, 316] on td "No conforme" at bounding box center [314, 308] width 111 height 28
click at [292, 310] on span "No conforme" at bounding box center [292, 307] width 38 height 7
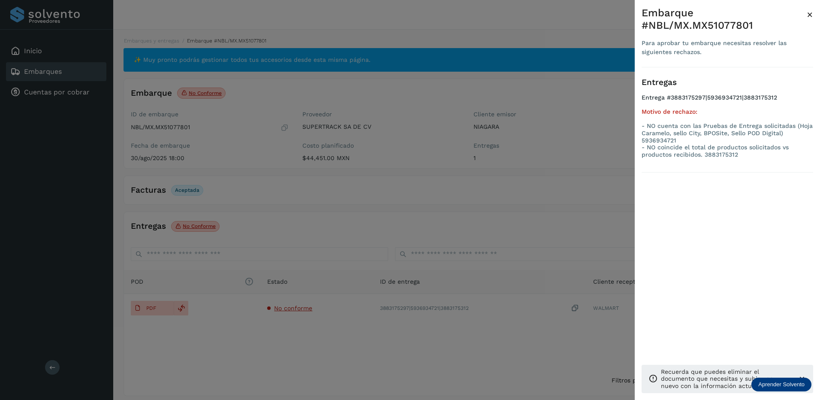
click at [374, 348] on div at bounding box center [410, 200] width 820 height 400
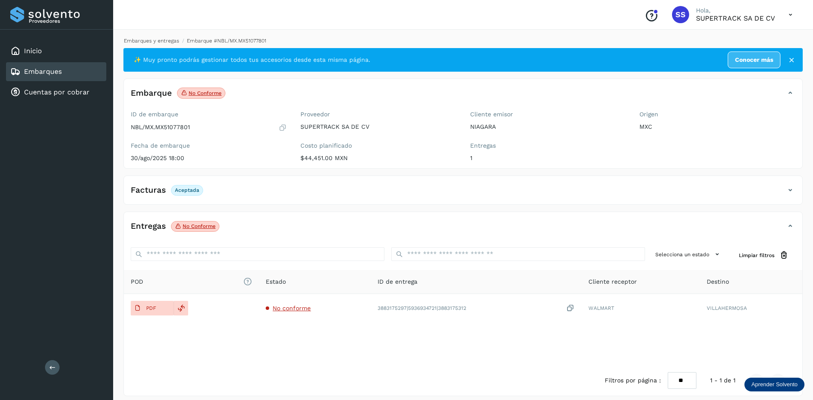
click at [163, 39] on link "Embarques y entregas" at bounding box center [151, 41] width 55 height 6
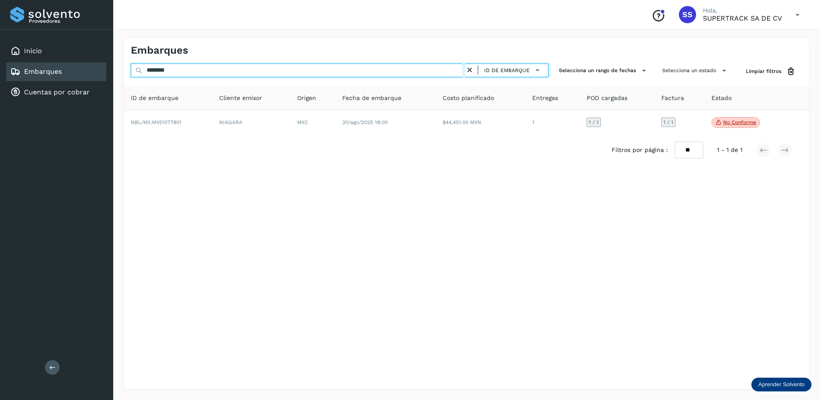
drag, startPoint x: 172, startPoint y: 70, endPoint x: 95, endPoint y: 67, distance: 77.7
click at [96, 67] on div "Proveedores Inicio Embarques Cuentas por cobrar Salir Conoce nuestros beneficio…" at bounding box center [410, 200] width 820 height 400
type input "*"
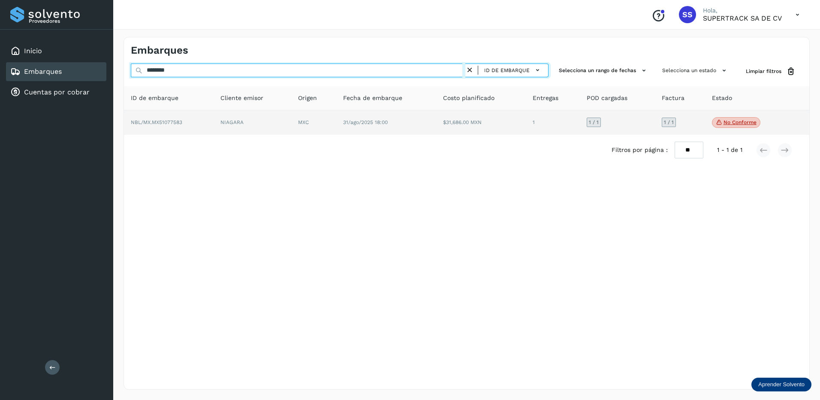
type input "********"
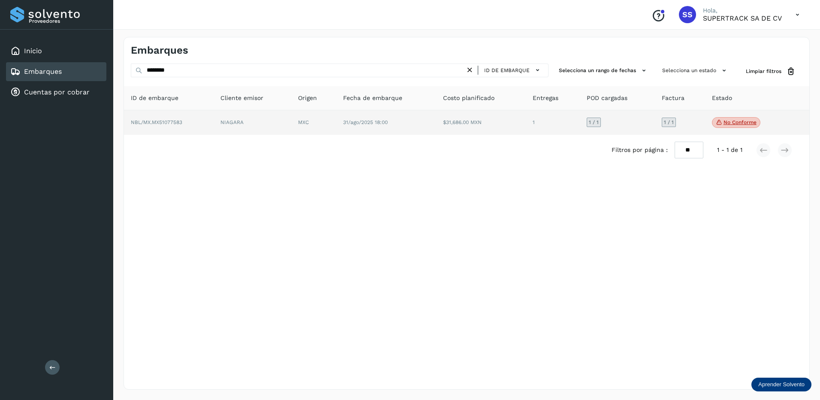
click at [270, 126] on td "NIAGARA" at bounding box center [253, 122] width 78 height 25
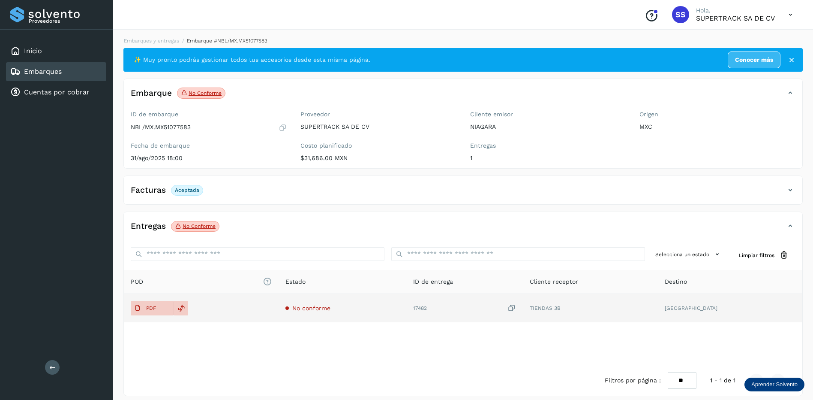
click at [324, 298] on td "No conforme" at bounding box center [343, 308] width 128 height 28
click at [322, 306] on span "No conforme" at bounding box center [311, 307] width 38 height 7
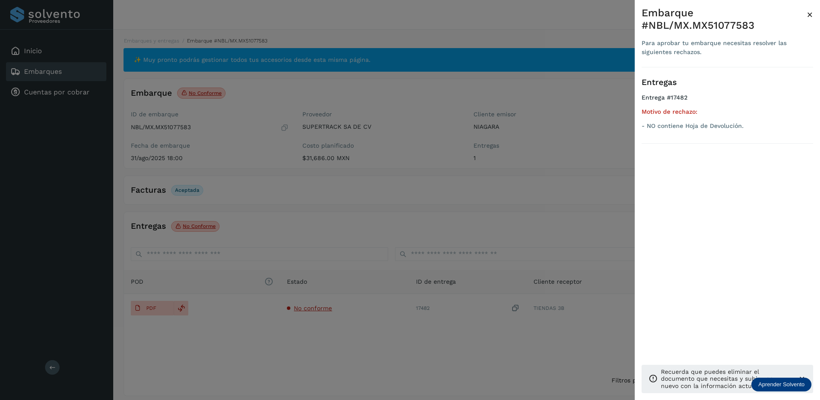
click at [374, 250] on div at bounding box center [410, 200] width 820 height 400
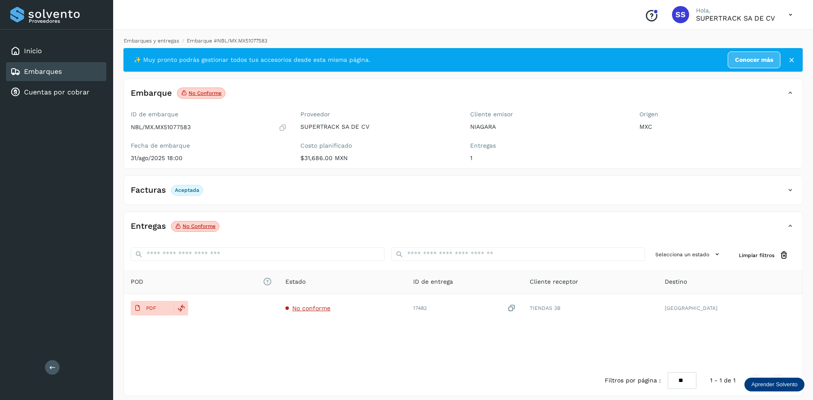
click at [157, 42] on link "Embarques y entregas" at bounding box center [151, 41] width 55 height 6
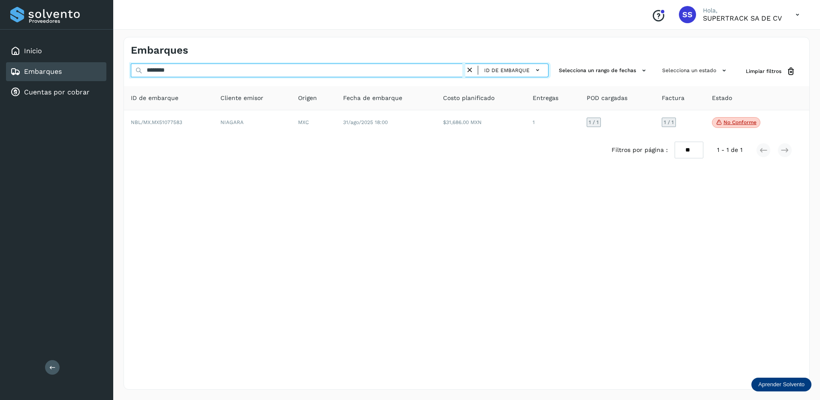
drag, startPoint x: 154, startPoint y: 66, endPoint x: 108, endPoint y: 64, distance: 45.9
click at [108, 64] on div "Proveedores Inicio Embarques Cuentas por cobrar Salir Conoce nuestros beneficio…" at bounding box center [410, 200] width 820 height 400
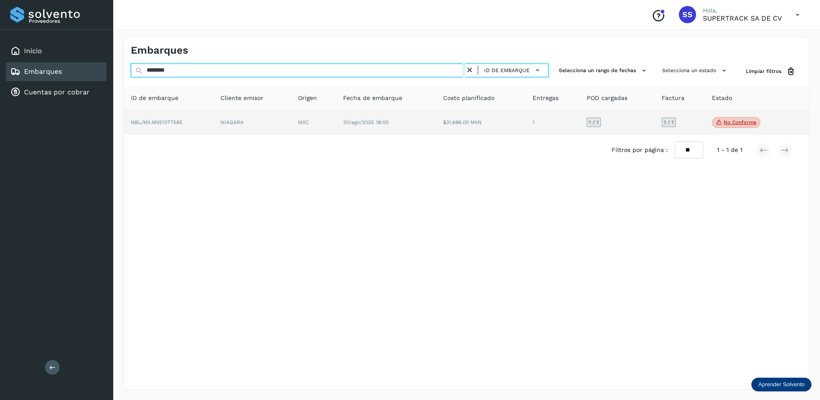
type input "********"
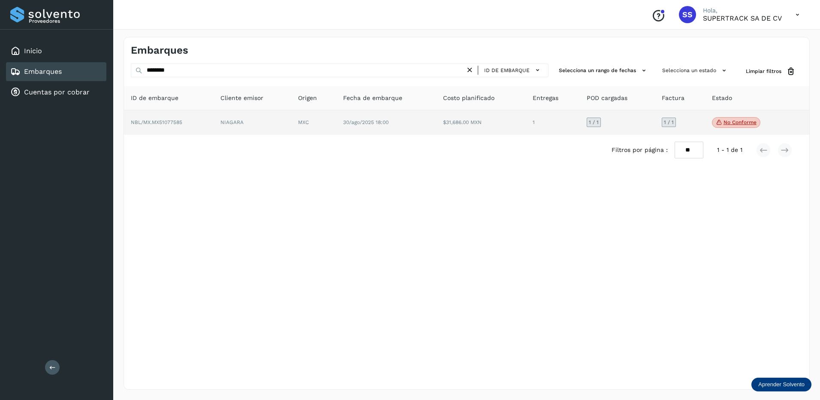
click at [313, 115] on td "MXC" at bounding box center [313, 122] width 45 height 25
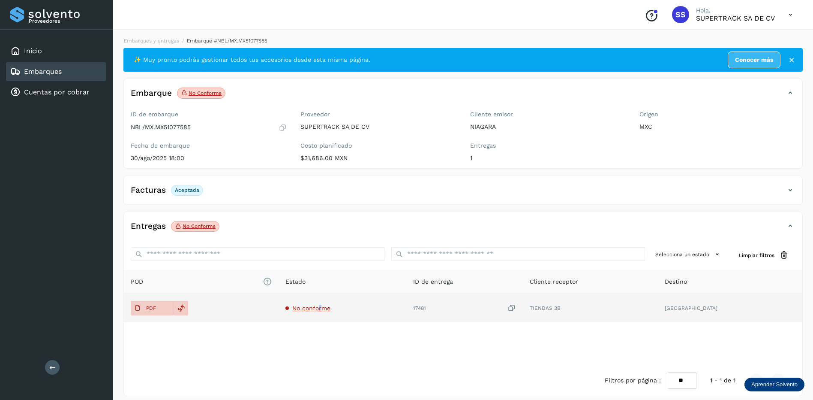
click at [331, 305] on span "No conforme" at bounding box center [311, 307] width 38 height 7
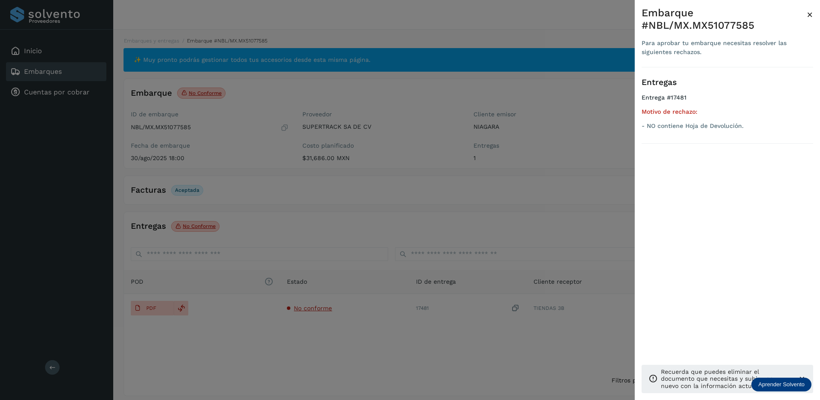
click at [459, 257] on div at bounding box center [410, 200] width 820 height 400
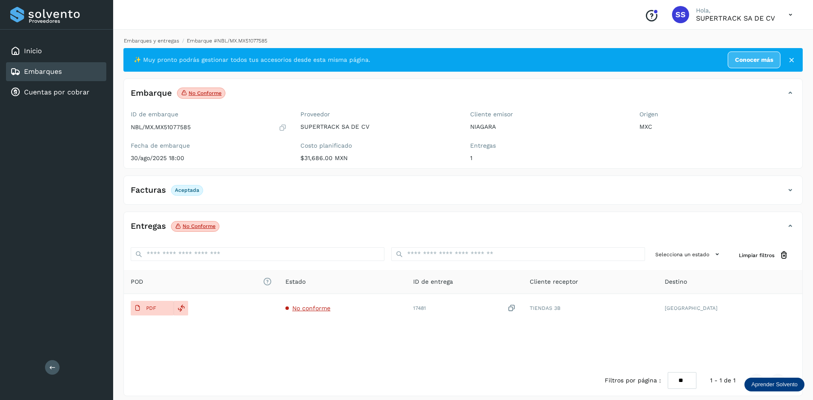
click at [168, 40] on link "Embarques y entregas" at bounding box center [151, 41] width 55 height 6
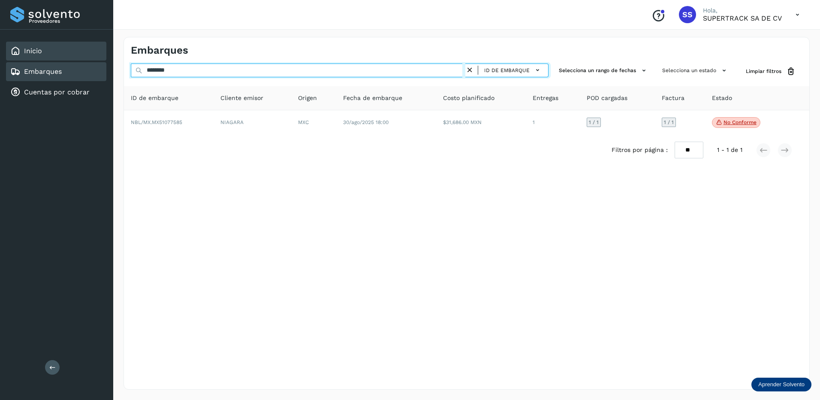
drag, startPoint x: 193, startPoint y: 68, endPoint x: 98, endPoint y: 56, distance: 95.6
click at [101, 55] on div "Proveedores Inicio Embarques Cuentas por cobrar Salir Conoce nuestros beneficio…" at bounding box center [410, 200] width 820 height 400
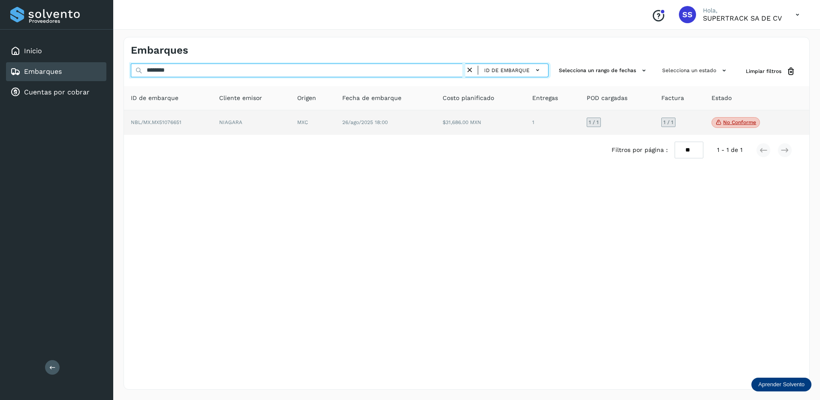
type input "********"
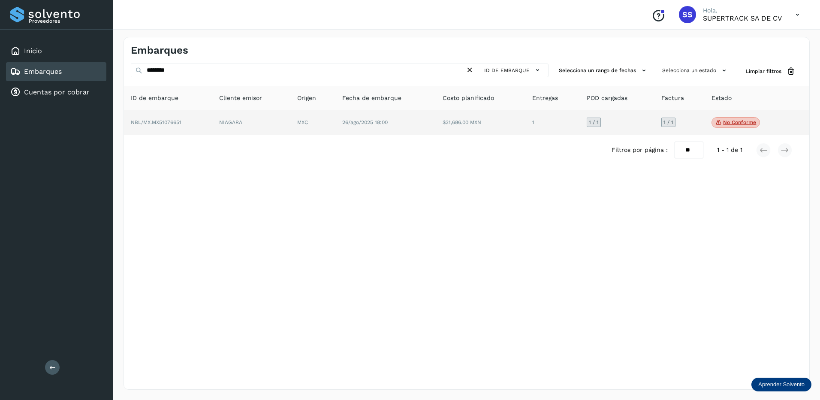
click at [356, 130] on td "26/ago/2025 18:00" at bounding box center [385, 122] width 100 height 25
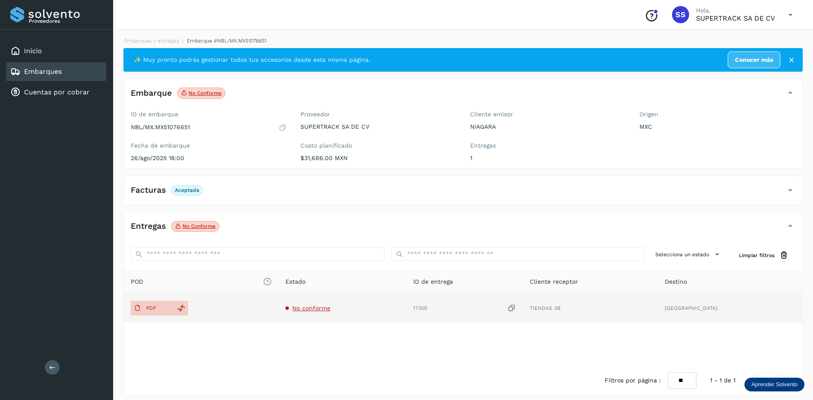
click at [314, 308] on span "No conforme" at bounding box center [311, 307] width 38 height 7
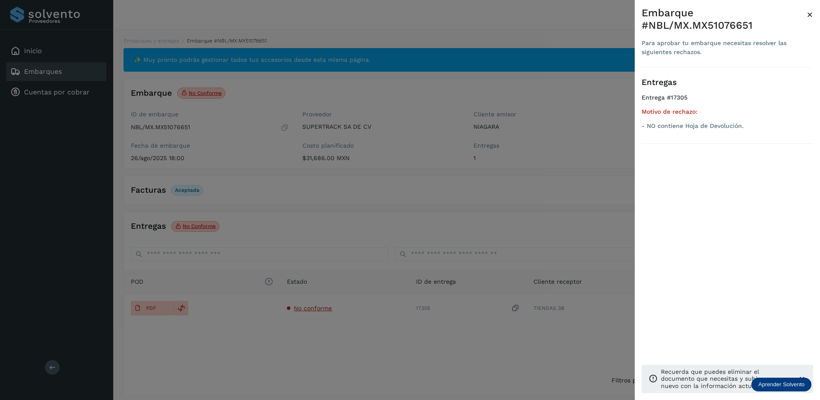
drag, startPoint x: 435, startPoint y: 328, endPoint x: 440, endPoint y: 325, distance: 5.2
click at [436, 328] on div at bounding box center [410, 200] width 820 height 400
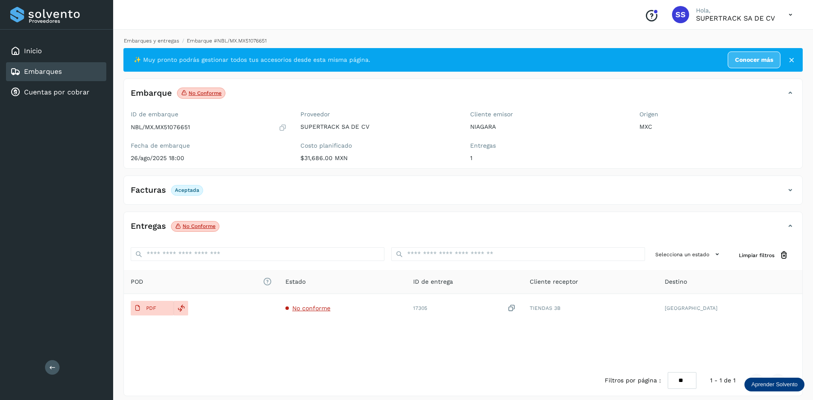
click at [165, 39] on link "Embarques y entregas" at bounding box center [151, 41] width 55 height 6
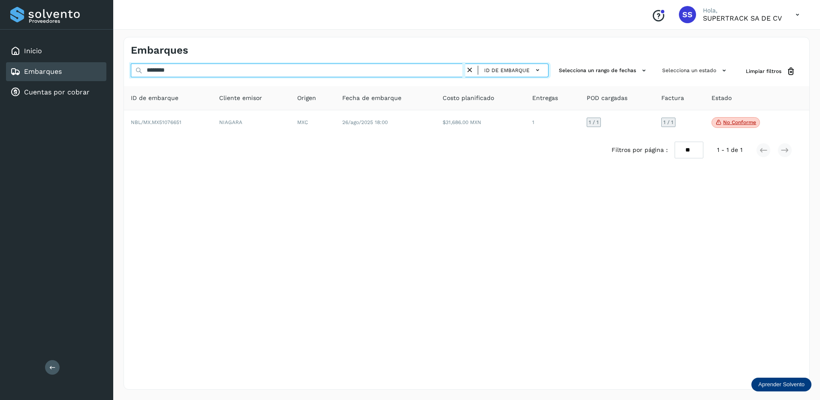
drag, startPoint x: 211, startPoint y: 69, endPoint x: 32, endPoint y: 68, distance: 178.4
click at [33, 68] on div "Proveedores Inicio Embarques Cuentas por cobrar Salir Conoce nuestros beneficio…" at bounding box center [410, 200] width 820 height 400
type input "*"
drag, startPoint x: 196, startPoint y: 71, endPoint x: 0, endPoint y: 47, distance: 197.9
click at [0, 54] on html "Proveedores Inicio Embarques Cuentas por cobrar Salir Conoce nuestros beneficio…" at bounding box center [410, 200] width 820 height 400
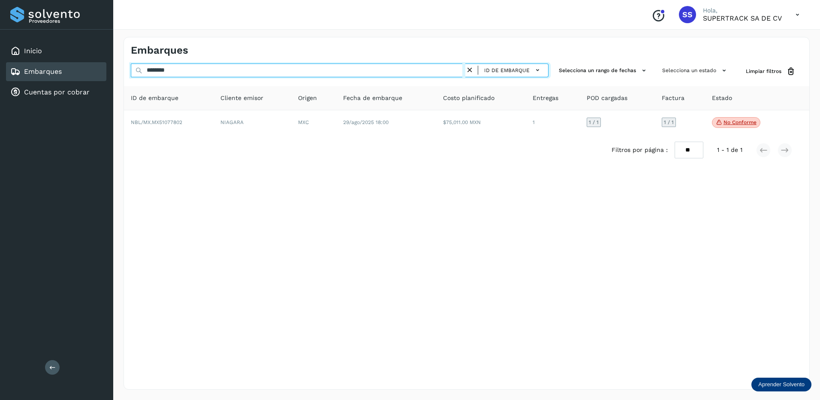
type input "********"
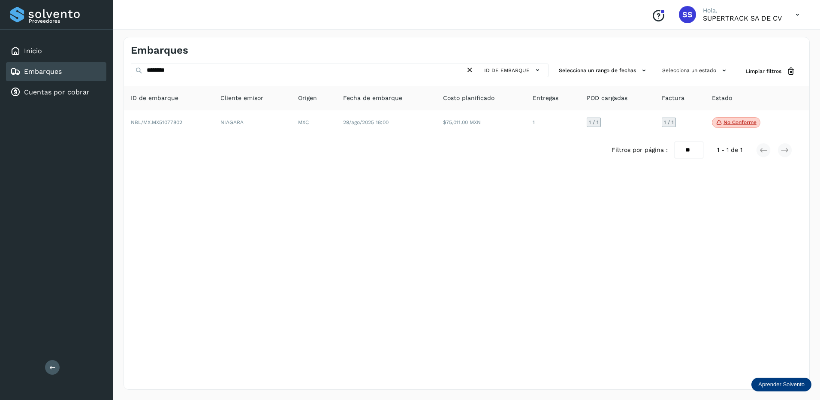
click at [297, 136] on div "Filtros por página : ** ** ** 1 - 1 de 1" at bounding box center [466, 150] width 685 height 30
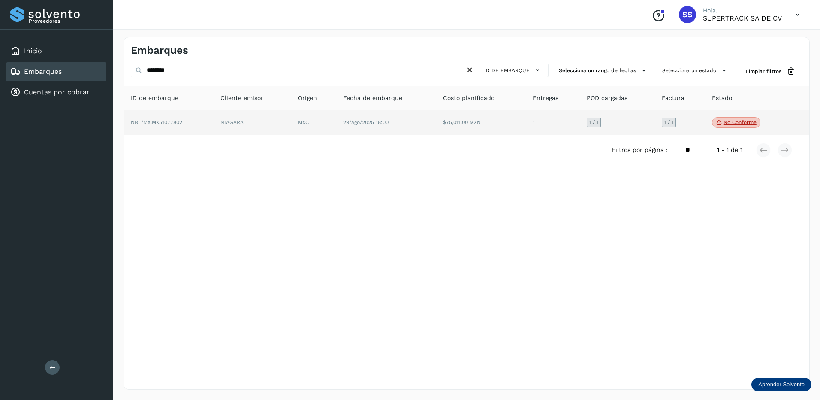
click at [300, 130] on td "MXC" at bounding box center [313, 122] width 45 height 25
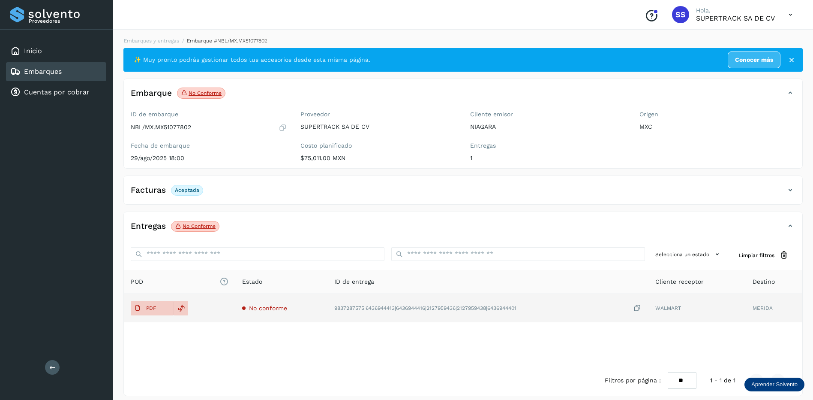
click at [261, 307] on span "No conforme" at bounding box center [268, 307] width 38 height 7
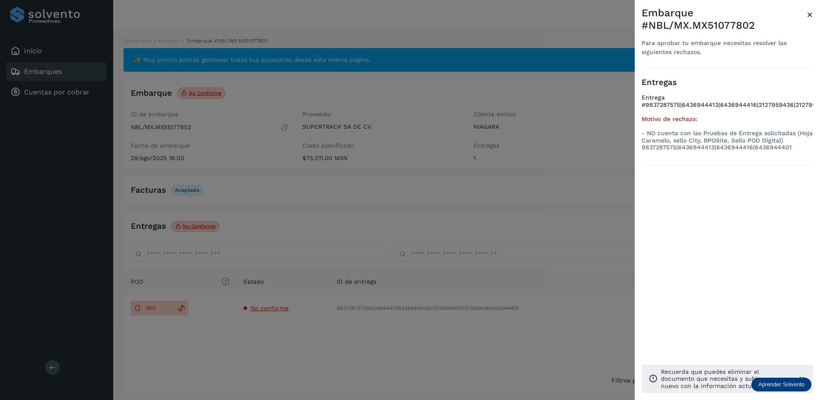
click at [449, 130] on div at bounding box center [410, 200] width 820 height 400
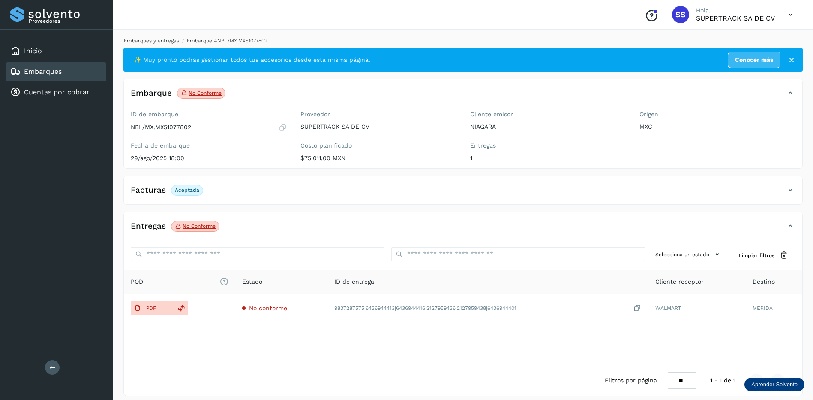
click at [164, 40] on link "Embarques y entregas" at bounding box center [151, 41] width 55 height 6
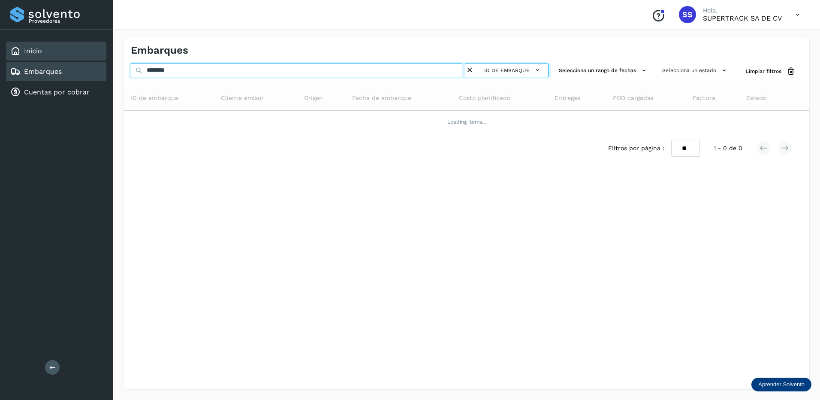
drag, startPoint x: 186, startPoint y: 73, endPoint x: 78, endPoint y: 52, distance: 109.6
click at [77, 54] on div "Proveedores Inicio Embarques Cuentas por cobrar Salir Conoce nuestros beneficio…" at bounding box center [410, 200] width 820 height 400
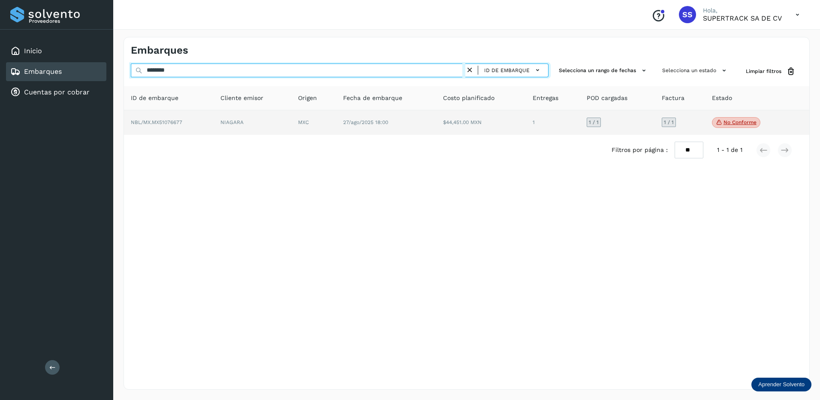
type input "********"
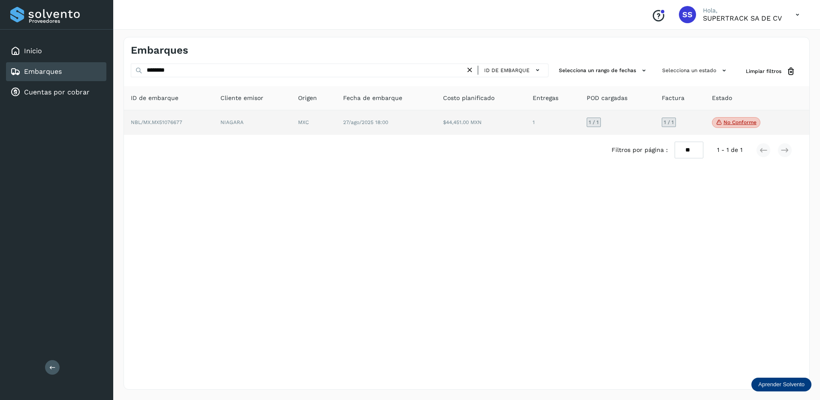
click at [396, 113] on td "27/ago/2025 18:00" at bounding box center [386, 122] width 100 height 25
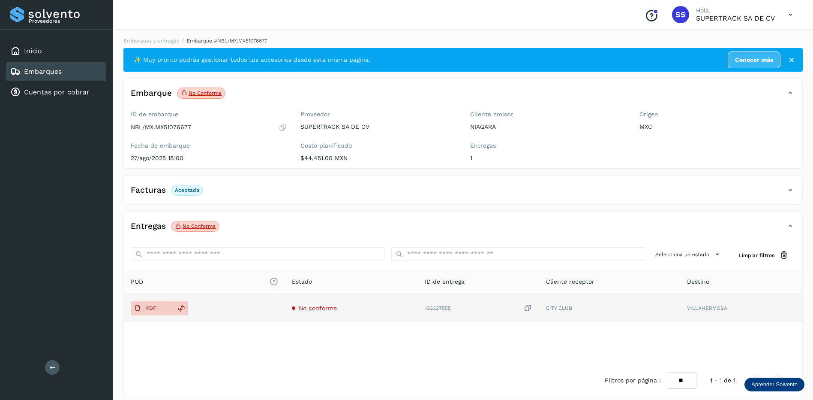
click at [322, 313] on td "No conforme" at bounding box center [351, 308] width 133 height 28
click at [320, 309] on span "No conforme" at bounding box center [318, 307] width 38 height 7
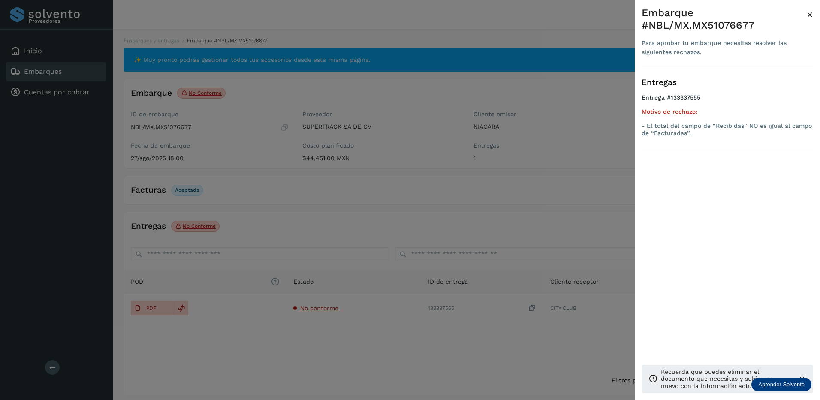
click at [363, 282] on div at bounding box center [410, 200] width 820 height 400
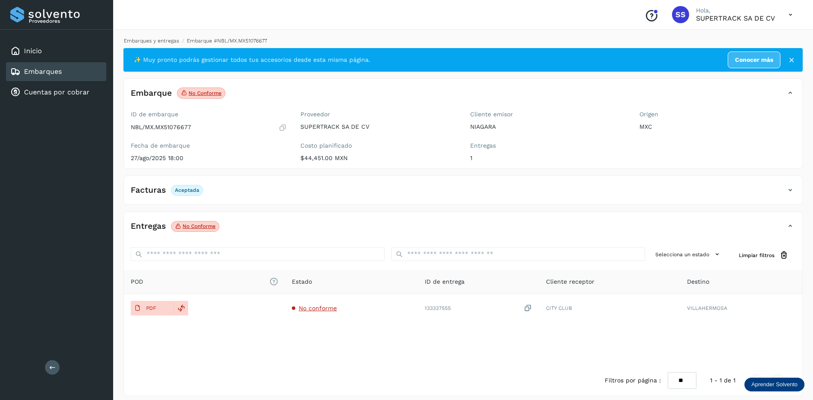
click at [155, 41] on link "Embarques y entregas" at bounding box center [151, 41] width 55 height 6
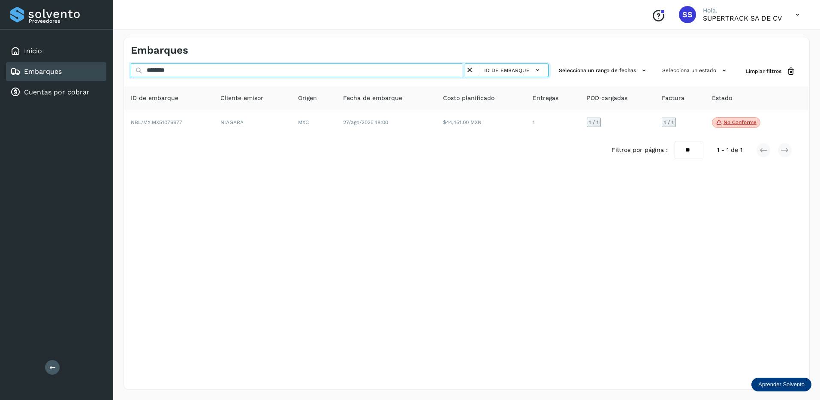
drag, startPoint x: 179, startPoint y: 67, endPoint x: 76, endPoint y: 69, distance: 103.4
click at [79, 67] on div "Proveedores Inicio Embarques Cuentas por cobrar Salir Conoce nuestros beneficio…" at bounding box center [410, 200] width 820 height 400
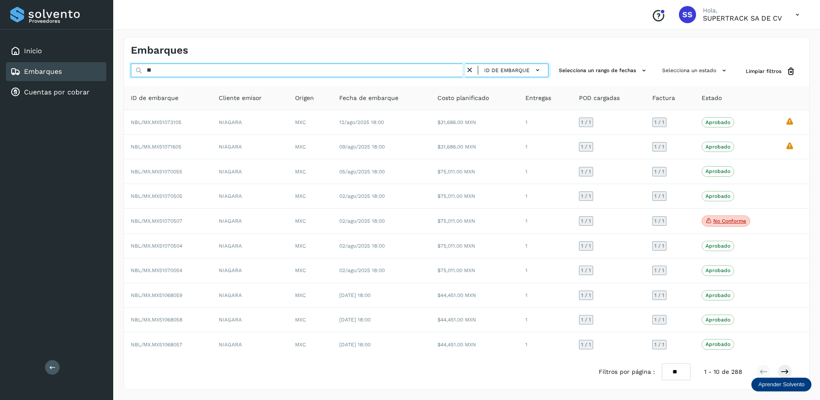
type input "*"
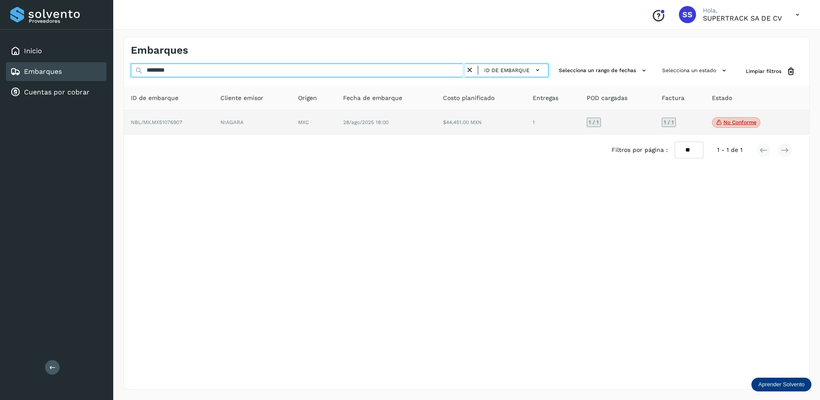
type input "********"
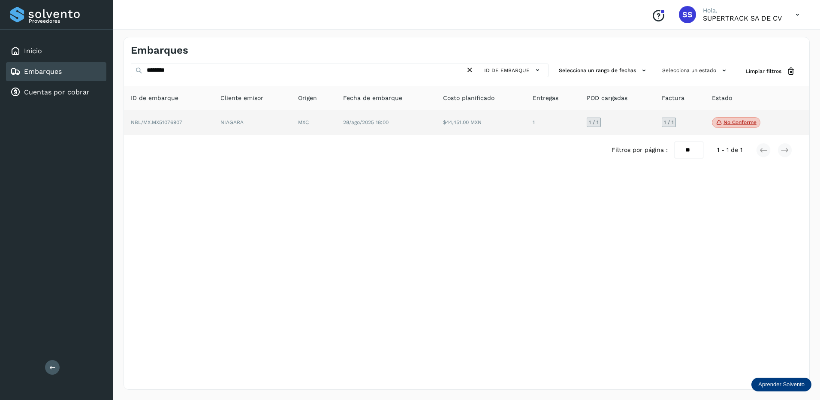
click at [510, 120] on td "$44,451.00 MXN" at bounding box center [481, 122] width 90 height 25
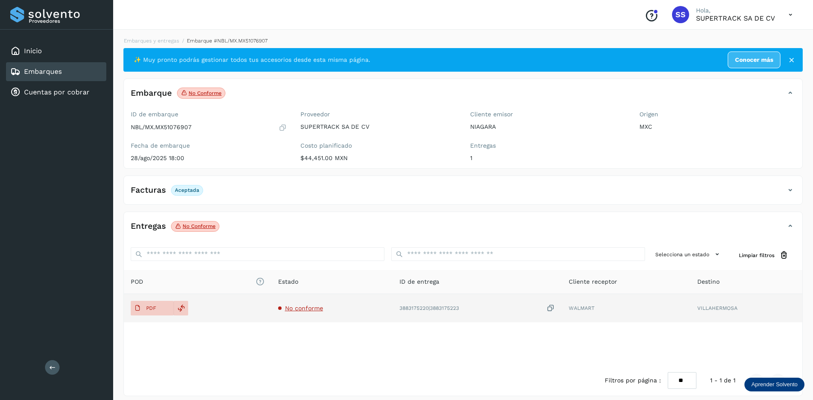
click at [316, 305] on span "No conforme" at bounding box center [304, 307] width 38 height 7
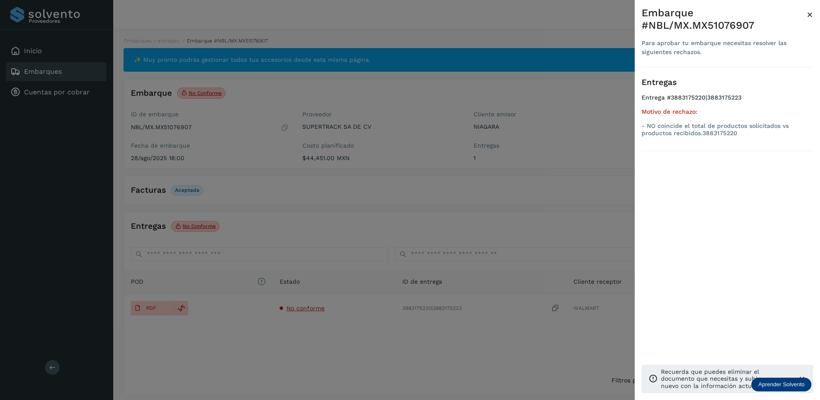
drag, startPoint x: 322, startPoint y: 163, endPoint x: 246, endPoint y: 69, distance: 121.0
click at [321, 160] on div at bounding box center [410, 200] width 820 height 400
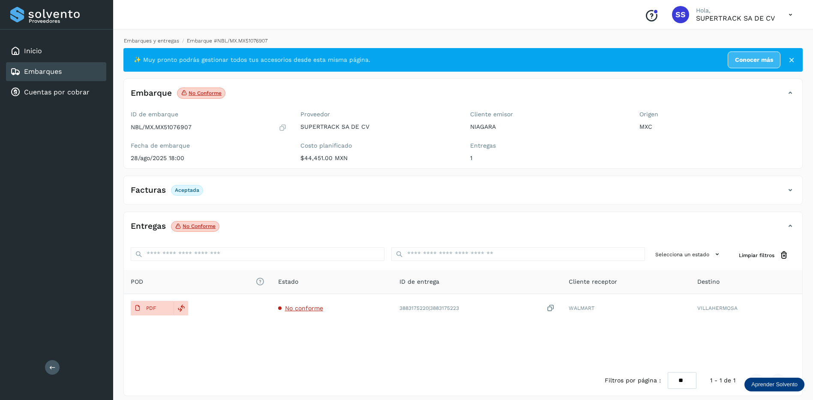
click at [170, 44] on div "Embarques y entregas Embarque #NBL/MX.MX51076907 ✨ Muy pronto podrás gestionar …" at bounding box center [463, 216] width 680 height 359
click at [169, 43] on link "Embarques y entregas" at bounding box center [151, 41] width 55 height 6
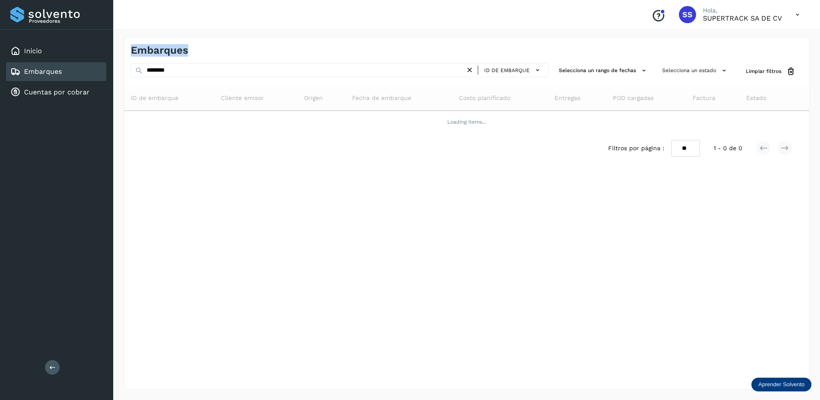
click at [169, 43] on div "Embarques" at bounding box center [466, 46] width 685 height 19
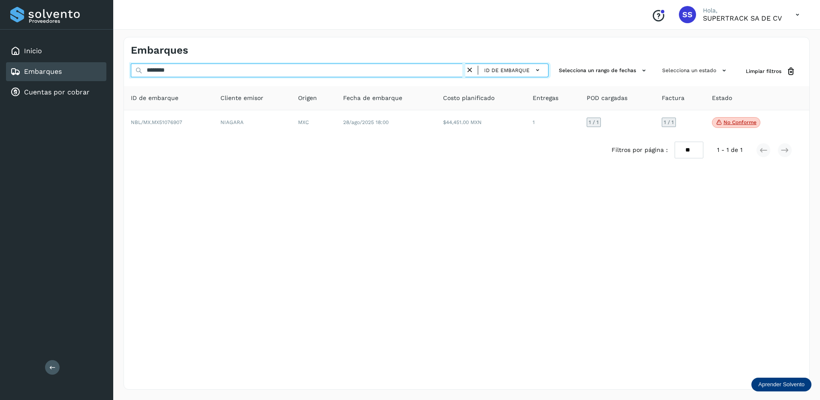
drag, startPoint x: 169, startPoint y: 43, endPoint x: 212, endPoint y: 72, distance: 52.0
click at [212, 72] on input "********" at bounding box center [298, 70] width 334 height 14
drag, startPoint x: 90, startPoint y: 71, endPoint x: 40, endPoint y: 64, distance: 50.6
click at [42, 69] on div "Proveedores Inicio Embarques Cuentas por cobrar Salir Conoce nuestros beneficio…" at bounding box center [410, 200] width 820 height 400
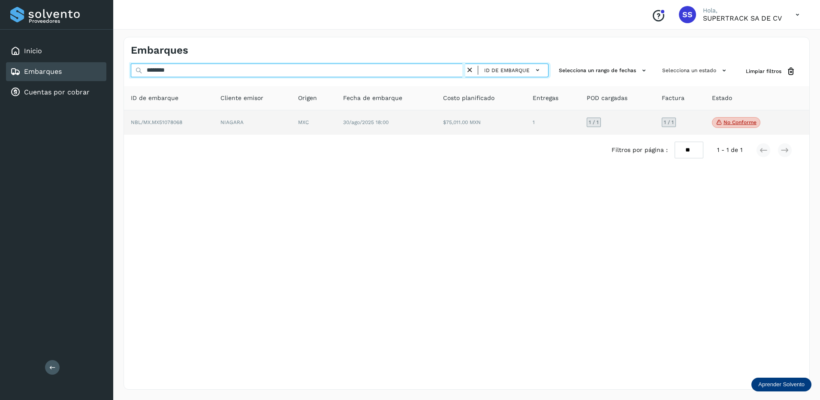
type input "********"
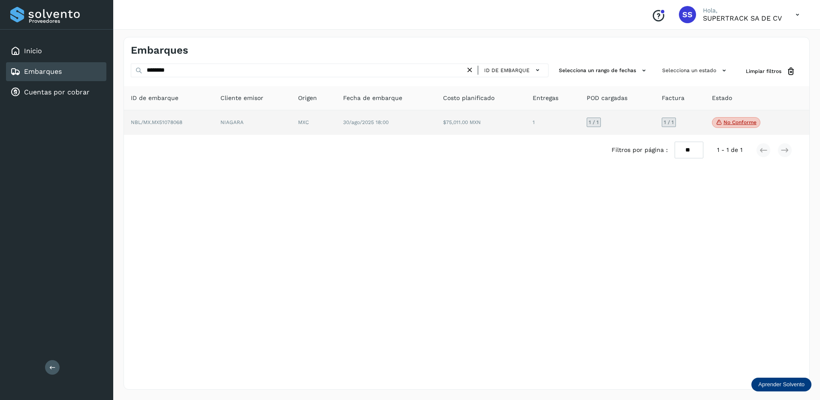
click at [220, 132] on td "NIAGARA" at bounding box center [253, 122] width 78 height 25
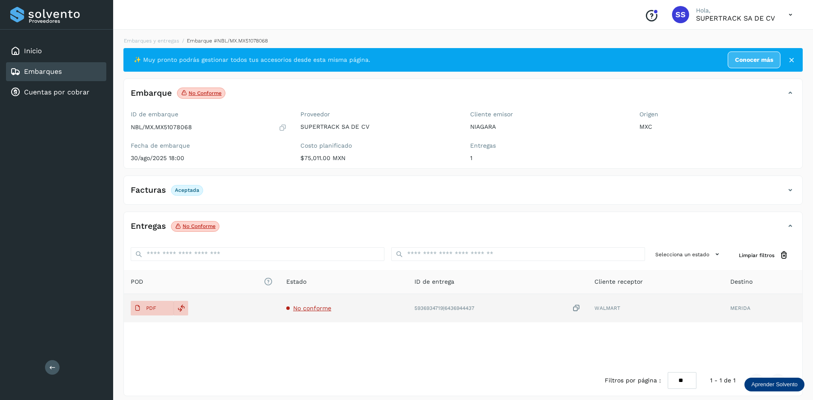
click at [318, 313] on td "No conforme" at bounding box center [344, 308] width 129 height 28
click at [319, 307] on span "No conforme" at bounding box center [312, 307] width 38 height 7
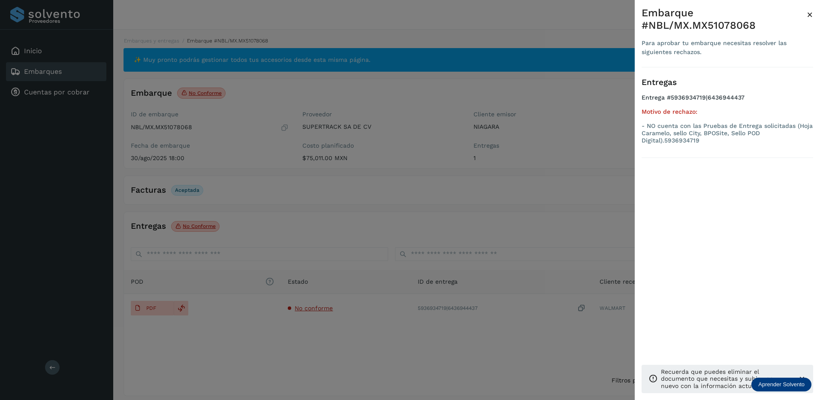
click at [260, 332] on div at bounding box center [410, 200] width 820 height 400
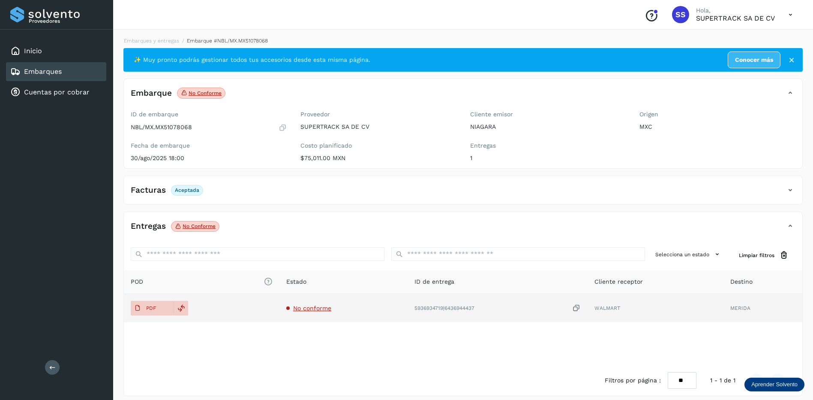
click at [313, 309] on span "No conforme" at bounding box center [312, 307] width 38 height 7
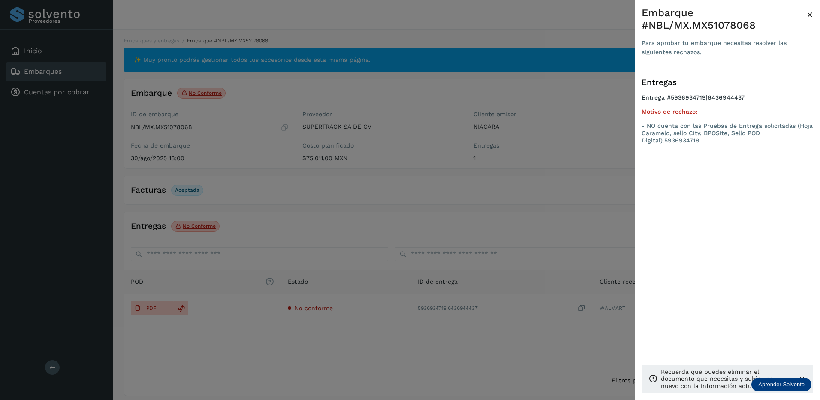
click at [243, 283] on div at bounding box center [410, 200] width 820 height 400
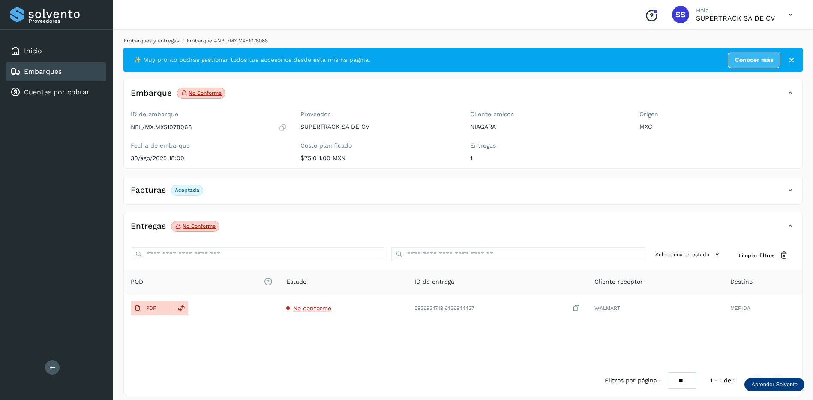
drag, startPoint x: 148, startPoint y: 35, endPoint x: 160, endPoint y: 42, distance: 12.9
click at [149, 35] on div "Embarques y entregas Embarque #NBL/MX.MX51078068 ✨ Muy pronto podrás gestionar …" at bounding box center [463, 216] width 700 height 379
click at [160, 42] on link "Embarques y entregas" at bounding box center [151, 41] width 55 height 6
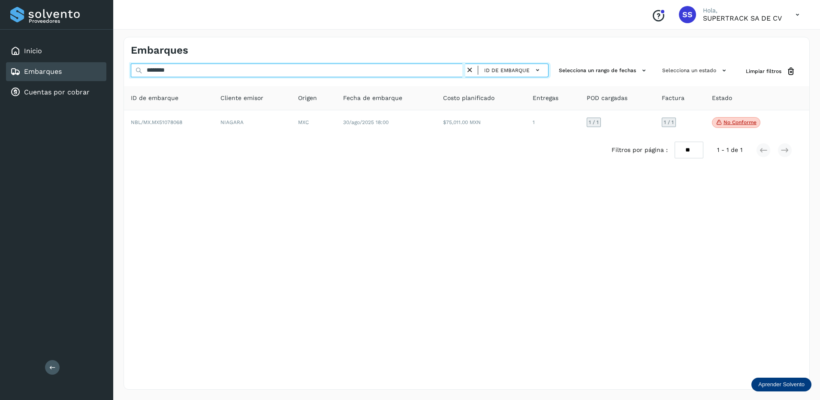
drag, startPoint x: 108, startPoint y: 72, endPoint x: 57, endPoint y: 72, distance: 50.6
click at [57, 72] on div "Proveedores Inicio Embarques Cuentas por cobrar Salir Conoce nuestros beneficio…" at bounding box center [410, 200] width 820 height 400
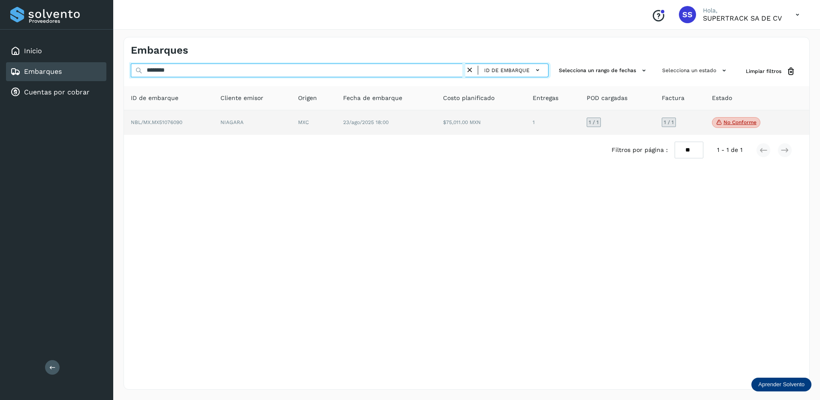
type input "********"
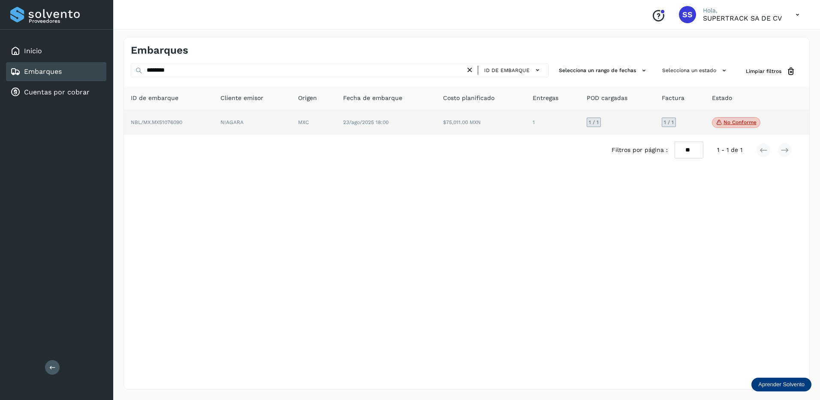
click at [285, 132] on td "NIAGARA" at bounding box center [253, 122] width 78 height 25
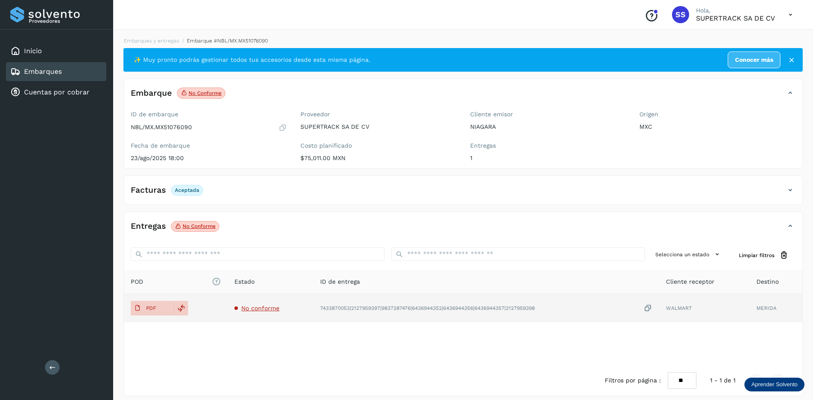
click at [258, 305] on td "No conforme" at bounding box center [271, 308] width 86 height 28
click at [258, 308] on span "No conforme" at bounding box center [260, 307] width 38 height 7
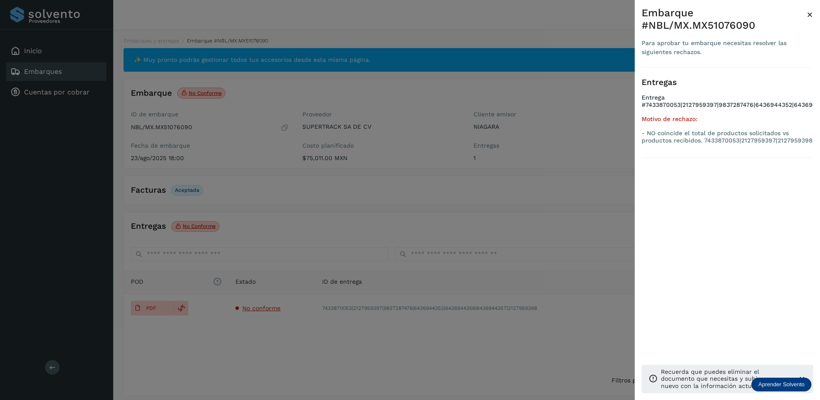
drag, startPoint x: 351, startPoint y: 212, endPoint x: 345, endPoint y: 211, distance: 5.8
click at [351, 212] on div at bounding box center [410, 200] width 820 height 400
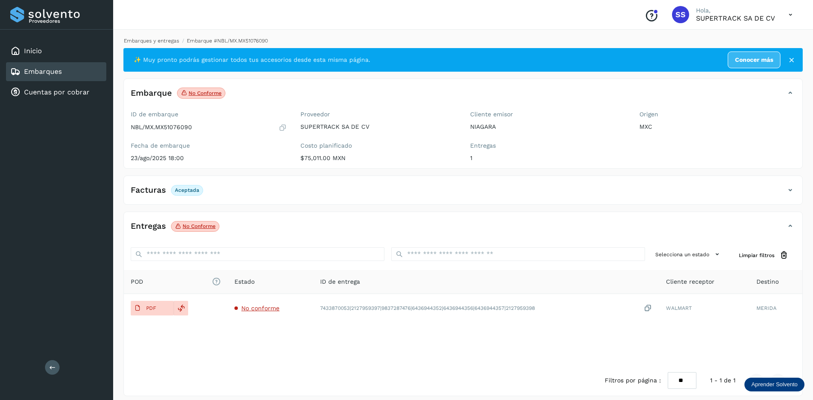
click at [154, 39] on link "Embarques y entregas" at bounding box center [151, 41] width 55 height 6
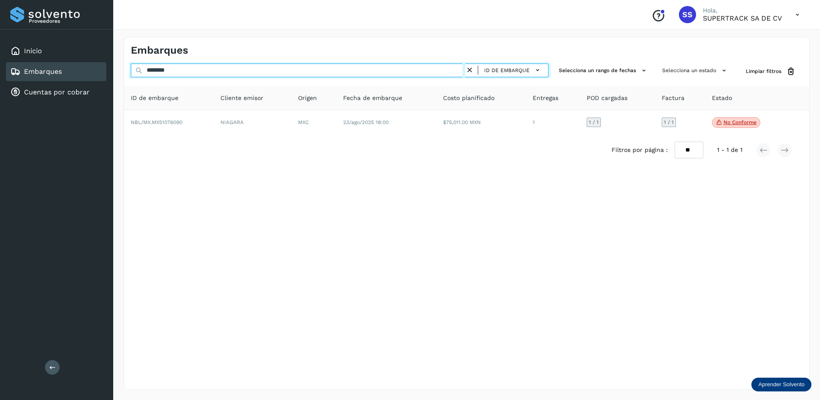
drag, startPoint x: 205, startPoint y: 73, endPoint x: 4, endPoint y: 73, distance: 201.1
click at [4, 73] on div "Proveedores Inicio Embarques Cuentas por cobrar Salir Conoce nuestros beneficio…" at bounding box center [410, 200] width 820 height 400
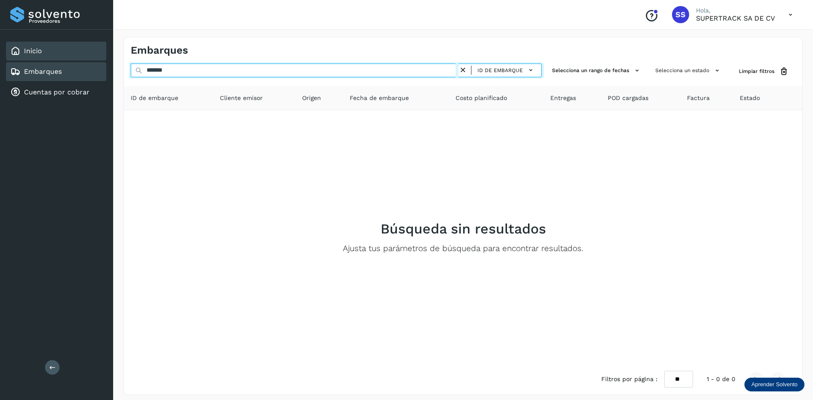
drag, startPoint x: 175, startPoint y: 77, endPoint x: 25, endPoint y: 57, distance: 151.3
click at [8, 58] on div "Proveedores Inicio Embarques Cuentas por cobrar Salir Conoce nuestros beneficio…" at bounding box center [406, 202] width 813 height 405
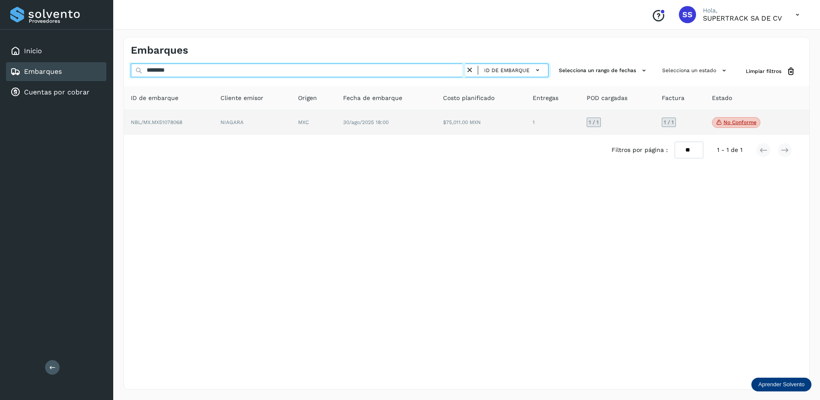
type input "********"
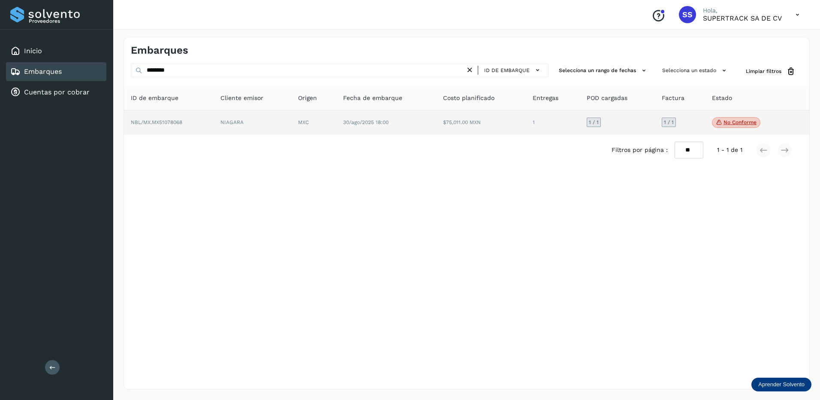
click at [227, 123] on td "NIAGARA" at bounding box center [253, 122] width 78 height 25
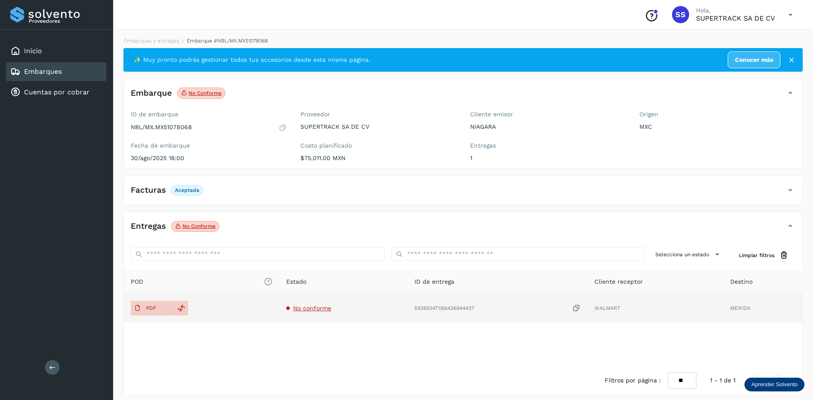
click at [312, 310] on span "No conforme" at bounding box center [312, 307] width 38 height 7
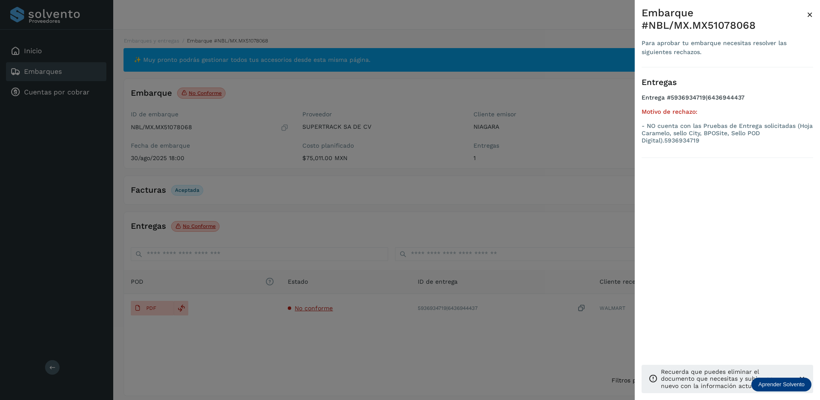
click at [515, 97] on div at bounding box center [410, 200] width 820 height 400
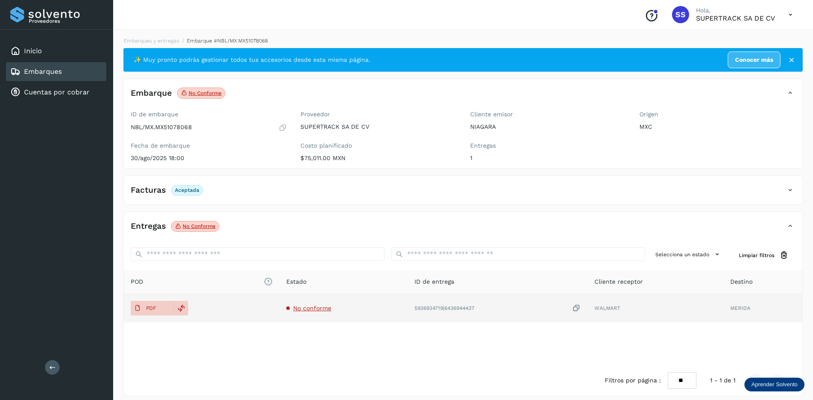
click at [318, 305] on span "No conforme" at bounding box center [312, 307] width 38 height 7
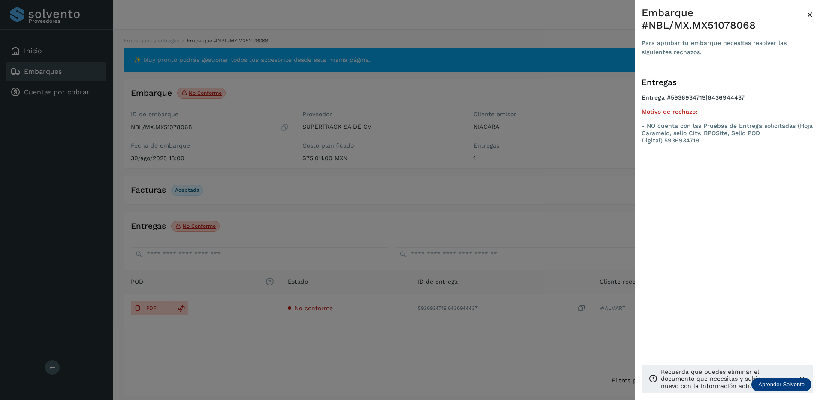
click at [548, 190] on div at bounding box center [410, 200] width 820 height 400
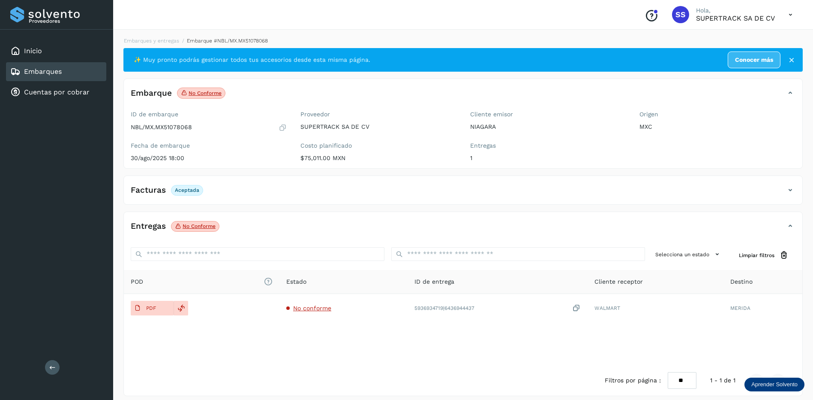
click at [202, 44] on li "Embarque #NBL/MX.MX51078068" at bounding box center [223, 41] width 89 height 8
drag, startPoint x: 200, startPoint y: 123, endPoint x: 154, endPoint y: 128, distance: 47.1
click at [154, 128] on div "ID de embarque NBL/MX.MX51078068" at bounding box center [209, 121] width 156 height 21
drag, startPoint x: 154, startPoint y: 128, endPoint x: 171, endPoint y: 126, distance: 17.7
click at [192, 132] on div "ID de embarque NBL/MX.MX51078068 Fecha de embarque [DATE] 18:00" at bounding box center [209, 137] width 170 height 61
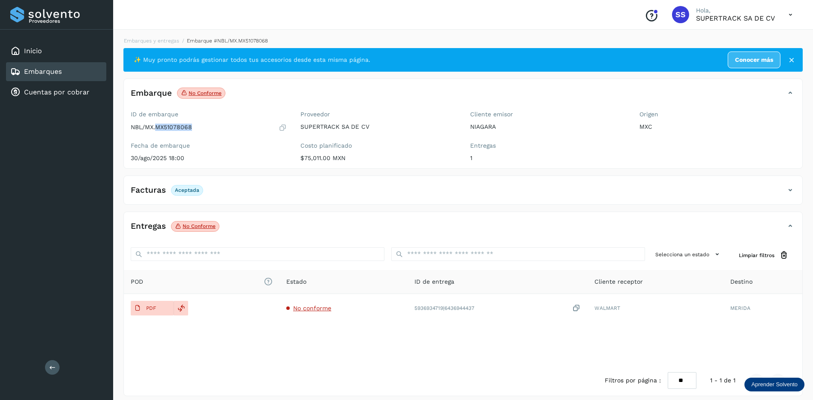
drag, startPoint x: 188, startPoint y: 129, endPoint x: 157, endPoint y: 129, distance: 31.3
click at [157, 129] on div "NBL/MX.MX51078068" at bounding box center [209, 127] width 156 height 9
drag, startPoint x: 157, startPoint y: 129, endPoint x: 169, endPoint y: 124, distance: 13.5
click at [163, 36] on div "Embarques y entregas Embarque #NBL/MX.MX51078068 ✨ Muy pronto podrás gestionar …" at bounding box center [463, 216] width 700 height 379
click at [163, 39] on link "Embarques y entregas" at bounding box center [151, 41] width 55 height 6
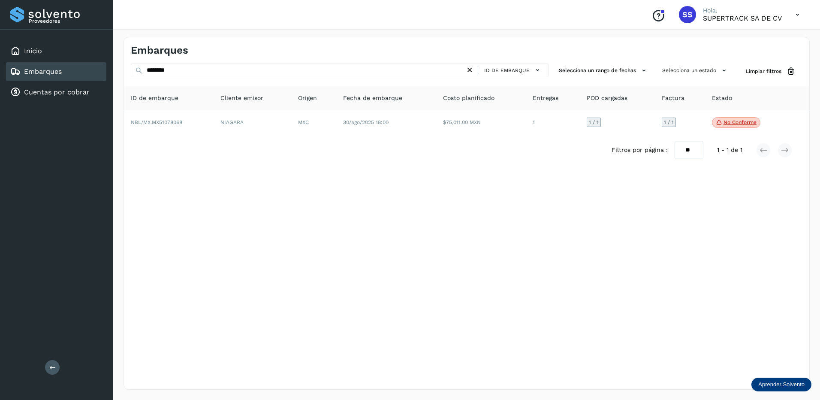
click at [468, 75] on div "ID de embarque" at bounding box center [506, 70] width 83 height 14
click at [467, 69] on icon at bounding box center [469, 70] width 9 height 9
click at [471, 69] on icon at bounding box center [469, 70] width 9 height 9
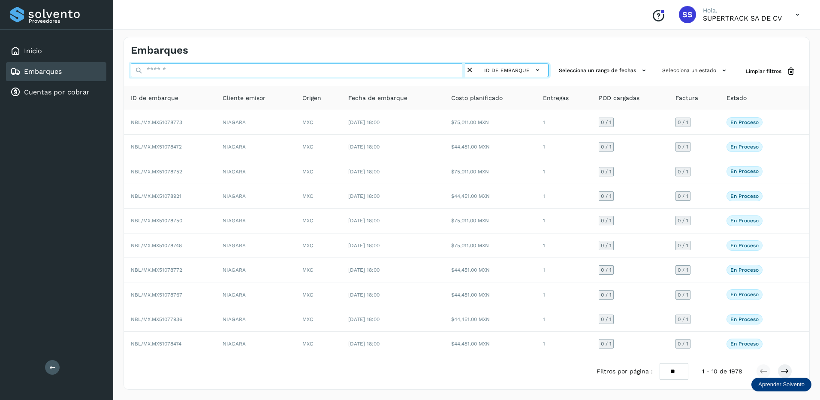
click at [276, 70] on input "text" at bounding box center [298, 70] width 334 height 14
paste input "**********"
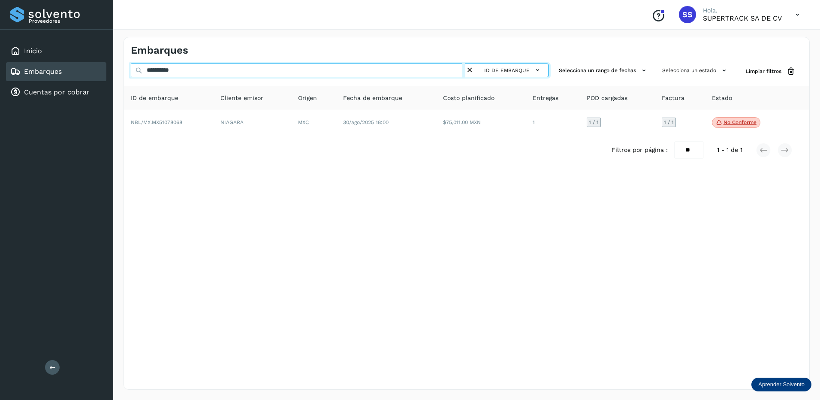
type input "**********"
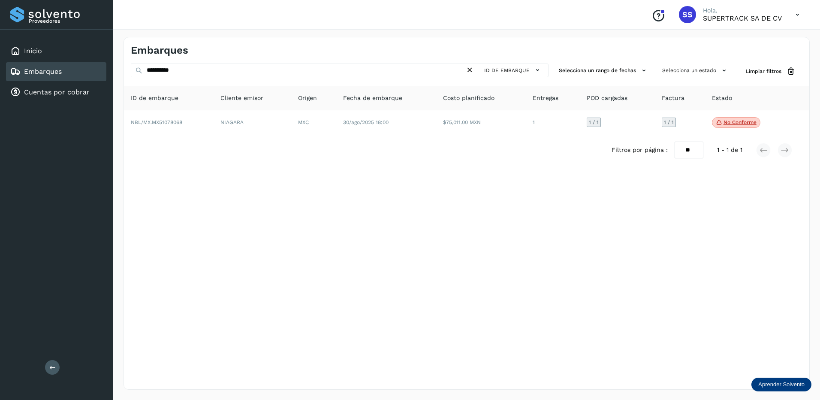
click at [506, 138] on div "Filtros por página : ** ** ** 1 - 1 de 1" at bounding box center [466, 150] width 685 height 30
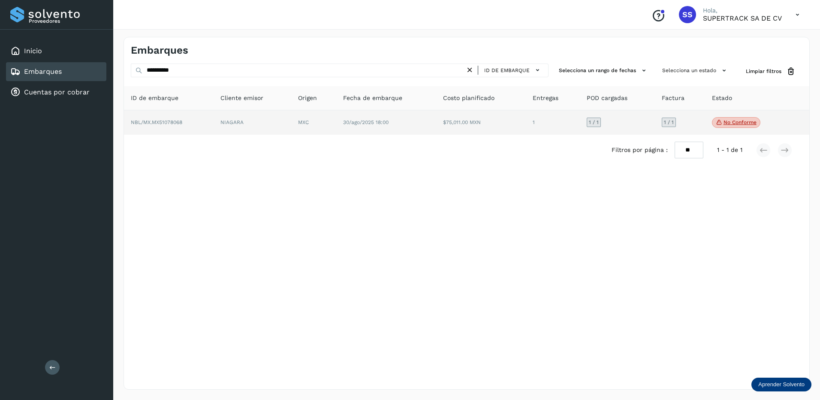
click at [505, 131] on td "$75,011.00 MXN" at bounding box center [481, 122] width 90 height 25
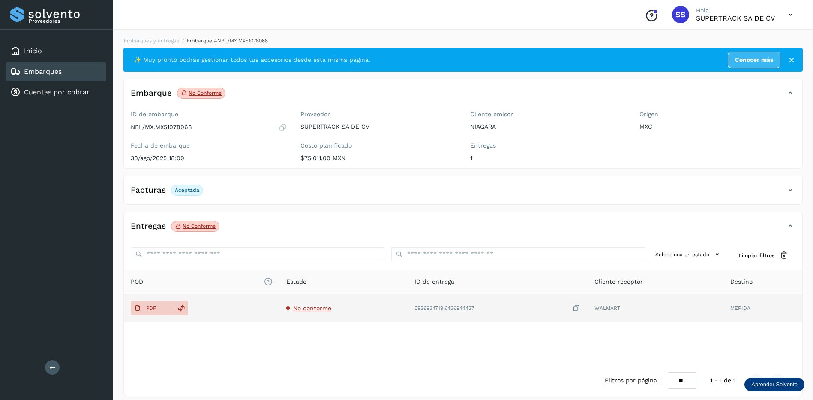
click at [310, 305] on span "No conforme" at bounding box center [312, 307] width 38 height 7
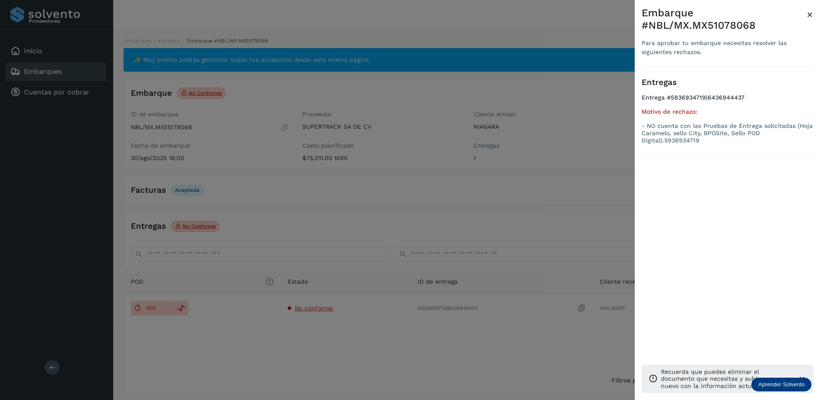
click at [183, 314] on div at bounding box center [410, 200] width 820 height 400
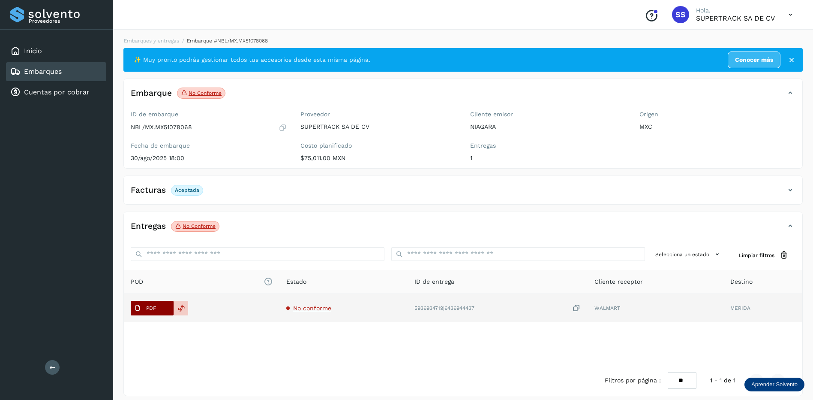
click at [166, 305] on button "PDF" at bounding box center [152, 308] width 43 height 15
